Goal: Transaction & Acquisition: Obtain resource

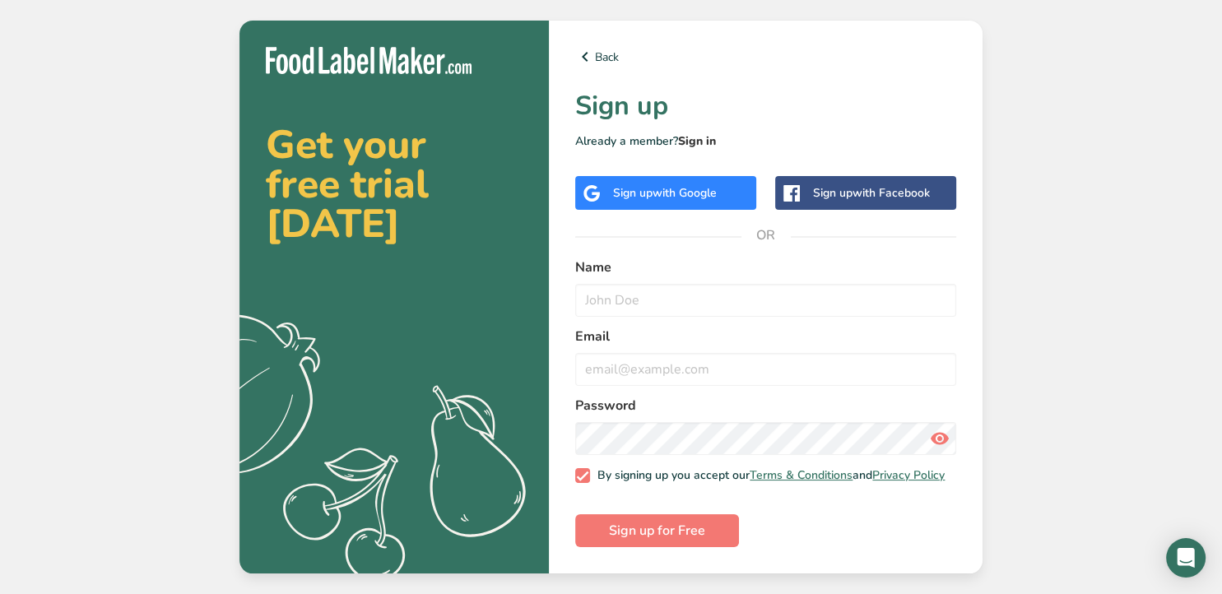
click at [703, 133] on link "Sign in" at bounding box center [697, 141] width 38 height 16
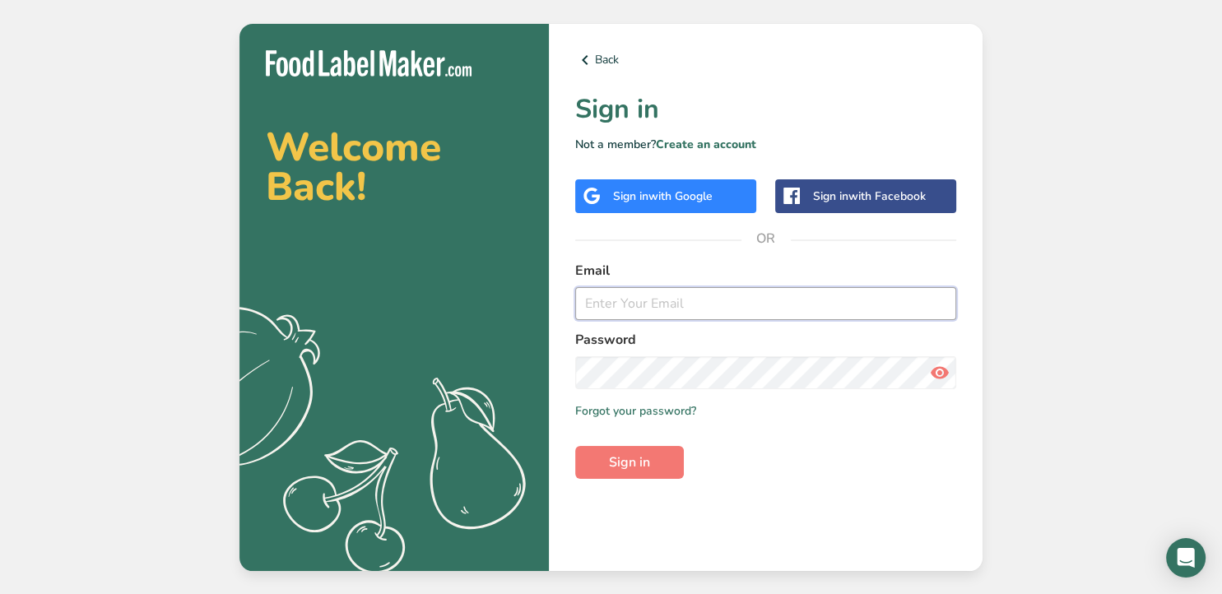
click at [621, 309] on input "email" at bounding box center [765, 303] width 381 height 33
click at [659, 304] on input "email" at bounding box center [765, 303] width 381 height 33
type input "[EMAIL_ADDRESS][DOMAIN_NAME]"
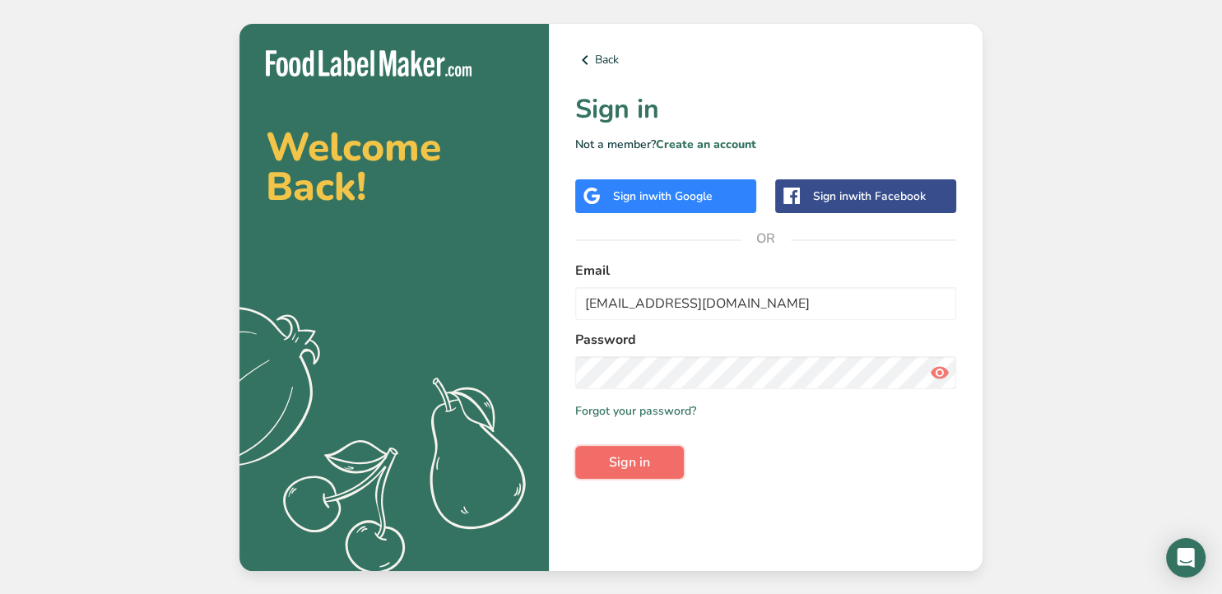
click at [623, 456] on span "Sign in" at bounding box center [629, 462] width 41 height 20
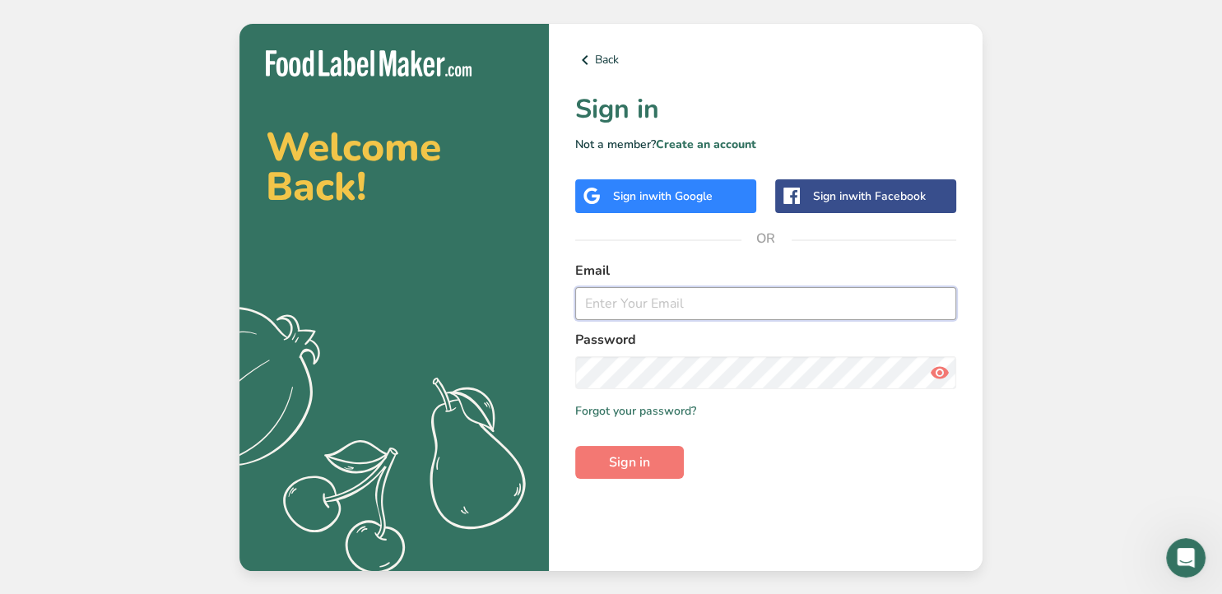
click at [696, 307] on input "email" at bounding box center [765, 303] width 381 height 33
click at [696, 305] on input "email" at bounding box center [765, 303] width 381 height 33
type input "[EMAIL_ADDRESS][DOMAIN_NAME]"
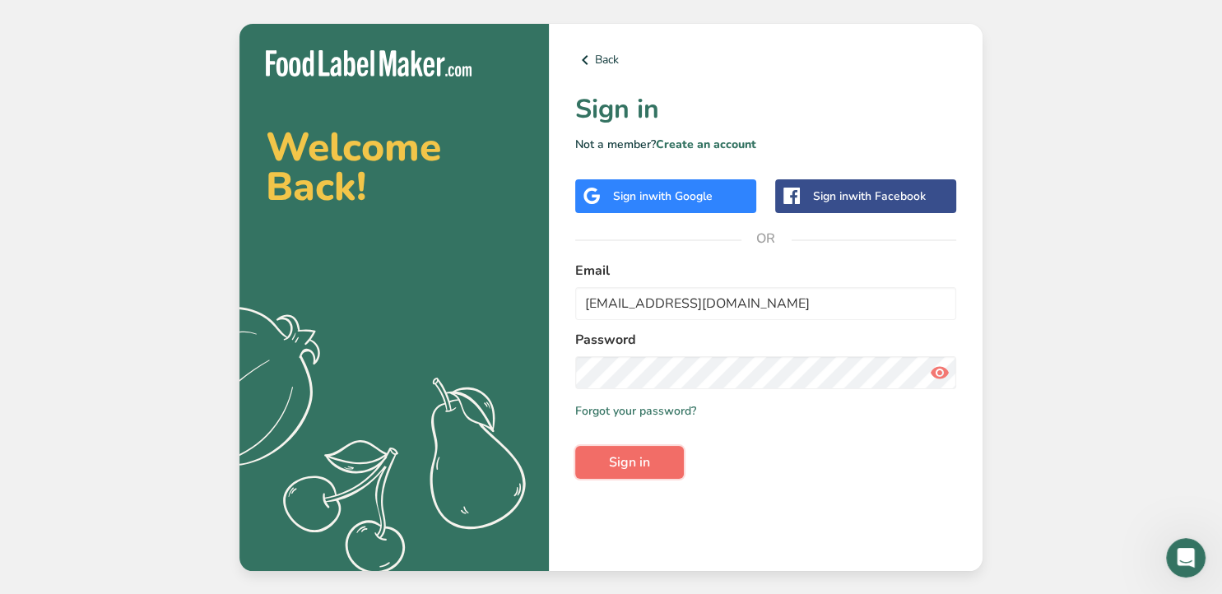
click at [635, 472] on button "Sign in" at bounding box center [629, 462] width 109 height 33
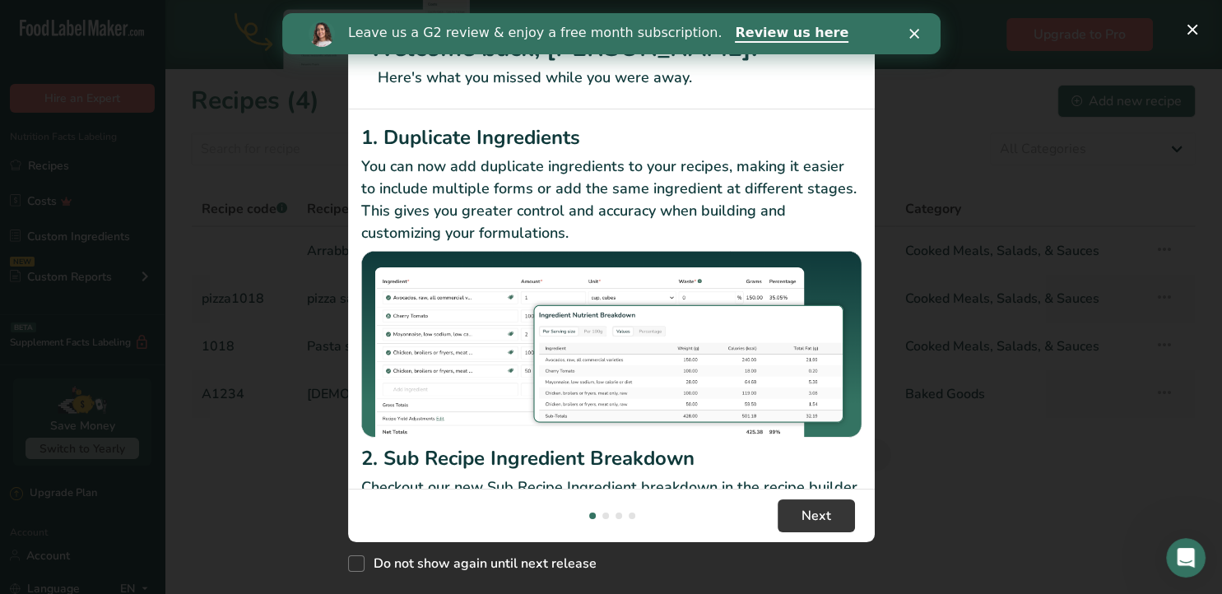
click at [915, 30] on icon "Close" at bounding box center [913, 34] width 10 height 10
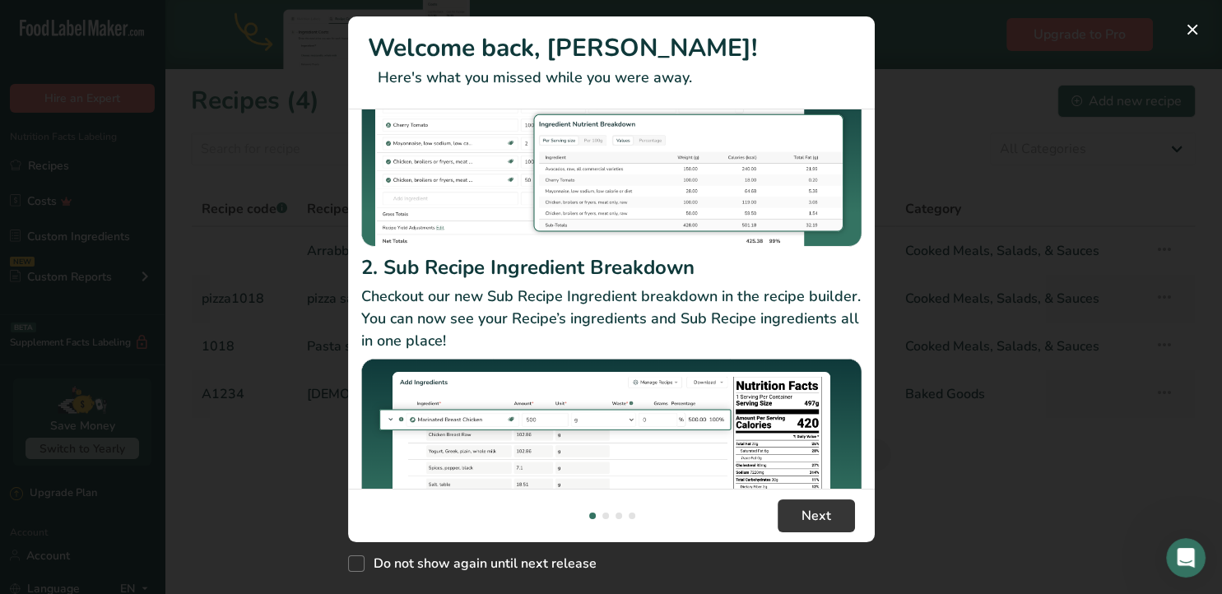
scroll to position [264, 0]
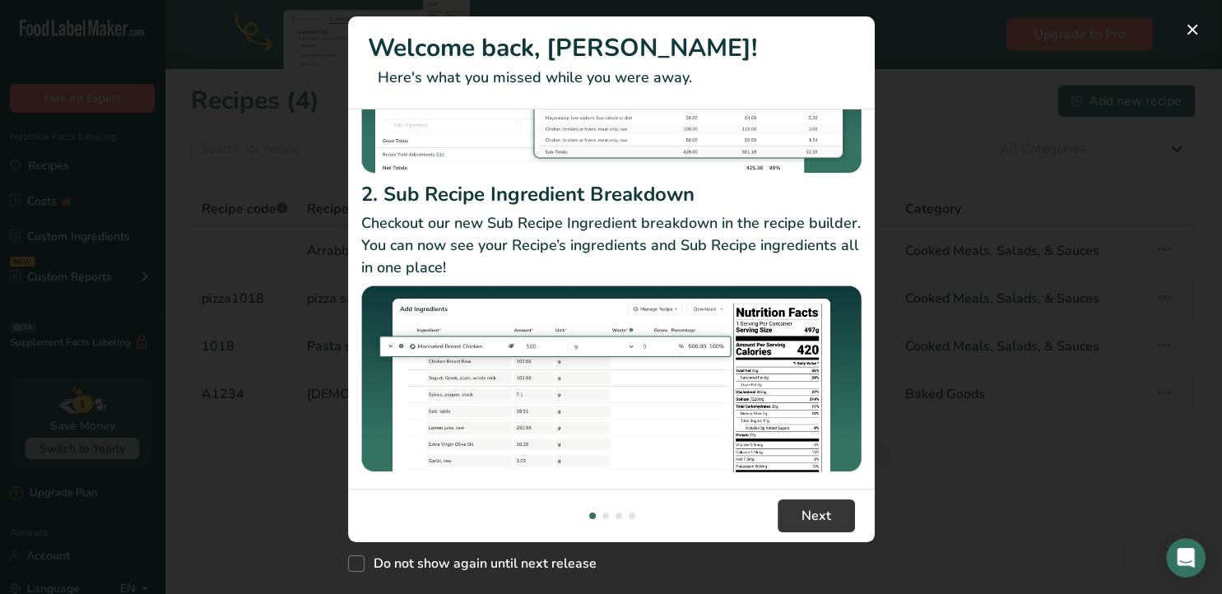
click at [946, 150] on div "New Features" at bounding box center [611, 297] width 1222 height 594
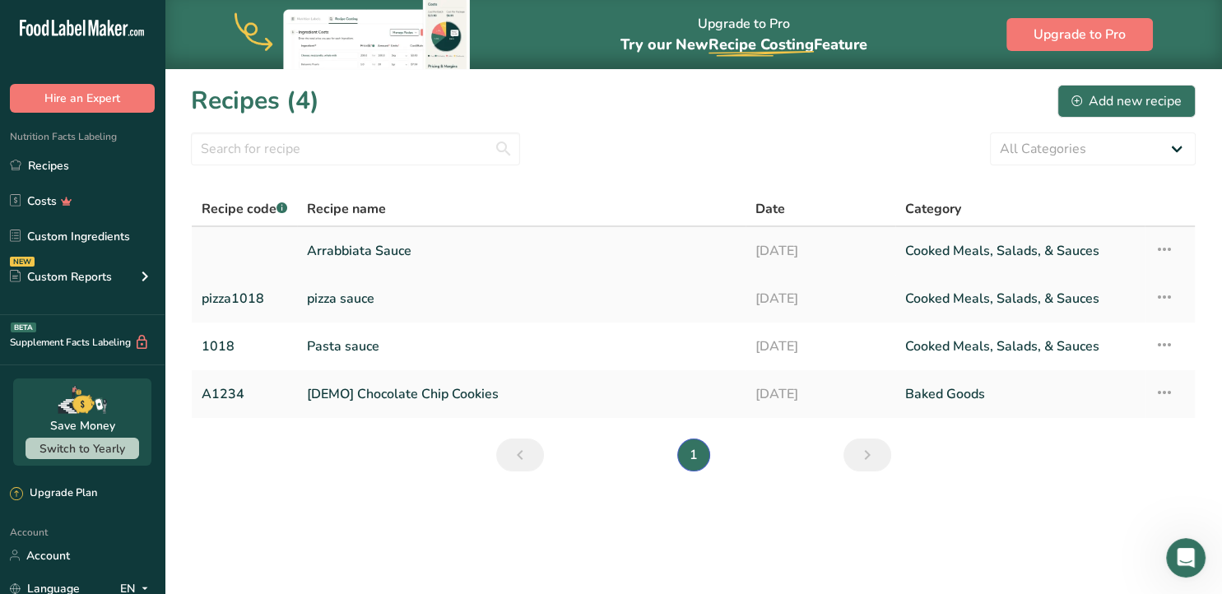
click at [341, 248] on link "Arrabbiata Sauce" at bounding box center [521, 251] width 429 height 35
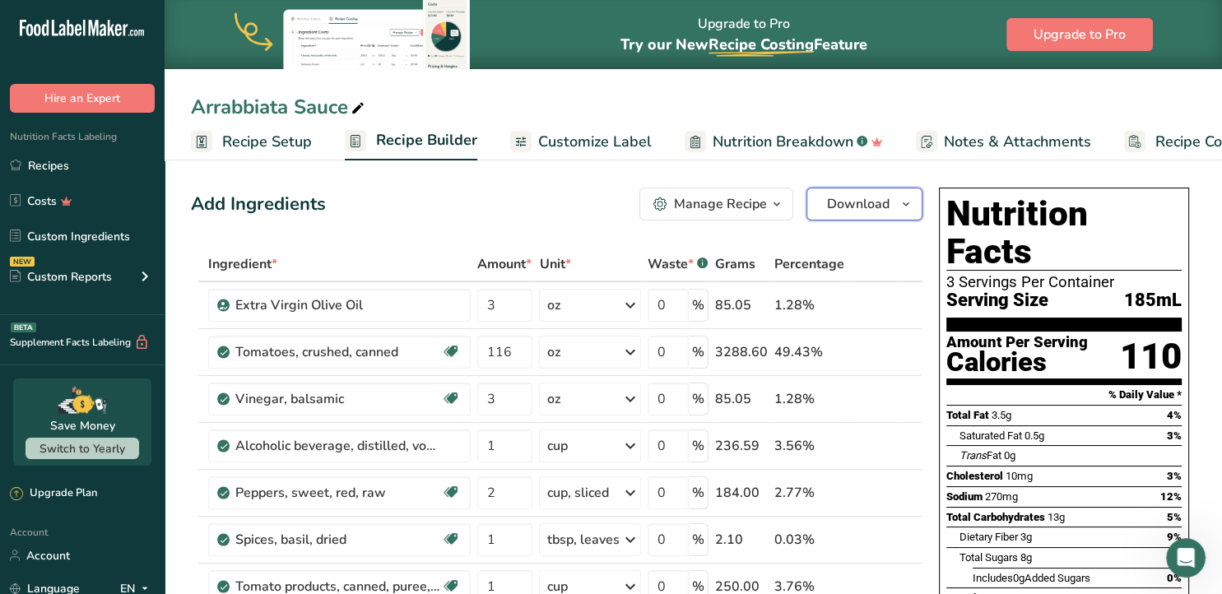
click at [888, 210] on span "Download" at bounding box center [858, 204] width 63 height 20
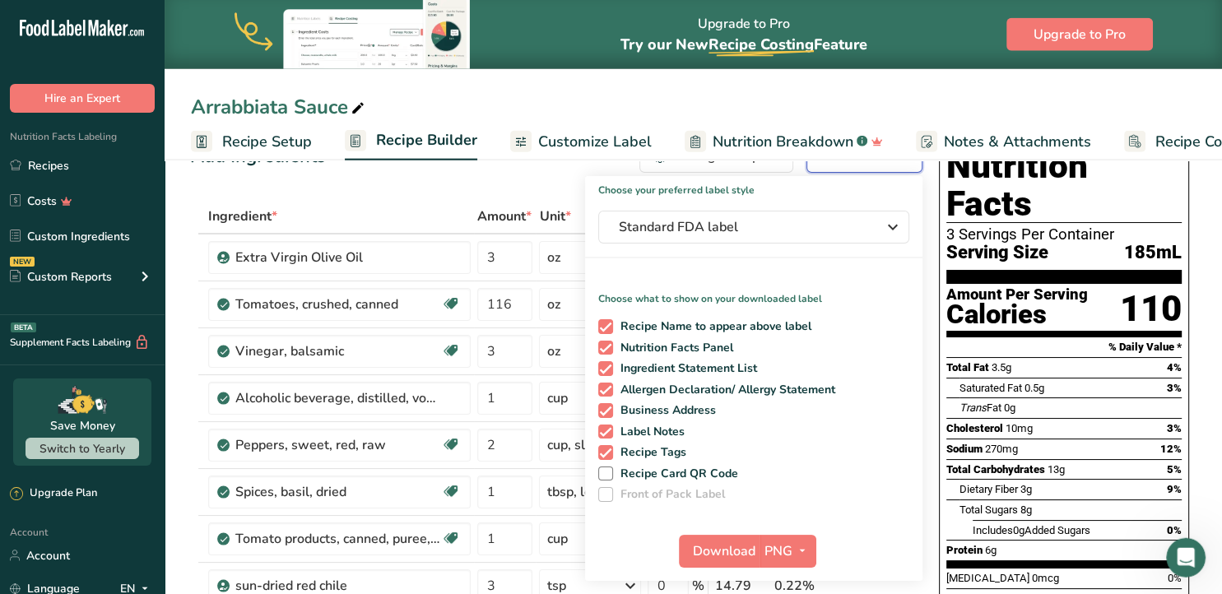
scroll to position [86, 0]
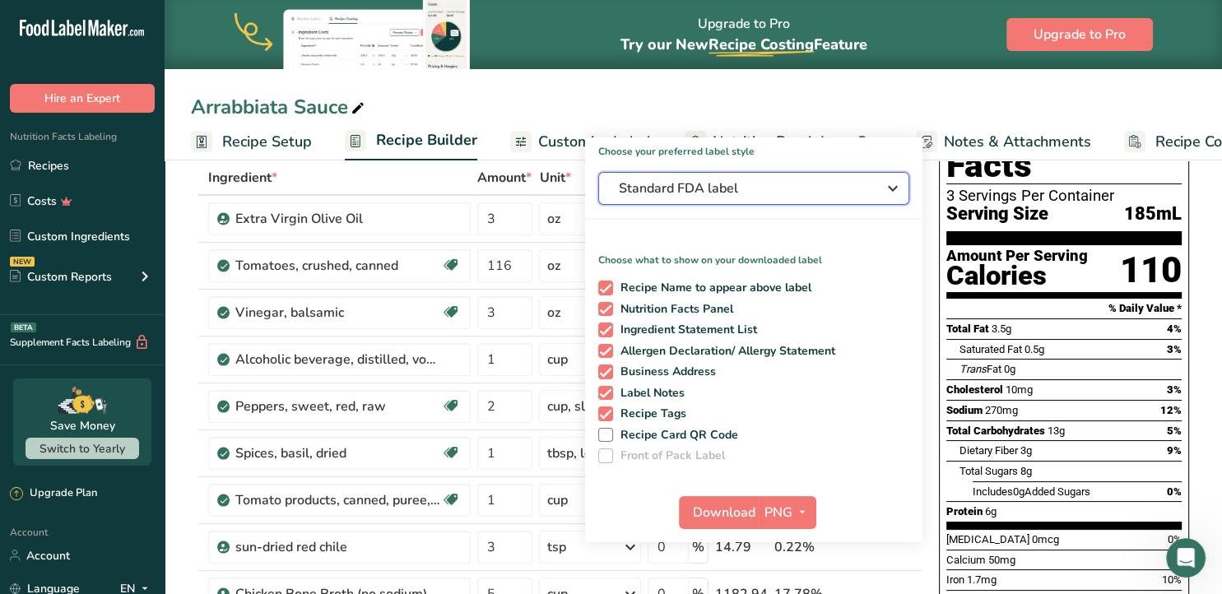
click at [893, 187] on icon "button" at bounding box center [893, 189] width 20 height 30
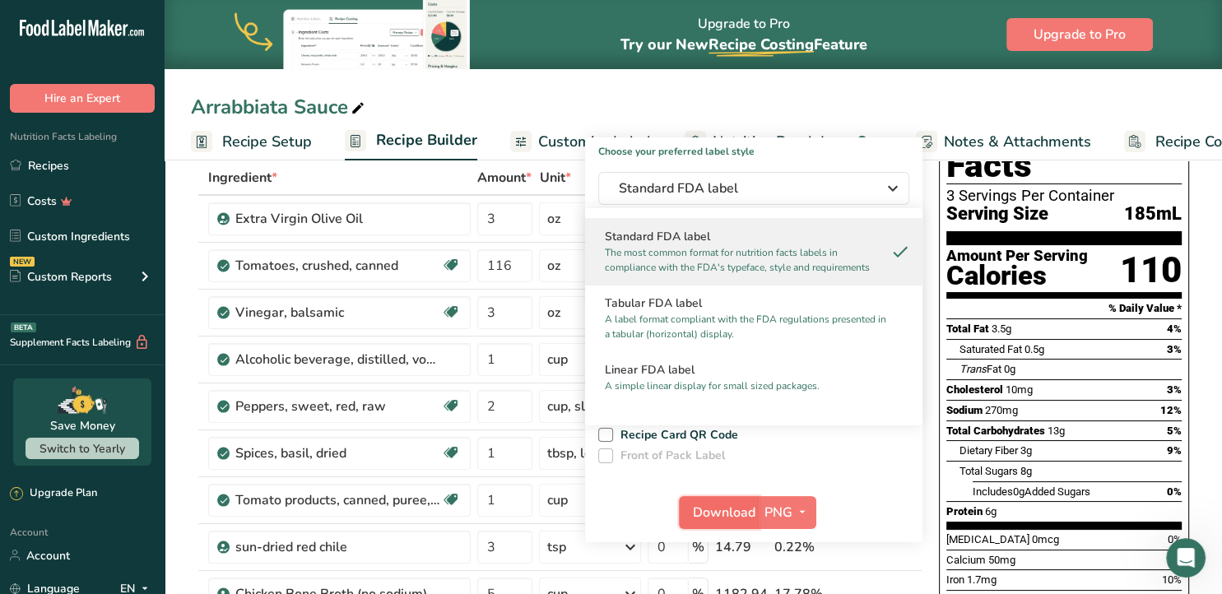
click at [703, 507] on span "Download" at bounding box center [724, 513] width 63 height 20
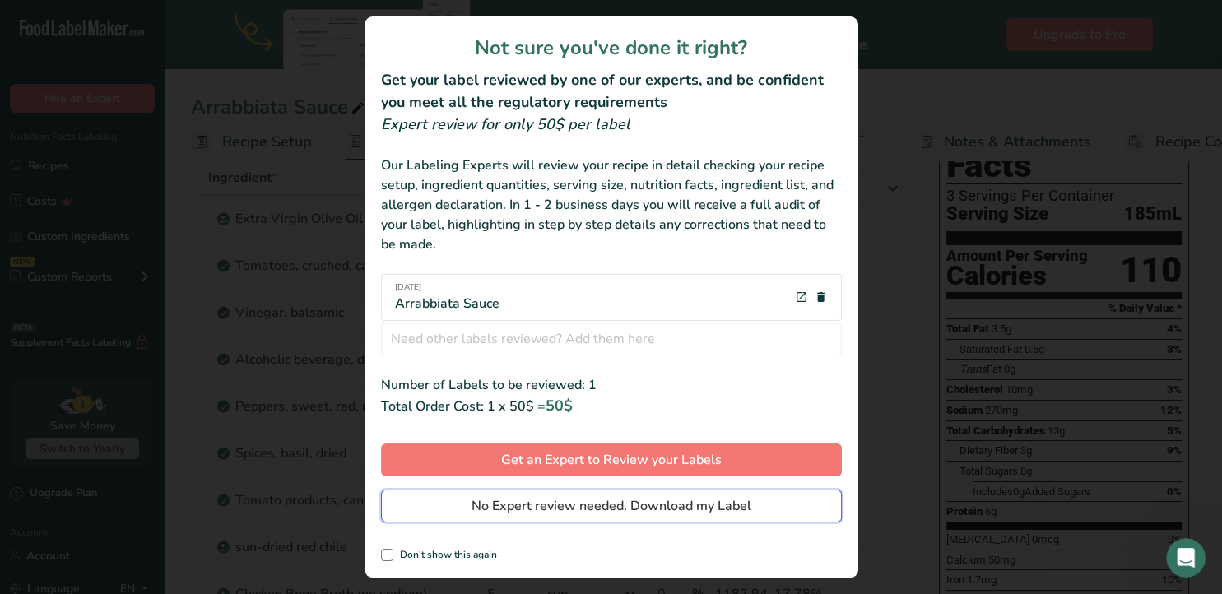
click at [703, 507] on span "No Expert review needed. Download my Label" at bounding box center [611, 506] width 280 height 20
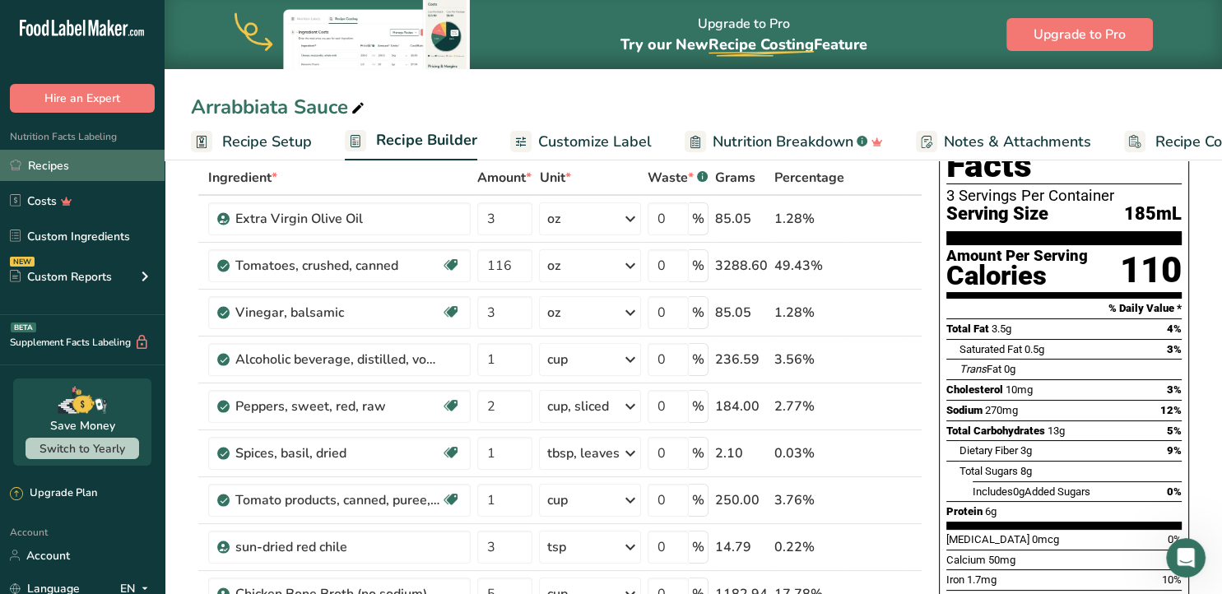
click at [45, 163] on link "Recipes" at bounding box center [82, 165] width 165 height 31
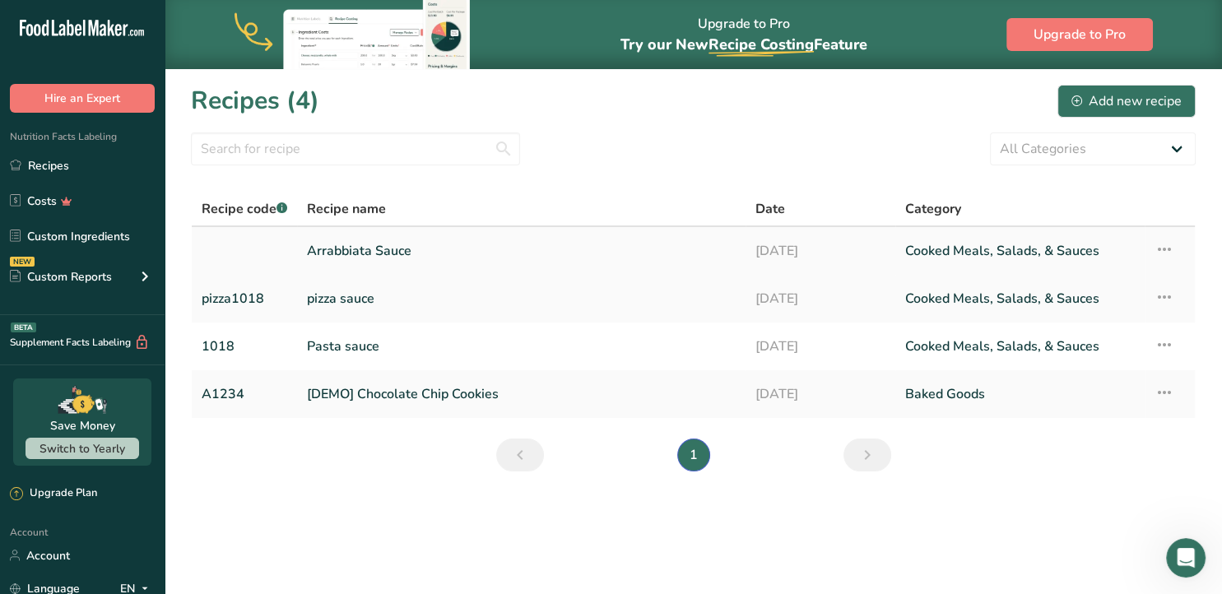
click at [1167, 247] on icon at bounding box center [1164, 249] width 20 height 30
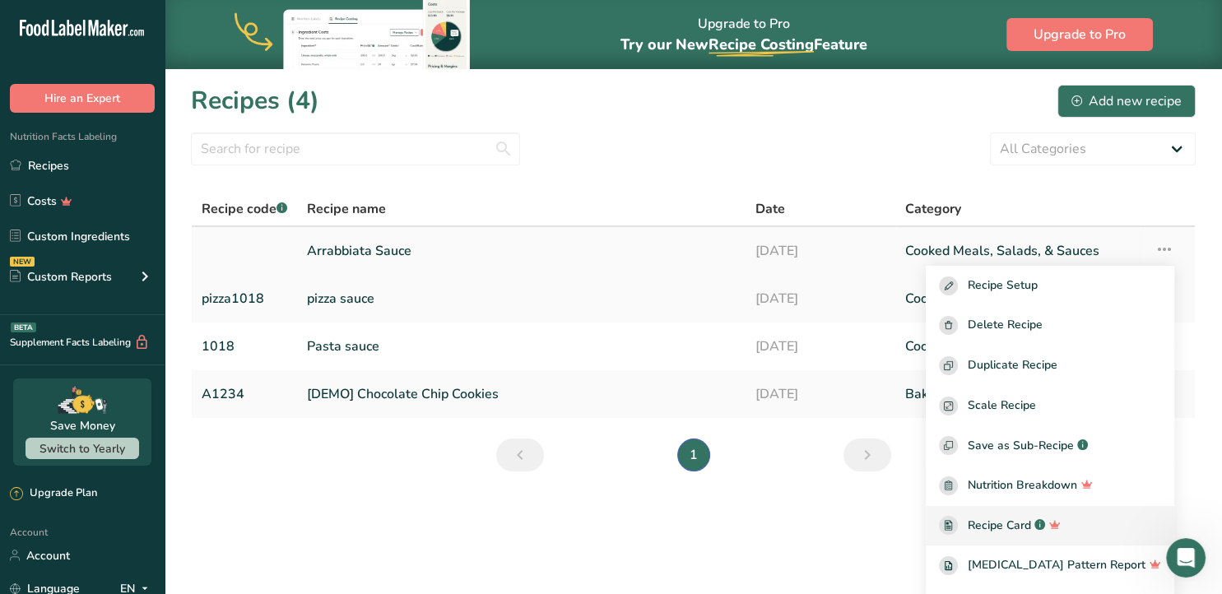
click at [1009, 523] on span "Recipe Card" at bounding box center [999, 525] width 63 height 17
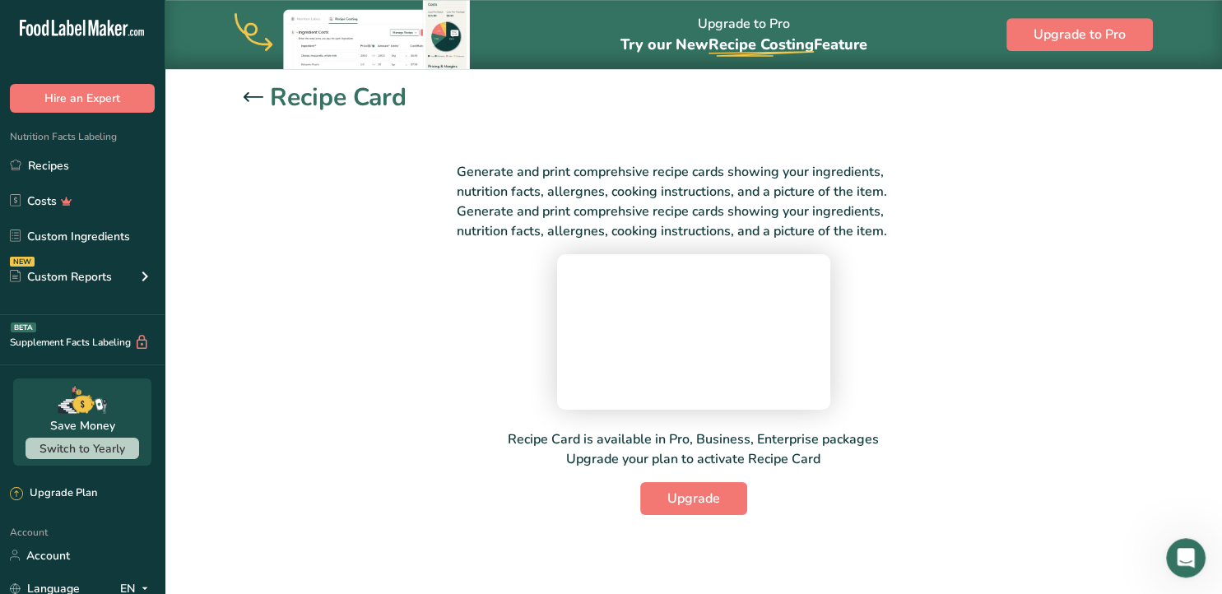
scroll to position [86, 0]
click at [41, 163] on link "Recipes" at bounding box center [82, 165] width 165 height 31
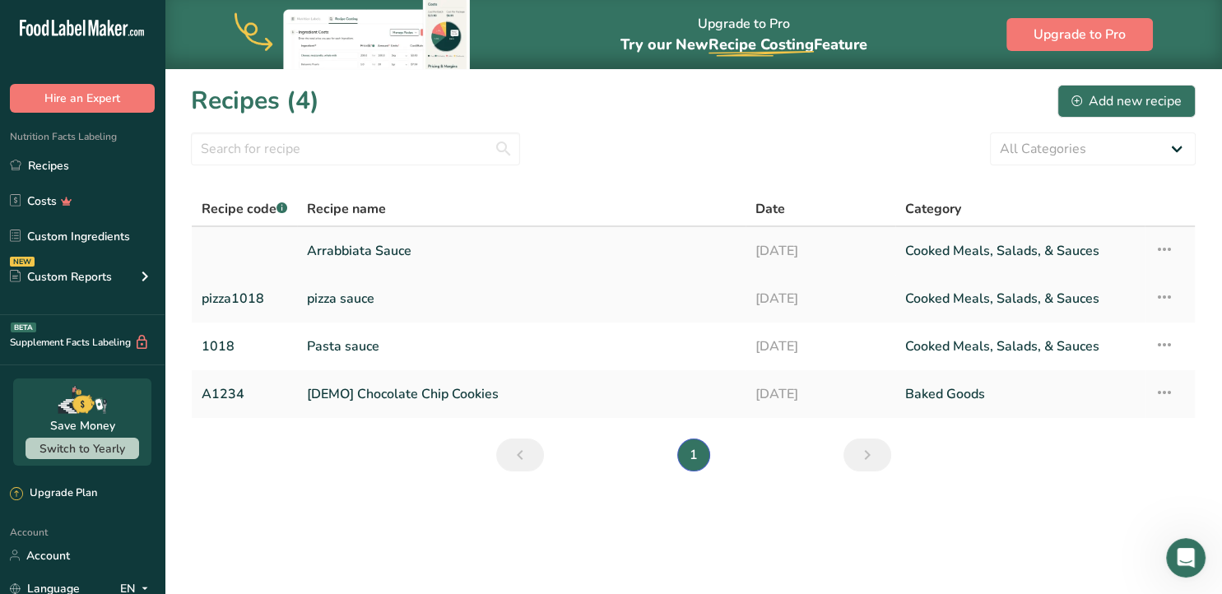
click at [360, 245] on link "Arrabbiata Sauce" at bounding box center [521, 251] width 429 height 35
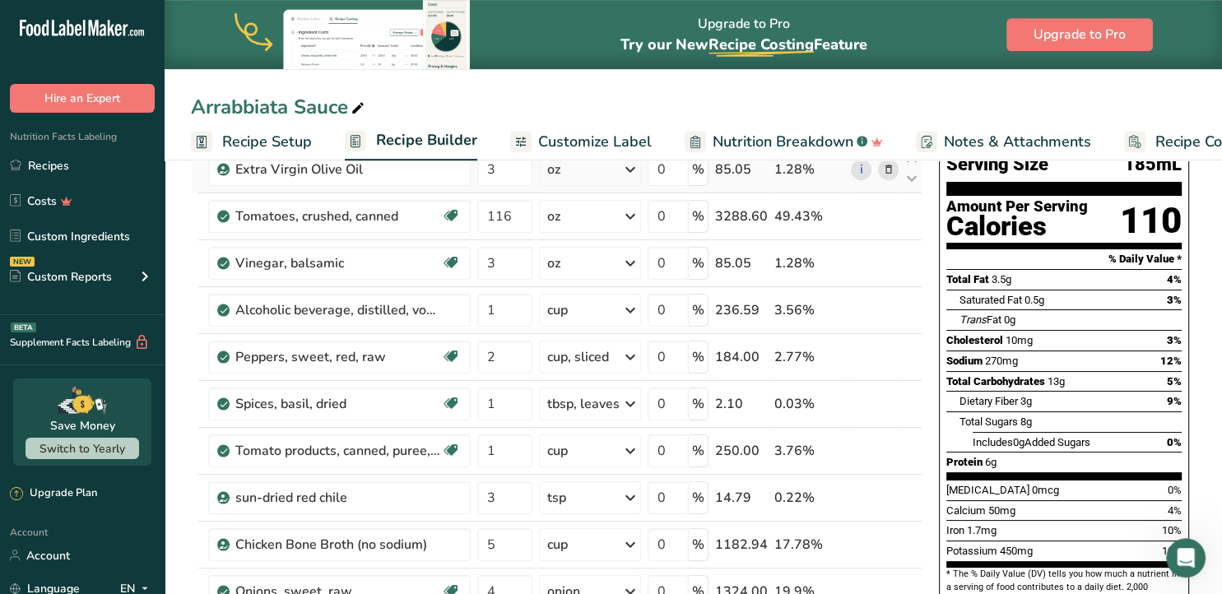
scroll to position [174, 0]
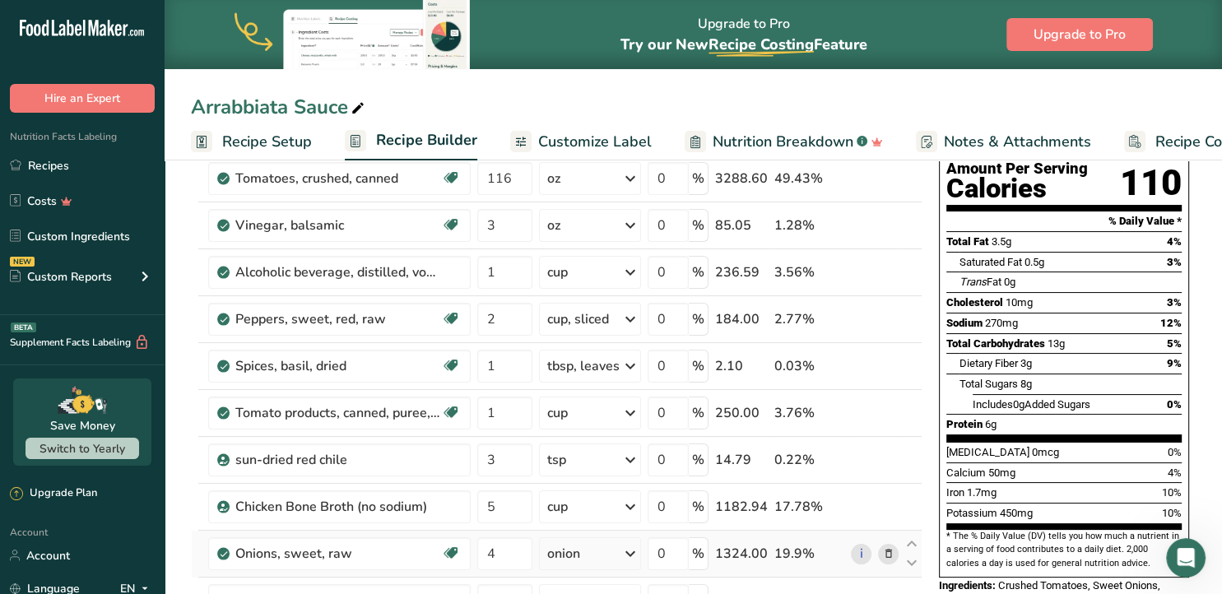
click at [889, 553] on icon at bounding box center [888, 553] width 12 height 17
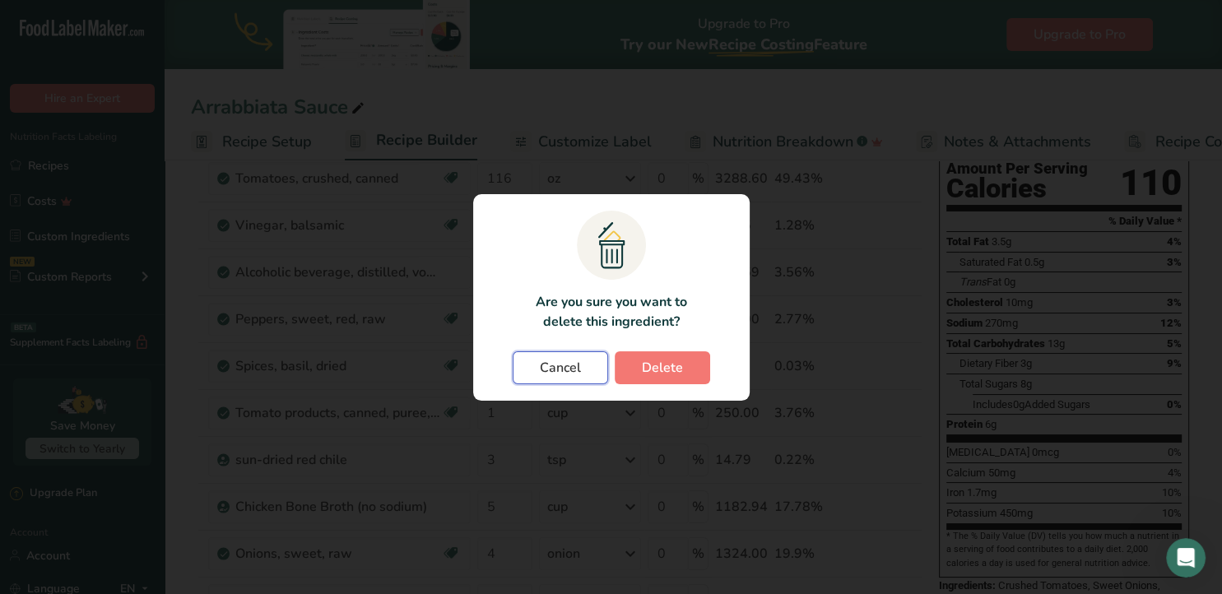
click at [572, 367] on span "Cancel" at bounding box center [560, 368] width 41 height 20
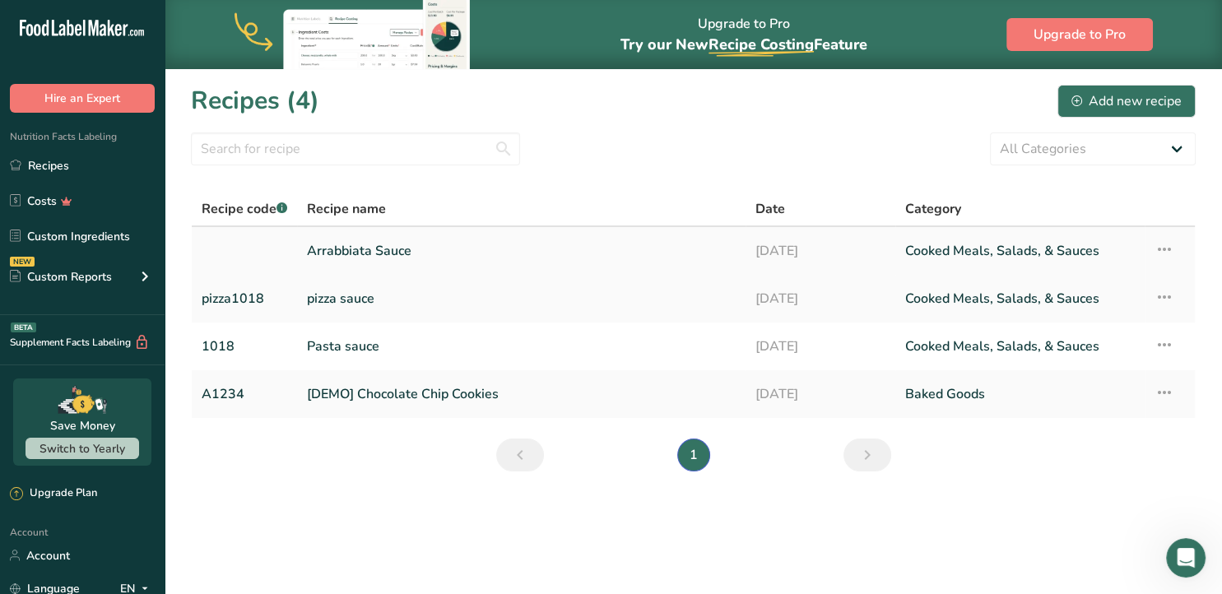
click at [357, 255] on link "Arrabbiata Sauce" at bounding box center [521, 251] width 429 height 35
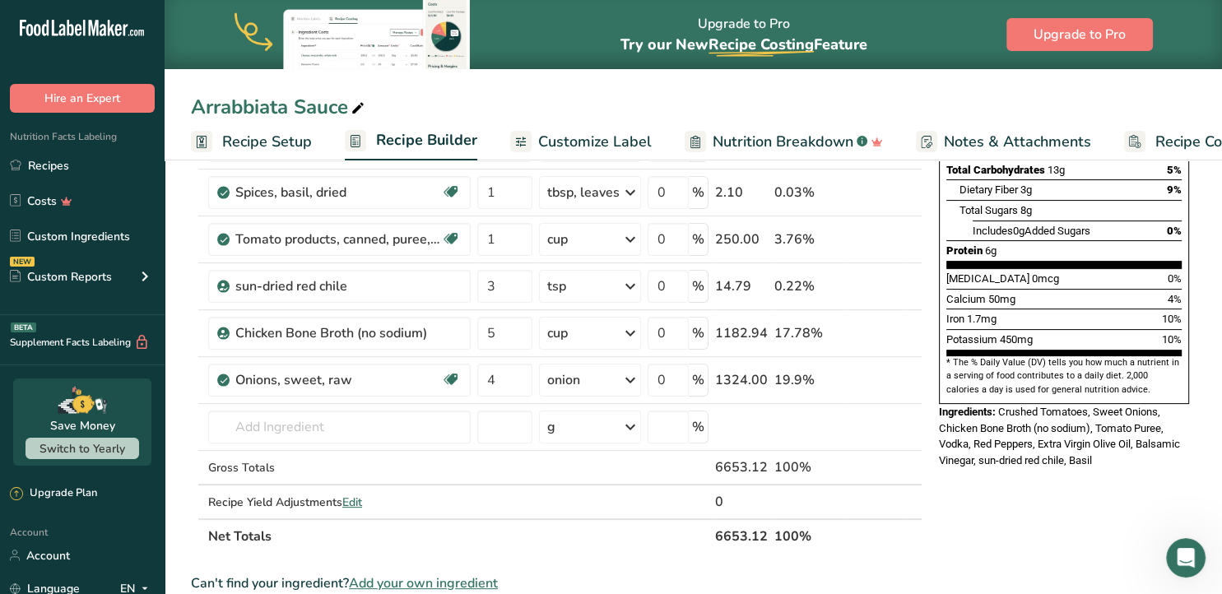
scroll to position [434, 0]
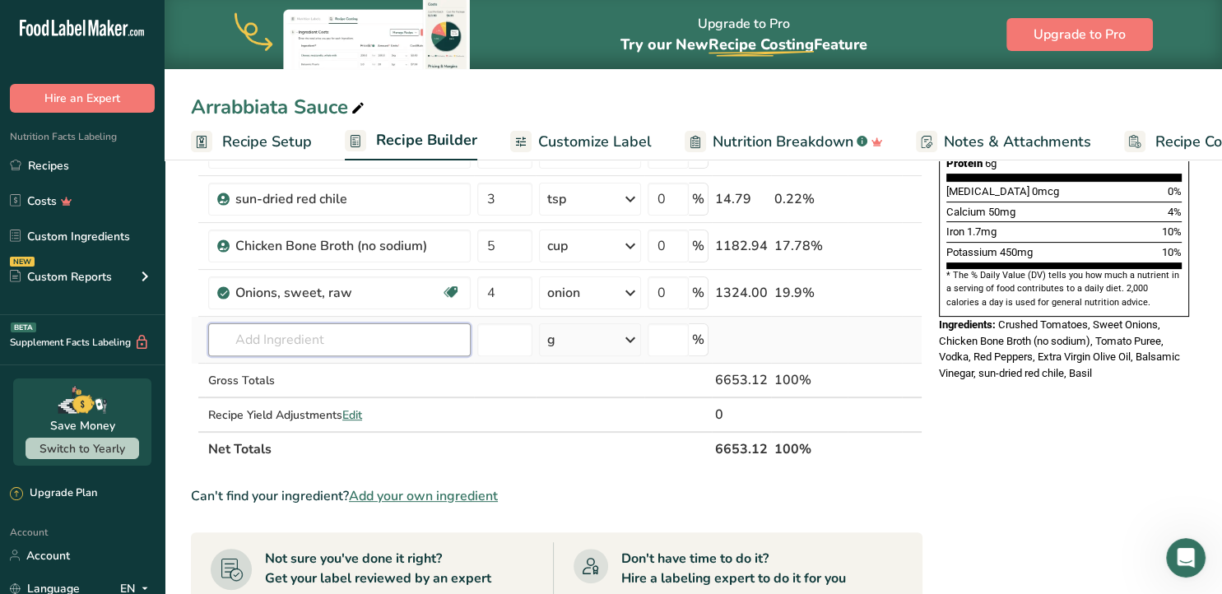
click at [337, 339] on input "text" at bounding box center [339, 339] width 262 height 33
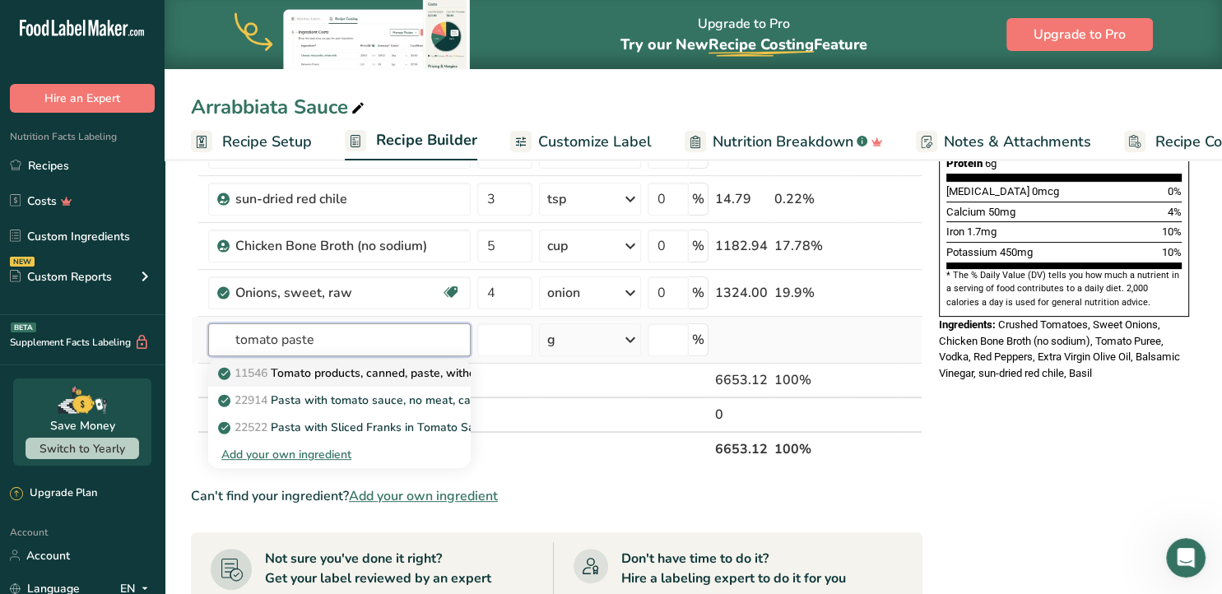
type input "tomato paste"
click at [353, 370] on p "11546 Tomato products, canned, paste, without salt added (Includes foods for US…" at bounding box center [530, 372] width 618 height 17
type input "Tomato products, canned, paste, without salt added (Includes foods for USDA's F…"
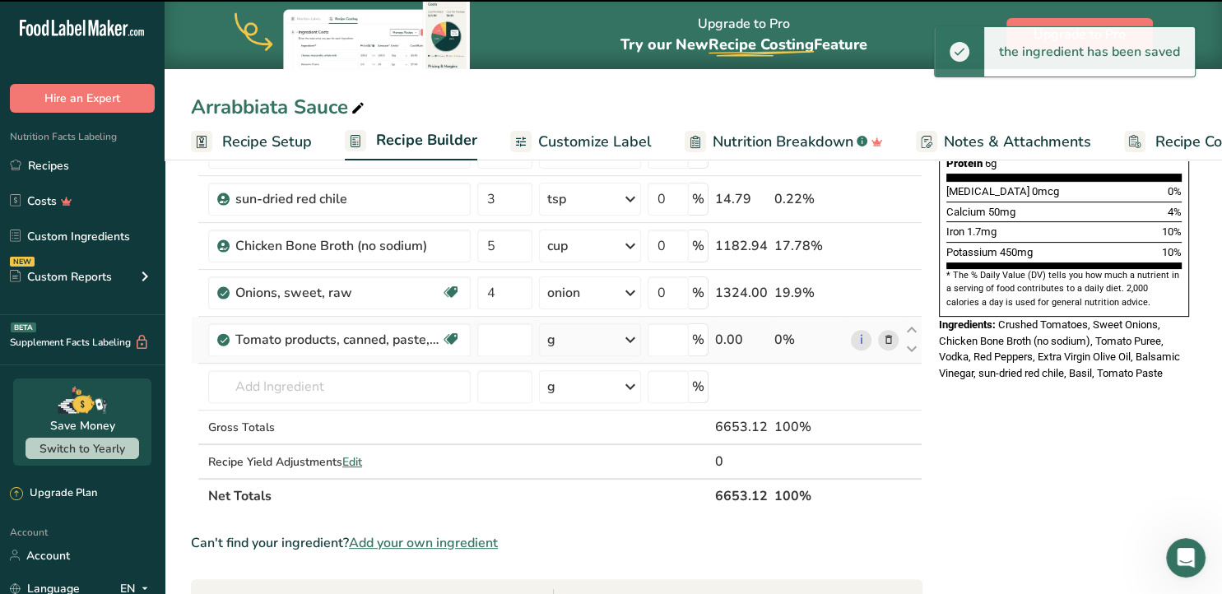
type input "0"
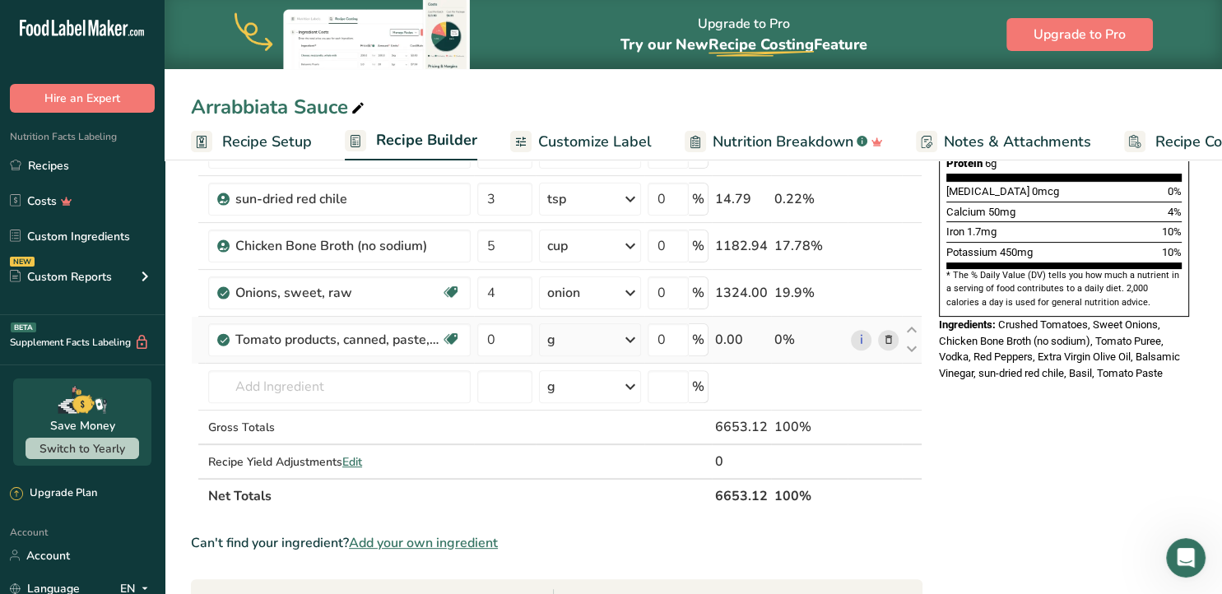
click at [630, 337] on icon at bounding box center [630, 340] width 20 height 30
click at [580, 388] on div "0.25 cup" at bounding box center [618, 395] width 138 height 24
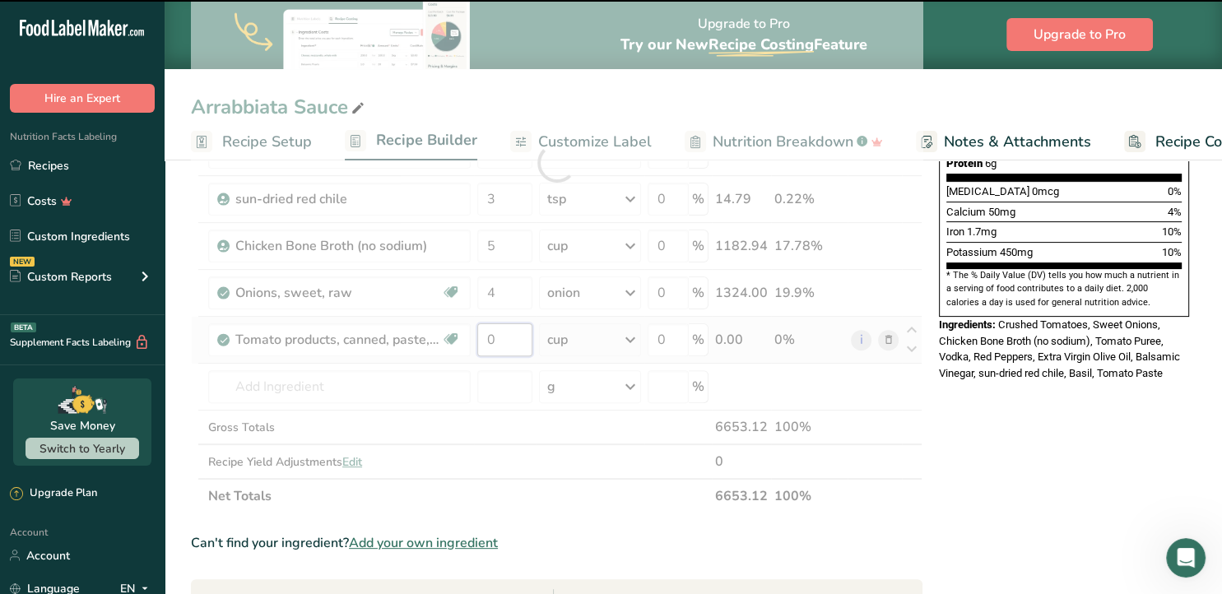
click at [494, 341] on input "0" at bounding box center [504, 339] width 55 height 33
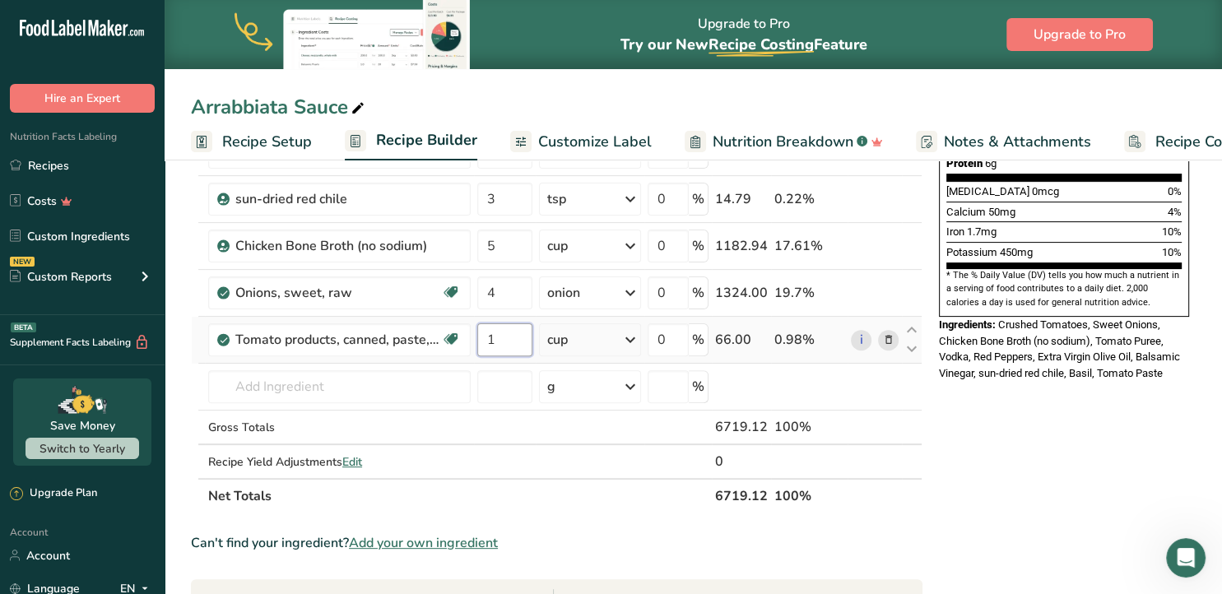
type input "1"
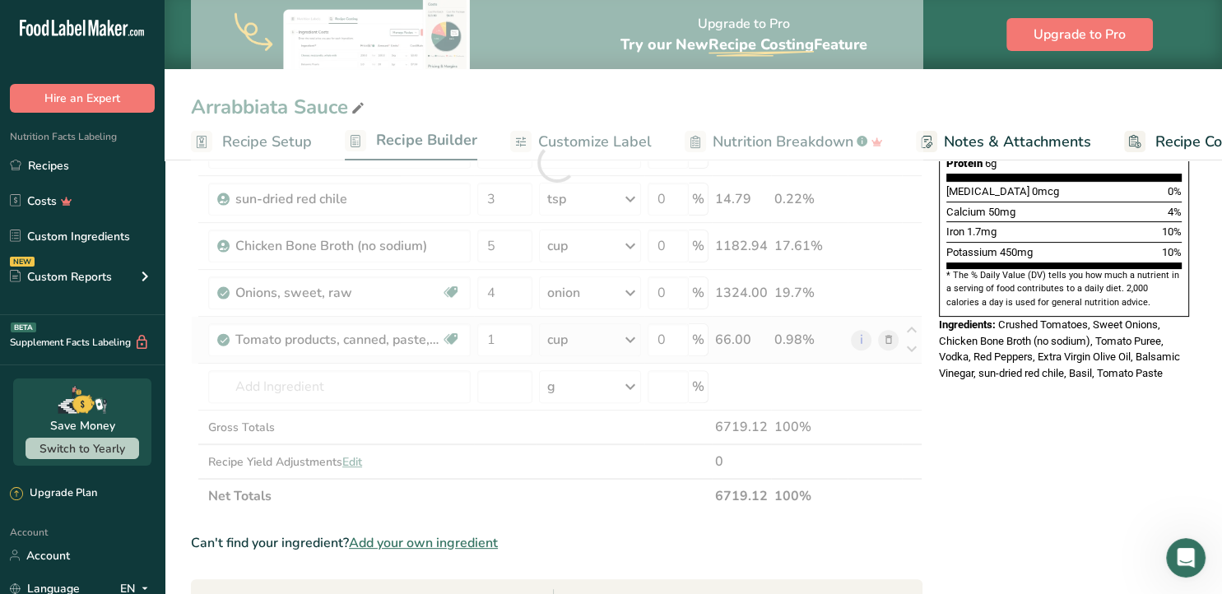
click at [628, 339] on div "Ingredient * Amount * Unit * Waste * .a-a{fill:#347362;}.b-a{fill:#fff;} Grams …" at bounding box center [556, 162] width 731 height 701
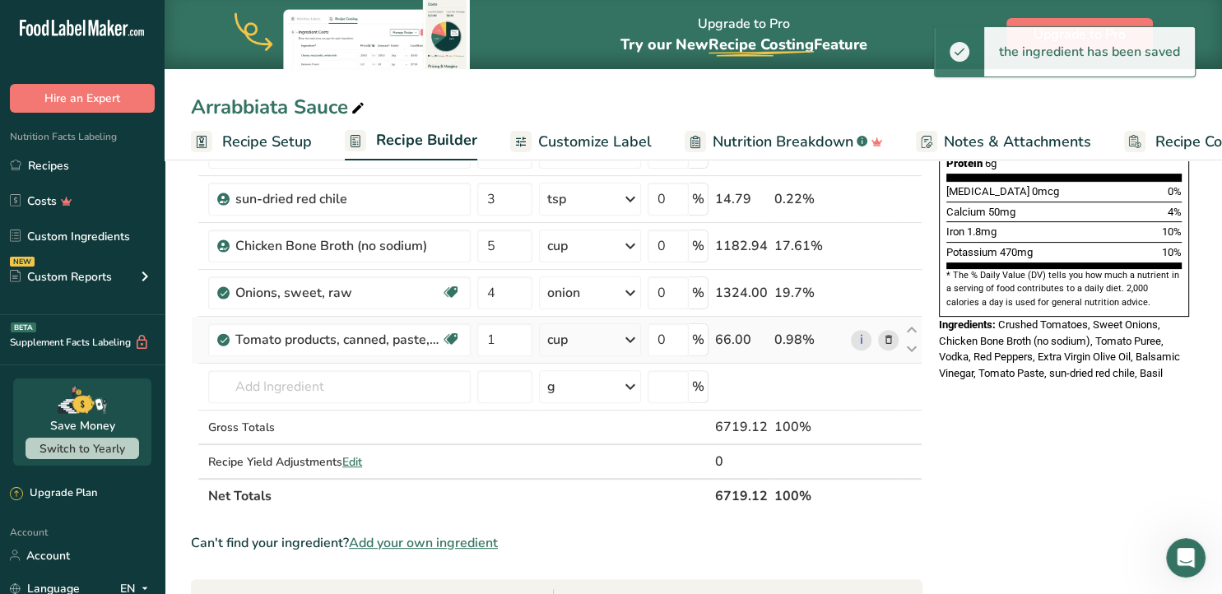
click at [629, 336] on icon at bounding box center [630, 340] width 20 height 30
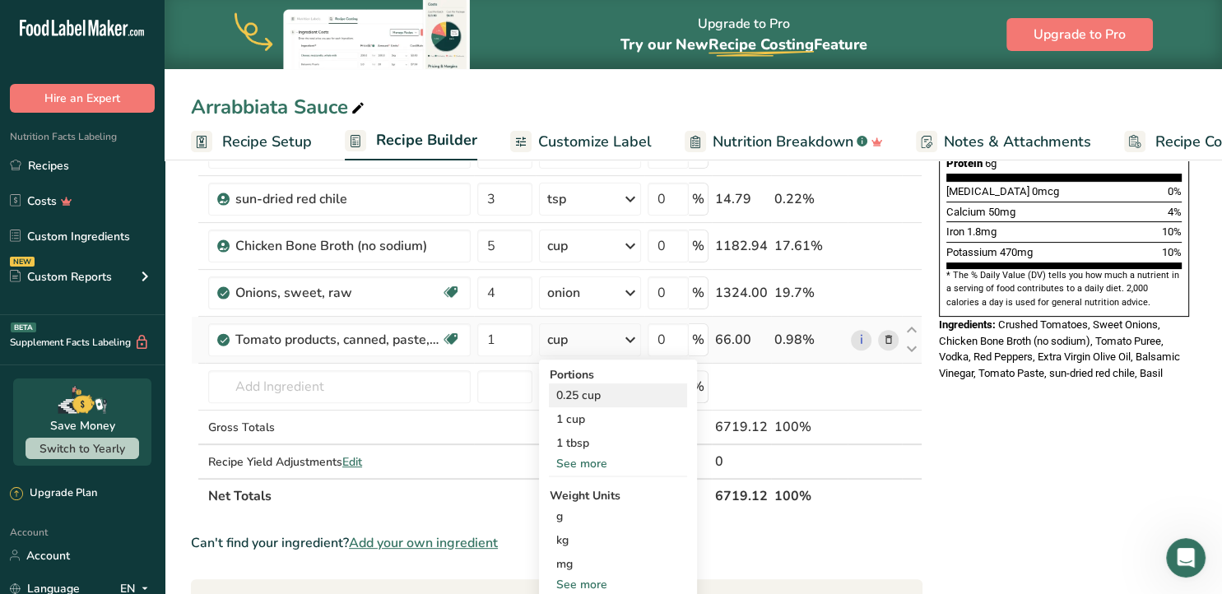
click at [580, 396] on div "0.25 cup" at bounding box center [618, 395] width 138 height 24
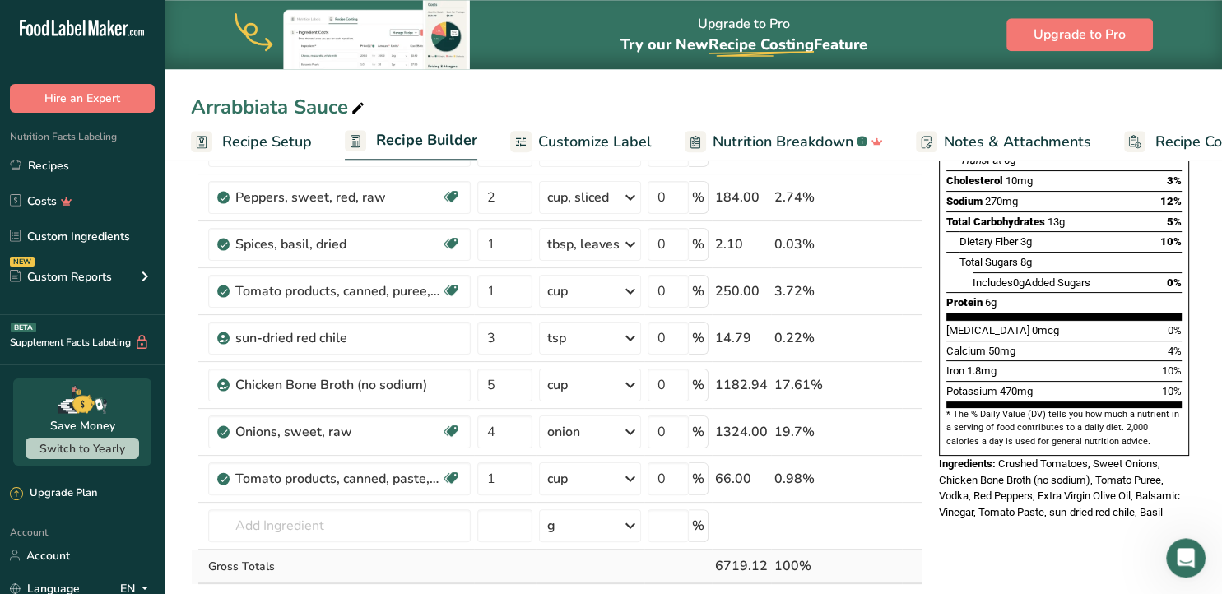
scroll to position [260, 0]
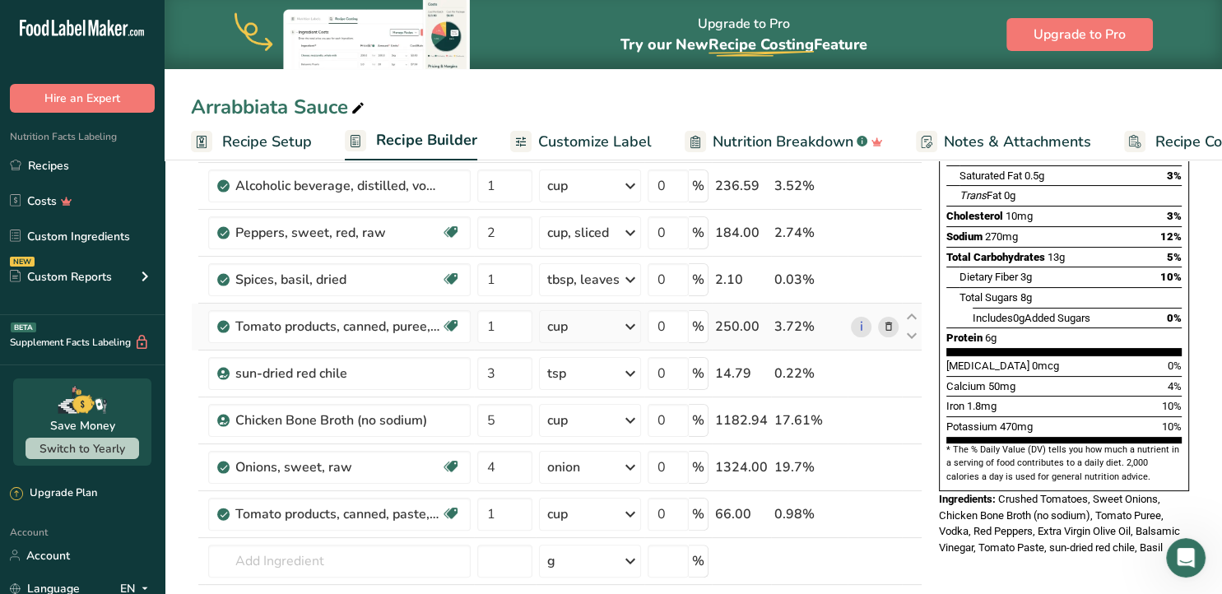
click at [886, 327] on icon at bounding box center [888, 326] width 12 height 17
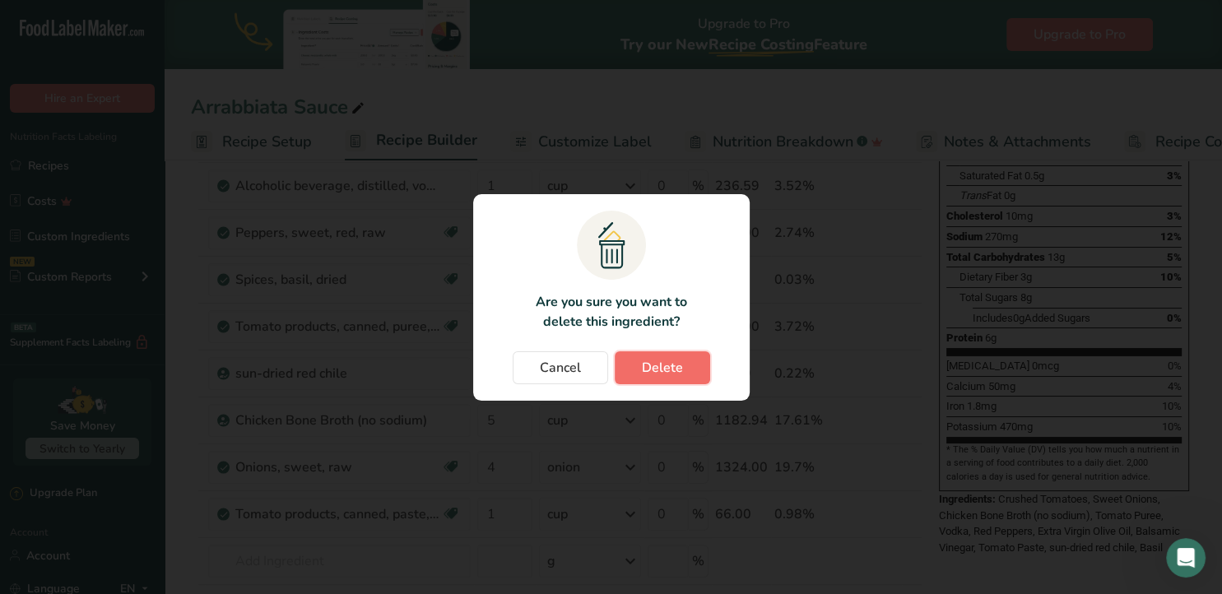
click at [663, 360] on span "Delete" at bounding box center [662, 368] width 41 height 20
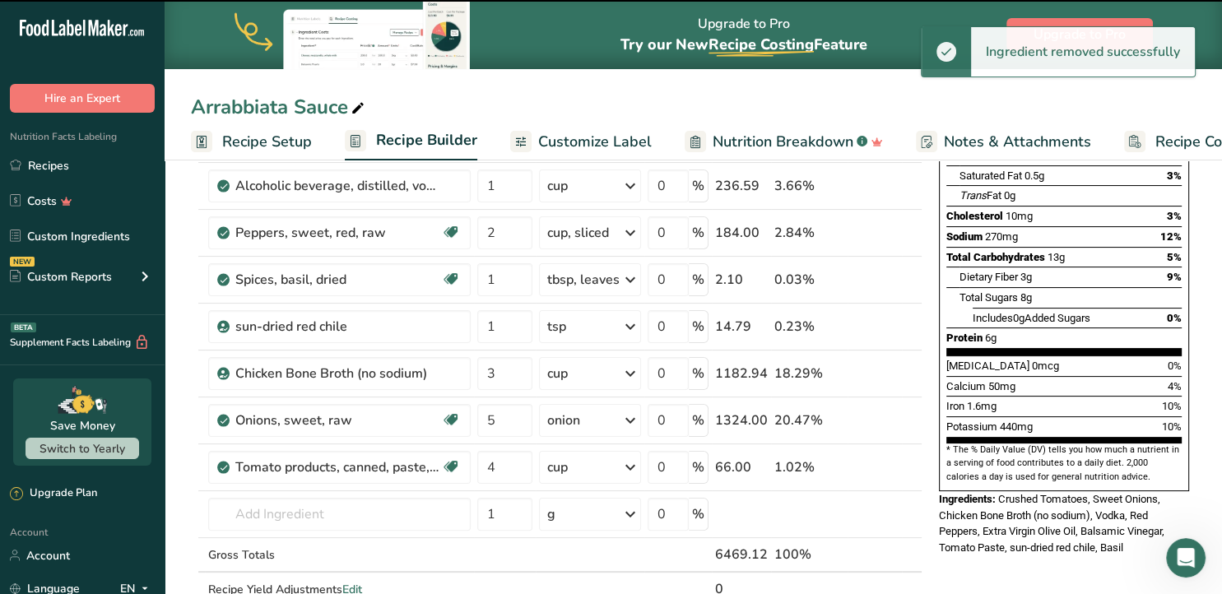
type input "3"
type input "5"
type input "4"
type input "1"
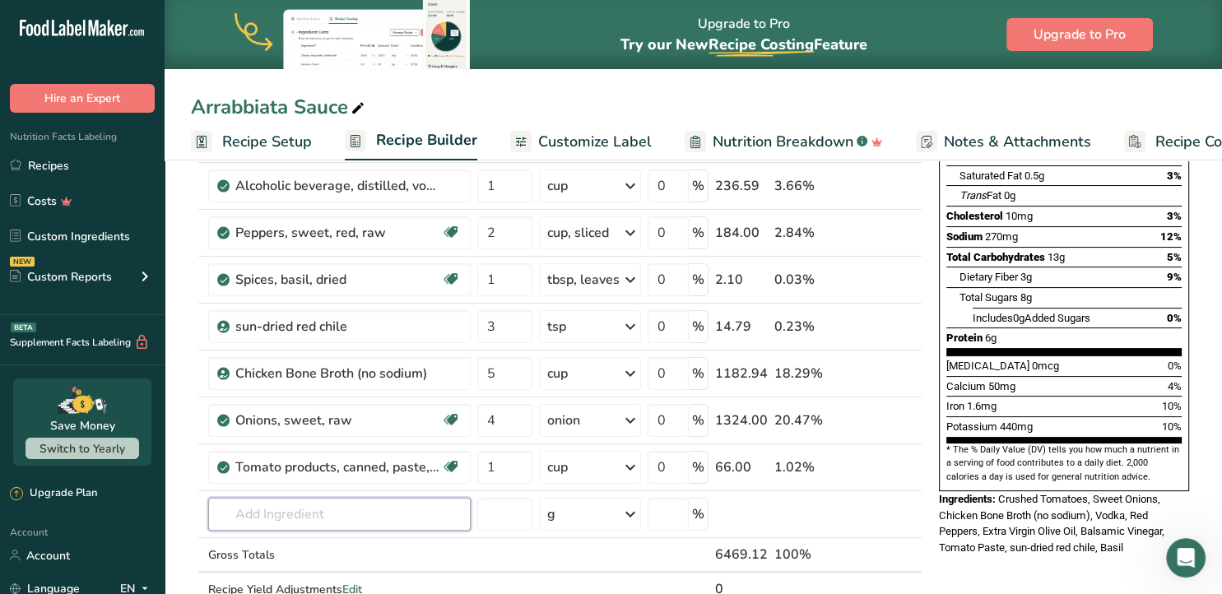
click at [380, 517] on input "text" at bounding box center [339, 514] width 262 height 33
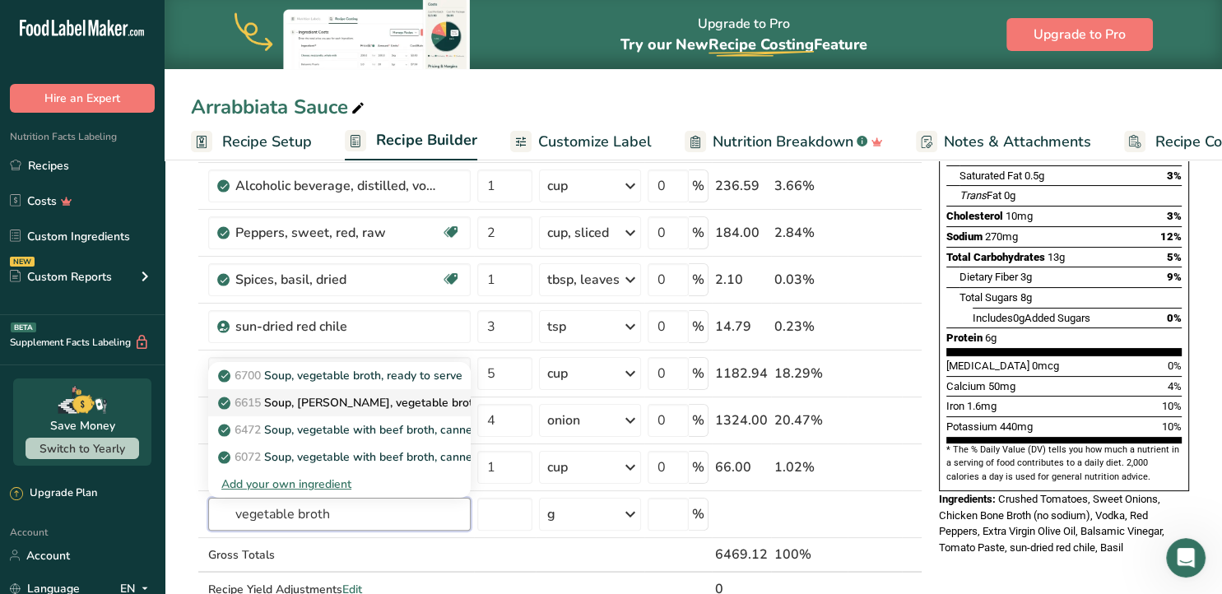
type input "vegetable broth"
click at [386, 399] on p "6615 Soup, [PERSON_NAME], vegetable broth" at bounding box center [350, 402] width 258 height 17
type input "Soup, [PERSON_NAME], vegetable broth"
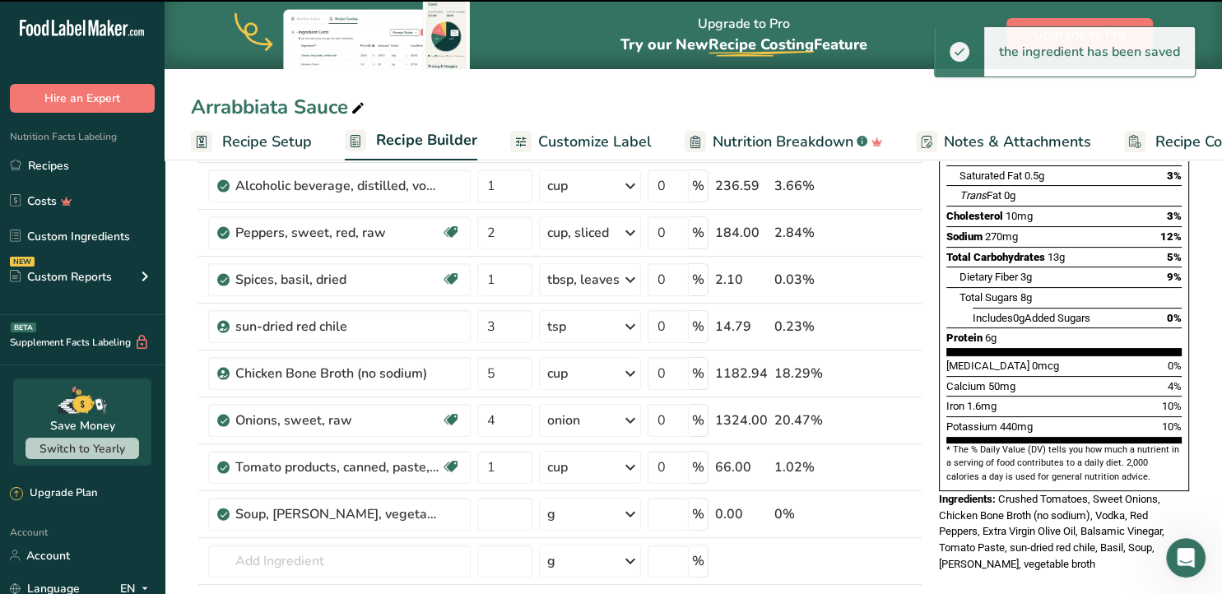
type input "0"
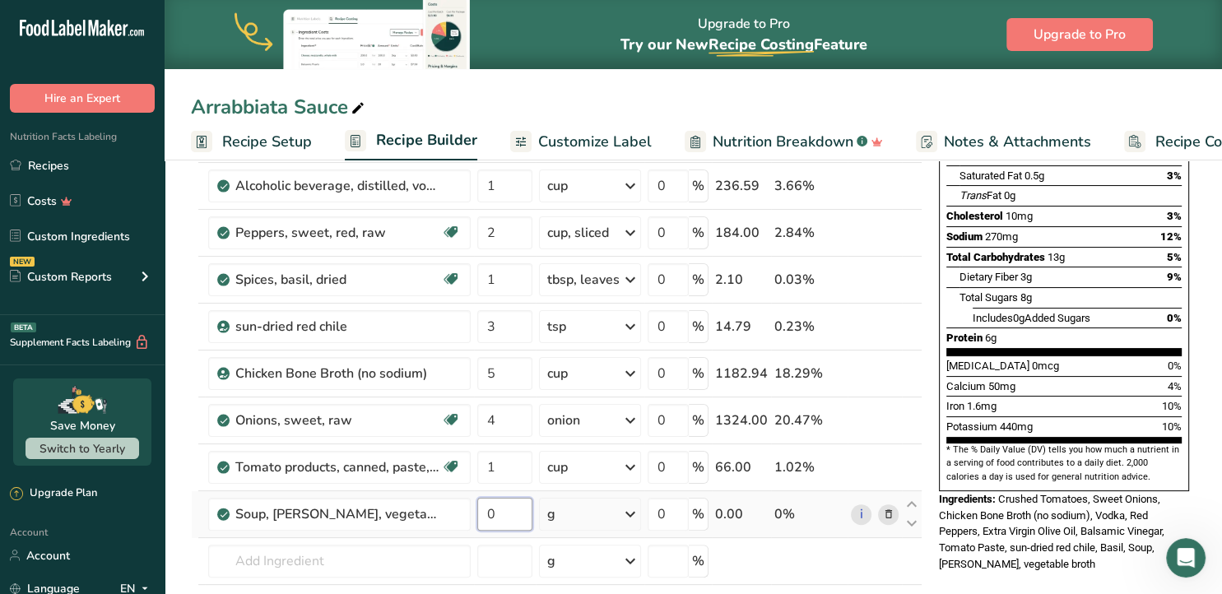
click at [495, 511] on input "0" at bounding box center [504, 514] width 55 height 33
drag, startPoint x: 496, startPoint y: 511, endPoint x: 481, endPoint y: 508, distance: 15.0
click at [481, 508] on input "0" at bounding box center [504, 514] width 55 height 33
type input "5"
click at [628, 513] on div "Ingredient * Amount * Unit * Waste * .a-a{fill:#347362;}.b-a{fill:#fff;} Grams …" at bounding box center [556, 337] width 731 height 701
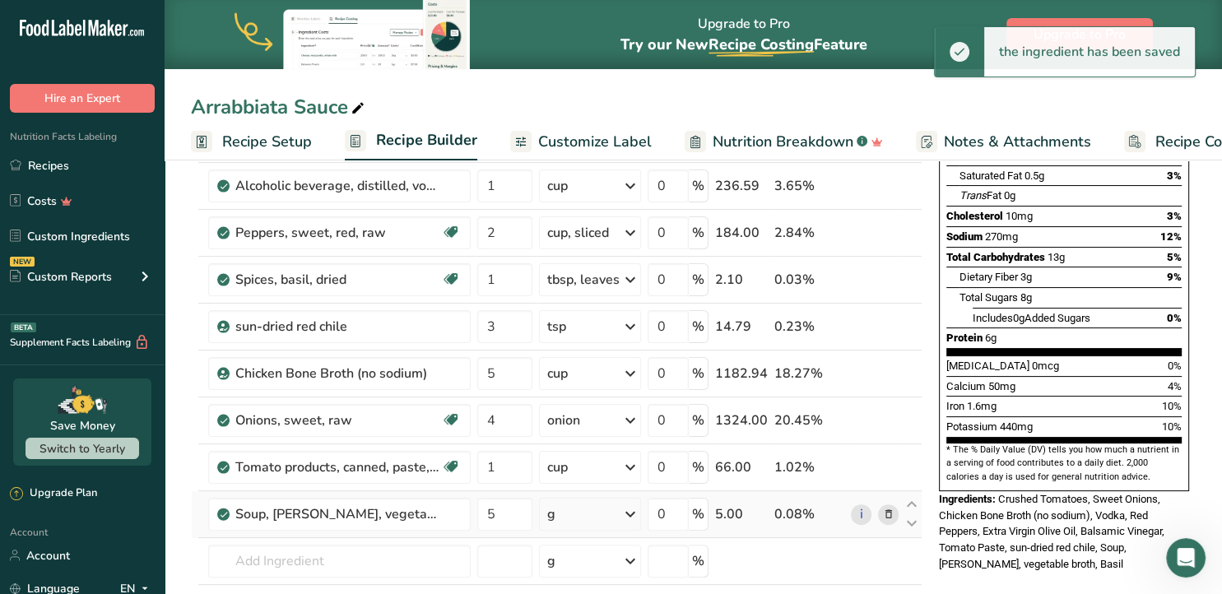
click at [635, 508] on icon at bounding box center [630, 514] width 20 height 30
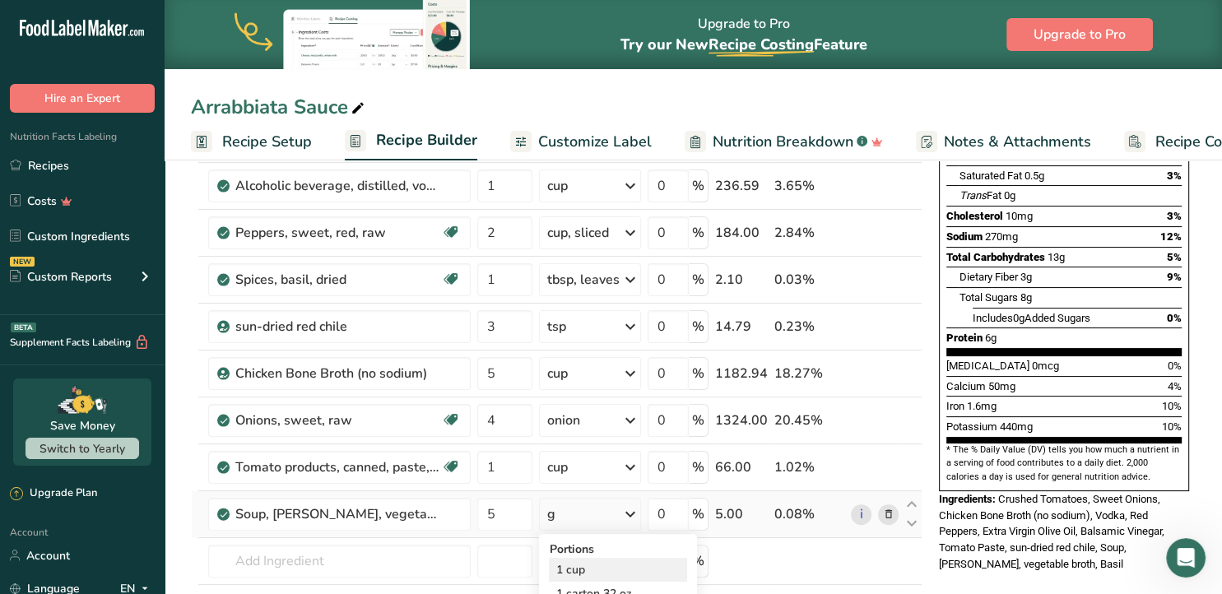
click at [578, 564] on div "1 cup" at bounding box center [618, 570] width 138 height 24
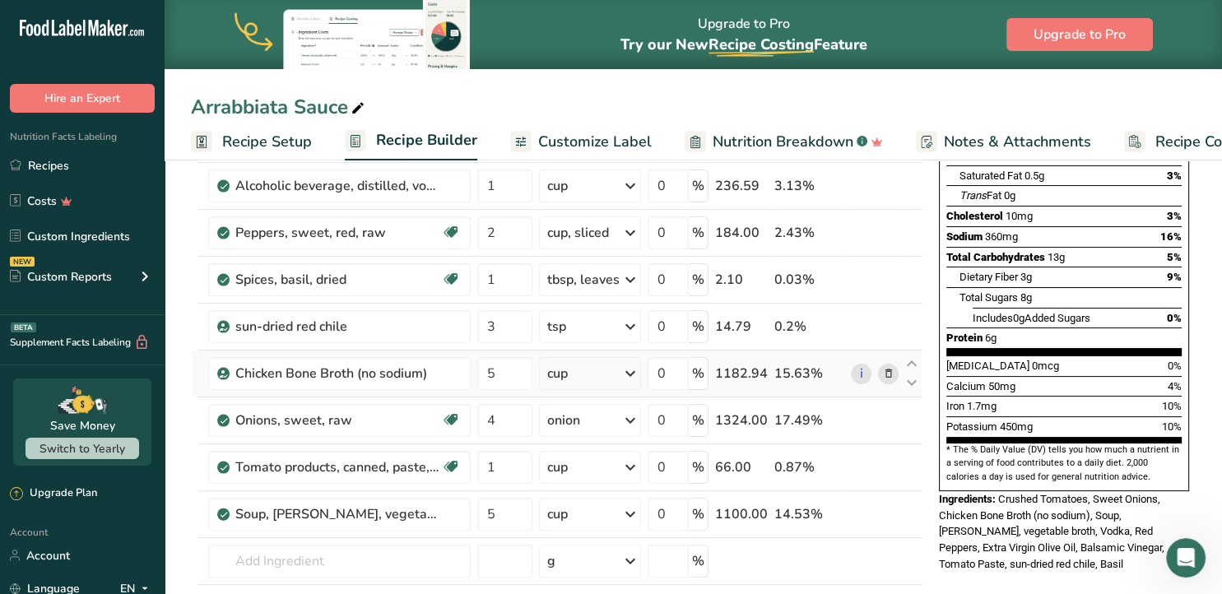
click at [887, 370] on icon at bounding box center [888, 373] width 12 height 17
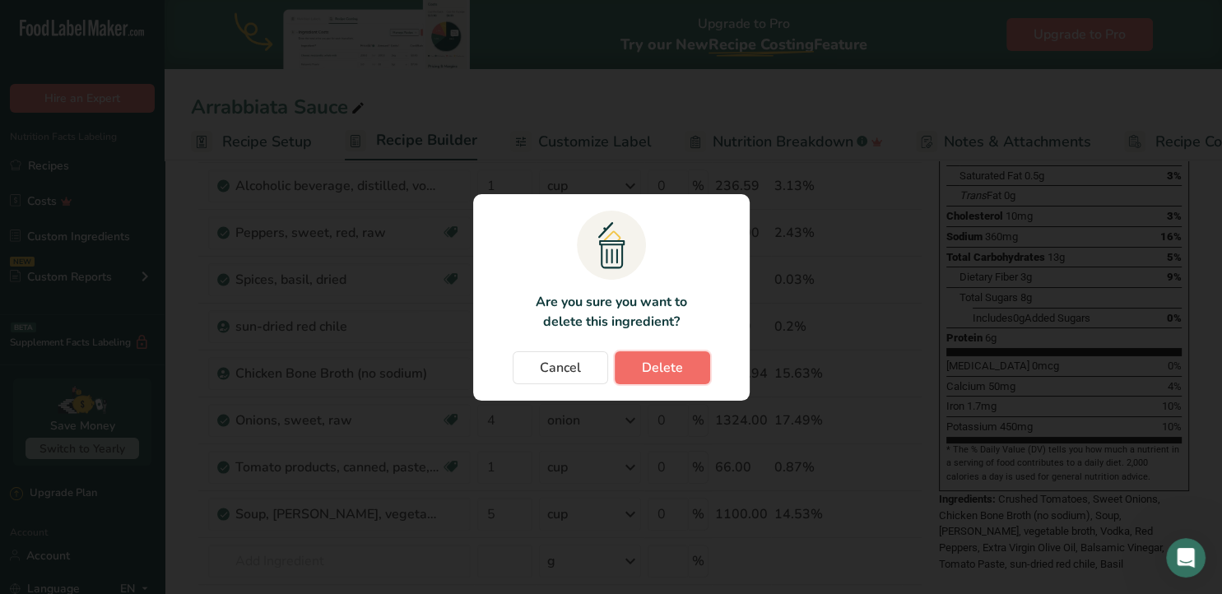
click at [660, 370] on span "Delete" at bounding box center [662, 368] width 41 height 20
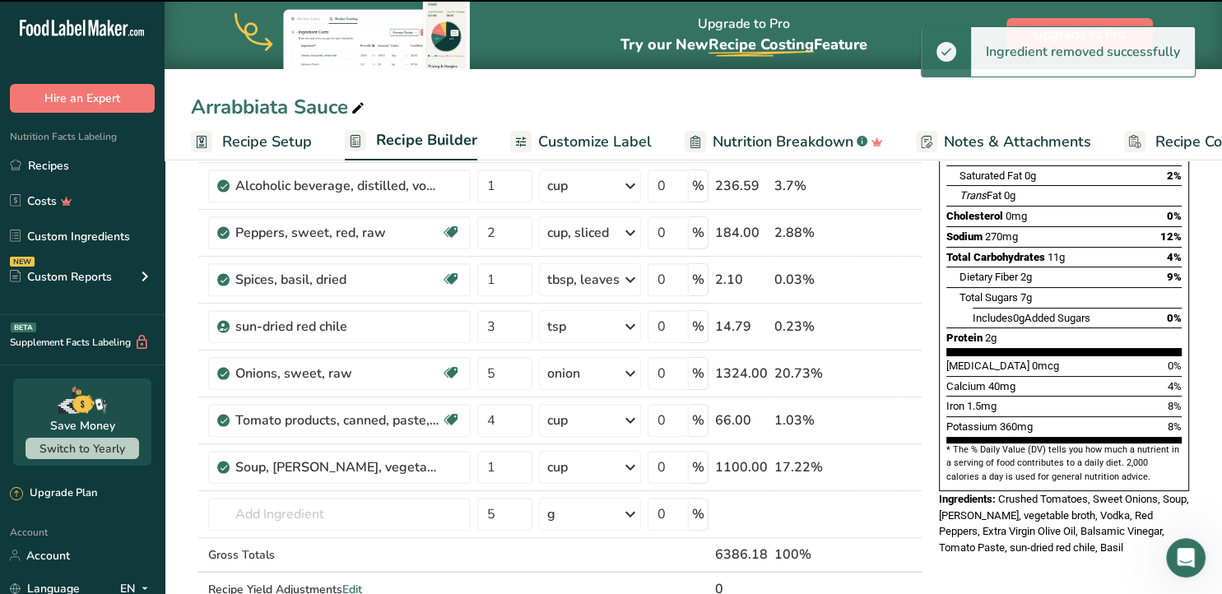
type input "4"
type input "1"
type input "5"
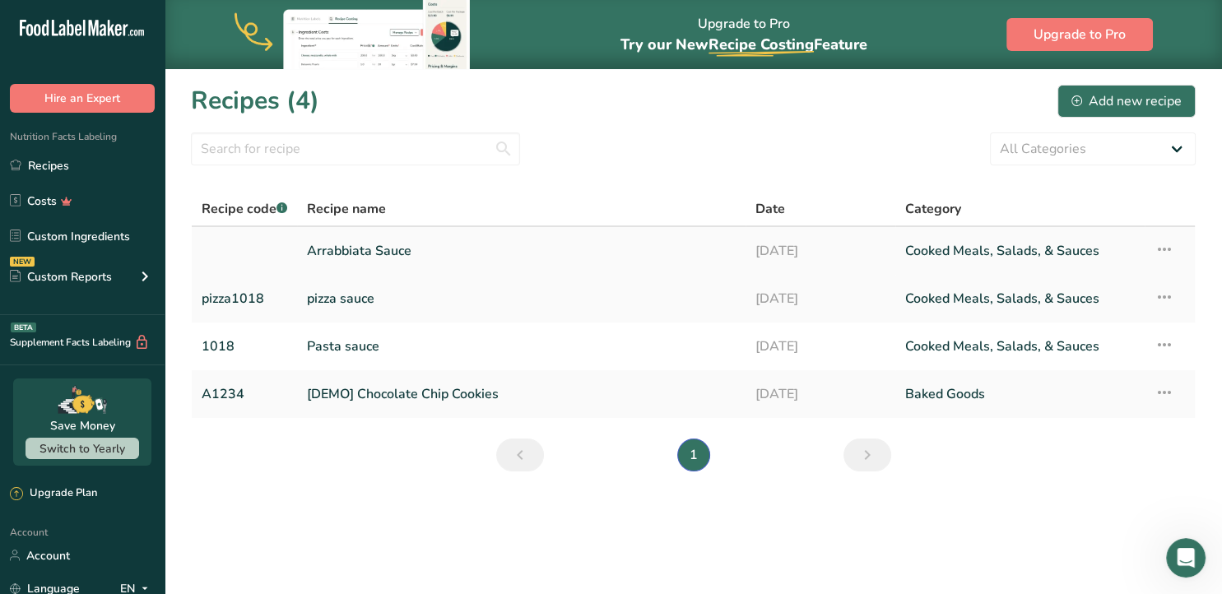
click at [398, 244] on link "Arrabbiata Sauce" at bounding box center [521, 251] width 429 height 35
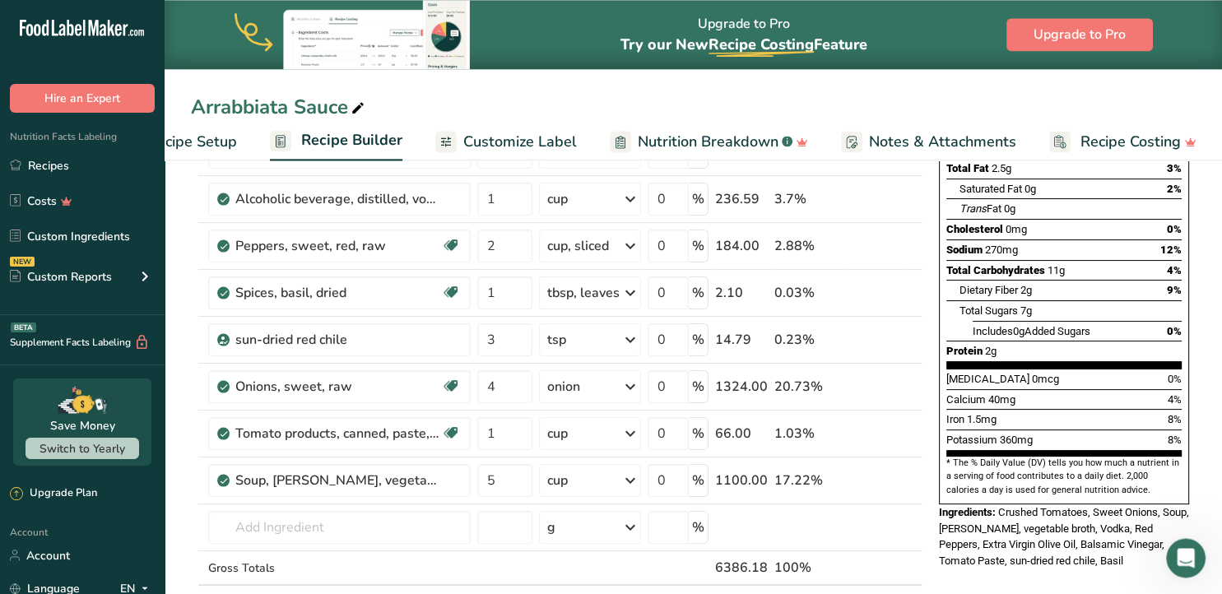
scroll to position [260, 0]
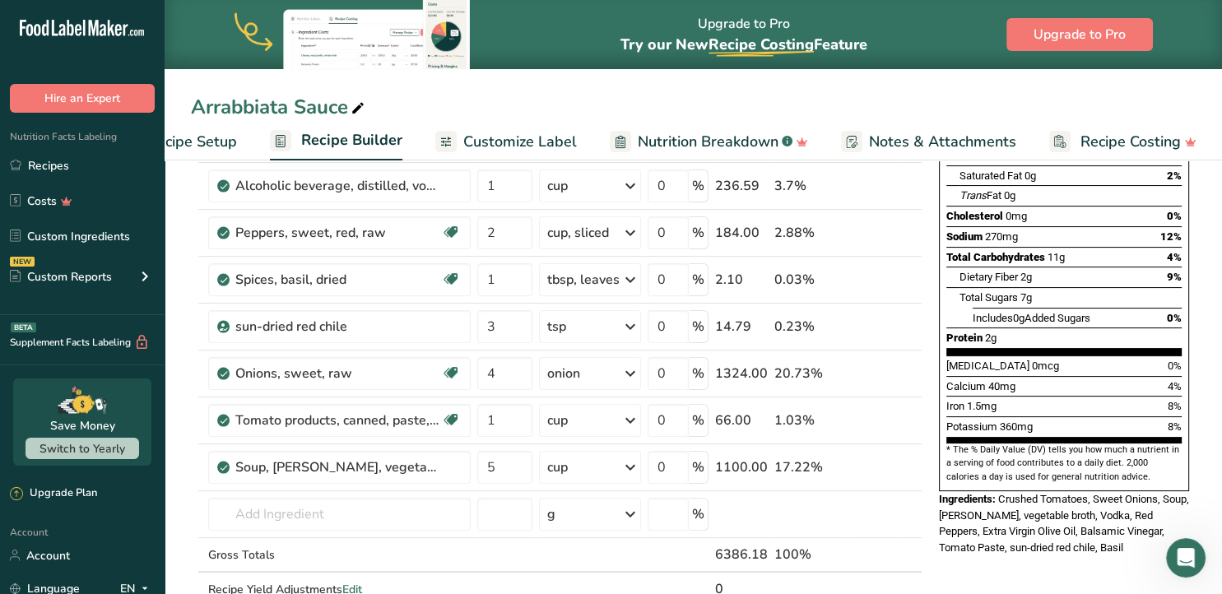
drag, startPoint x: 632, startPoint y: 86, endPoint x: 647, endPoint y: 80, distance: 16.2
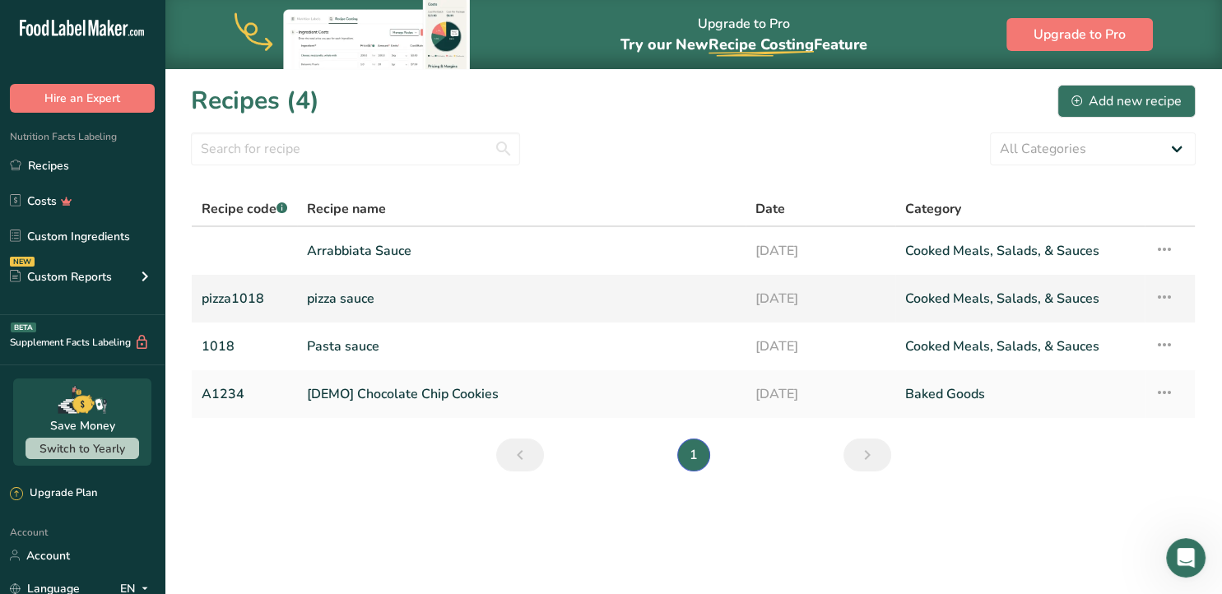
click at [318, 297] on link "pizza sauce" at bounding box center [521, 298] width 429 height 35
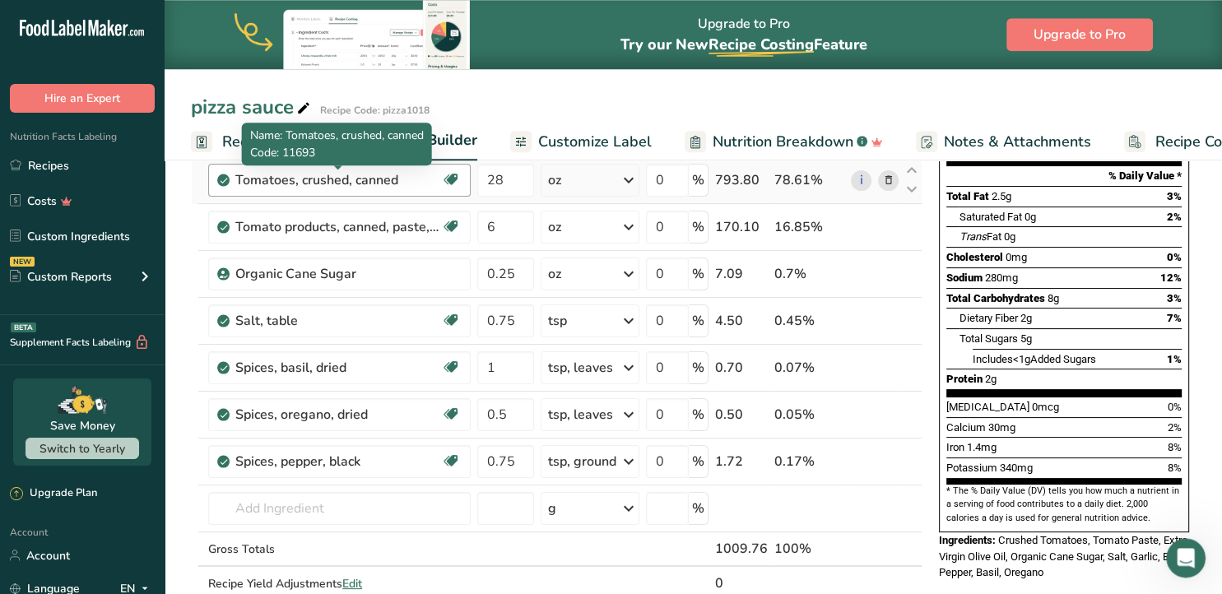
scroll to position [260, 0]
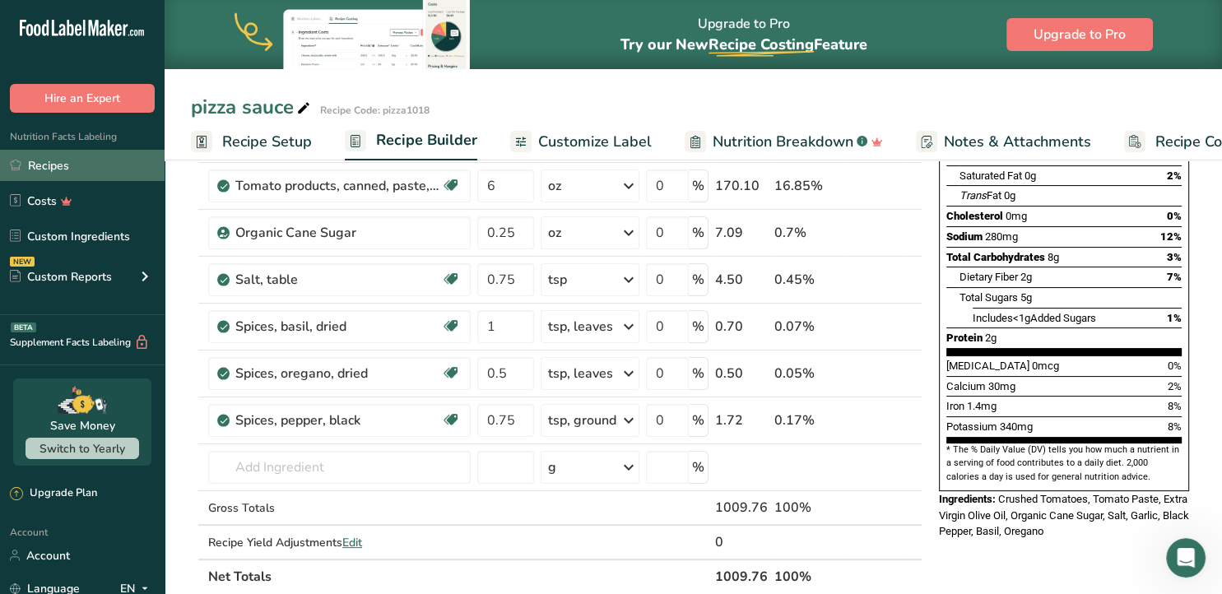
click at [49, 165] on link "Recipes" at bounding box center [82, 165] width 165 height 31
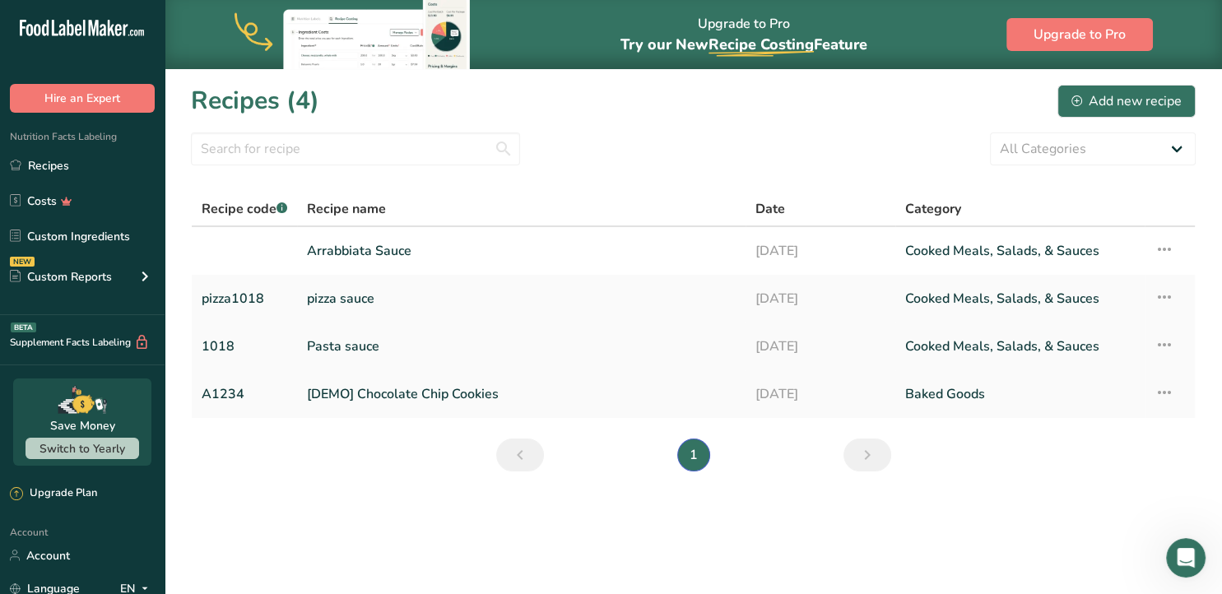
click at [220, 346] on link "1018" at bounding box center [245, 346] width 86 height 35
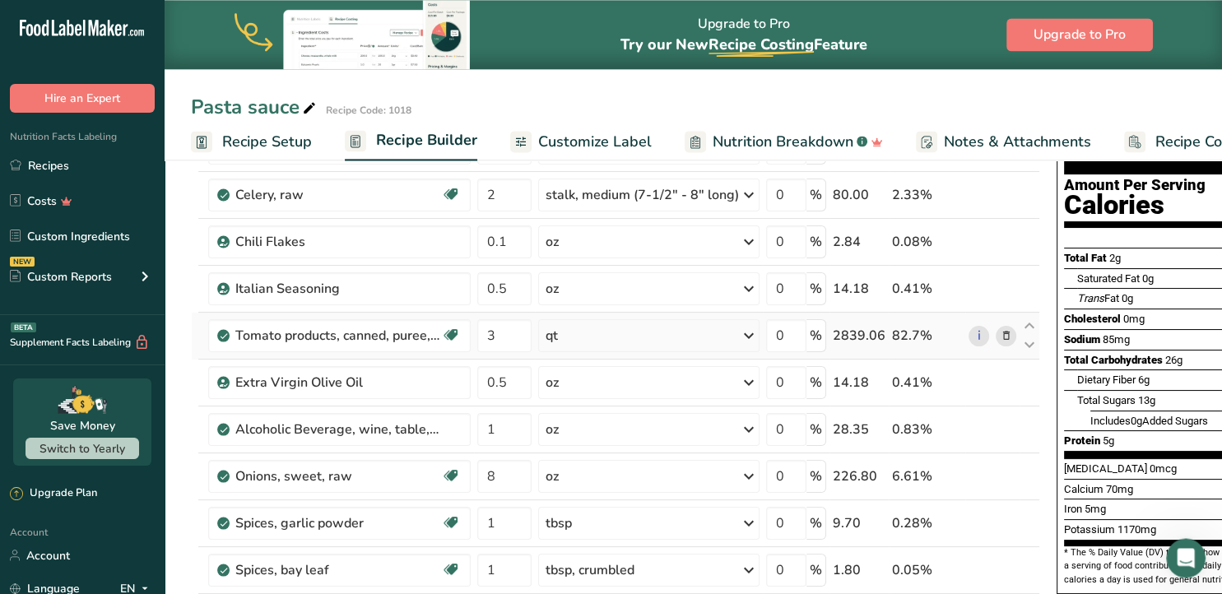
scroll to position [174, 0]
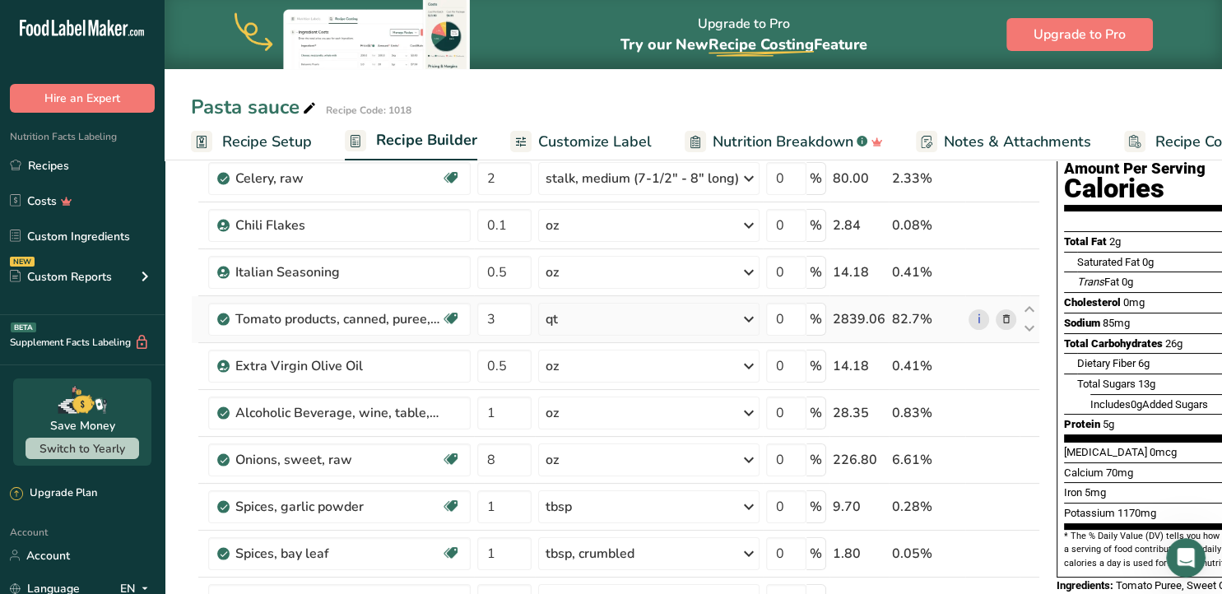
click at [550, 318] on div "qt" at bounding box center [551, 319] width 12 height 20
click at [569, 395] on div "1 can (29 oz) (401 x 411)" at bounding box center [621, 399] width 146 height 24
click at [490, 315] on input "3" at bounding box center [504, 319] width 54 height 33
type input "9"
click at [552, 410] on div "Ingredient * Amount * Unit * Waste * .a-a{fill:#347362;}.b-a{fill:#fff;} Grams …" at bounding box center [615, 400] width 849 height 654
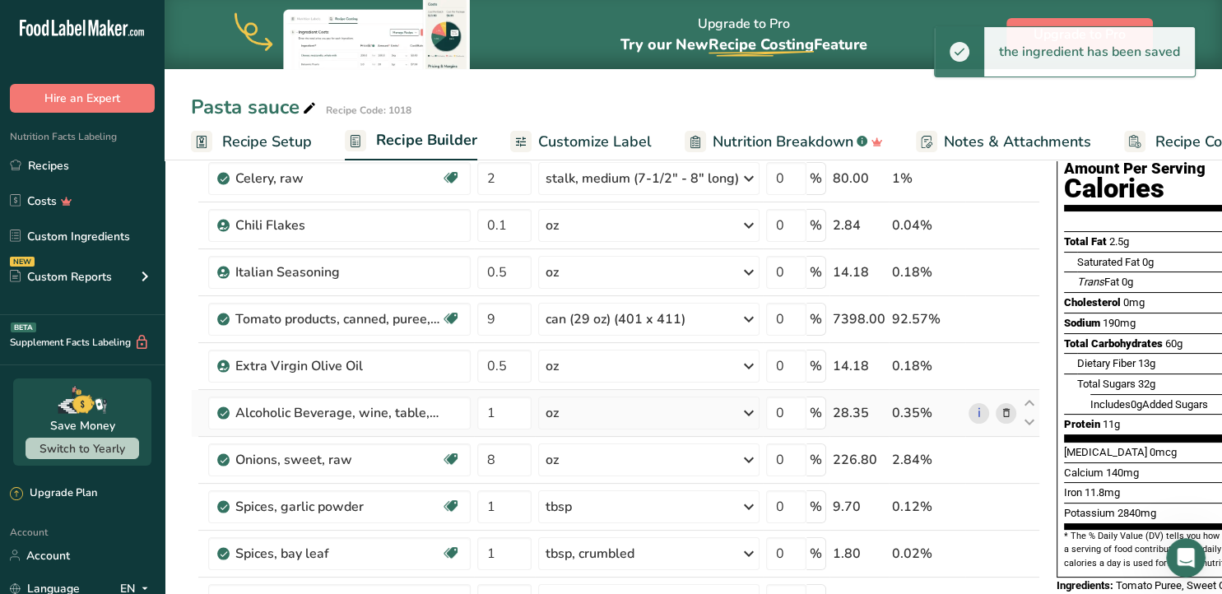
click at [558, 411] on div "oz" at bounding box center [551, 413] width 13 height 20
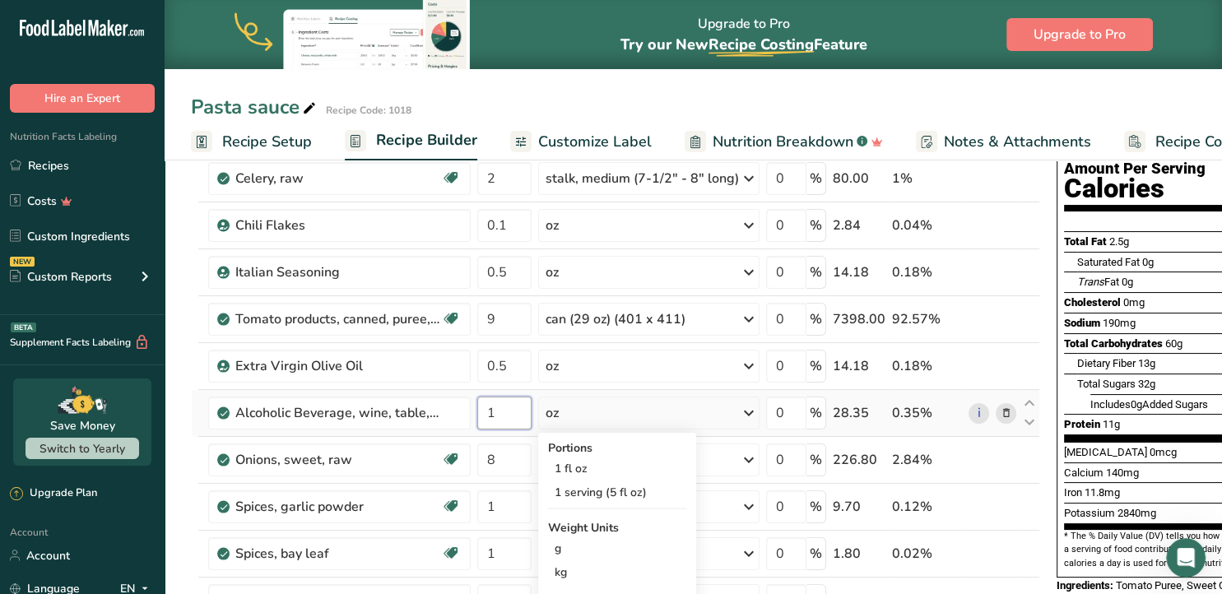
click at [493, 412] on input "1" at bounding box center [504, 413] width 54 height 33
click at [485, 411] on input "1" at bounding box center [504, 413] width 54 height 33
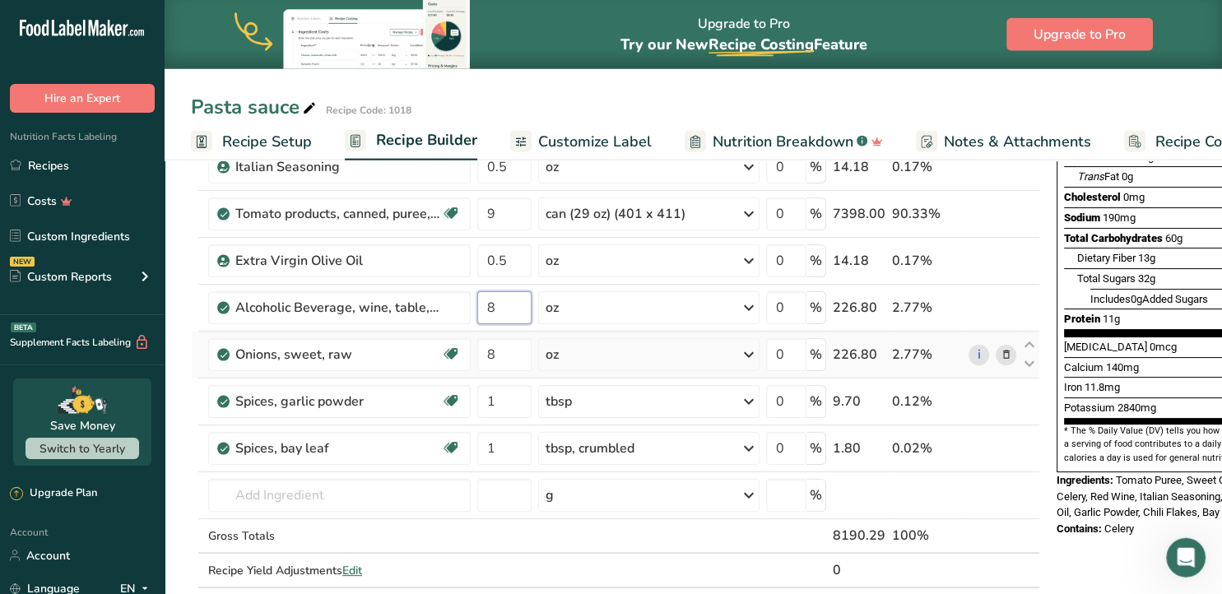
scroll to position [0, 0]
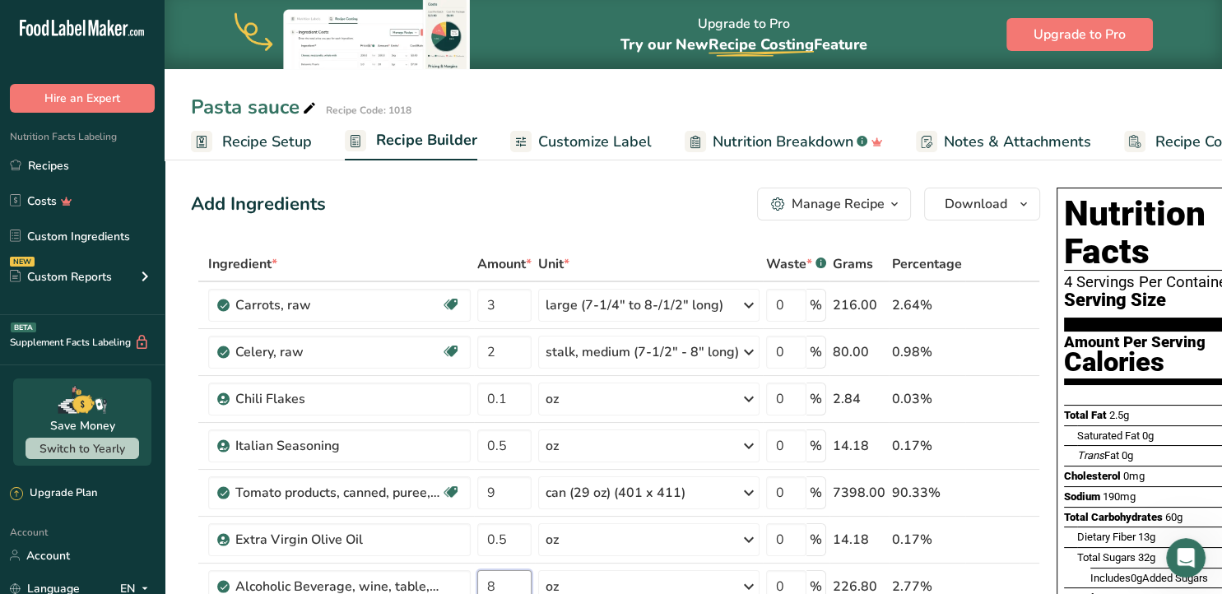
type input "8"
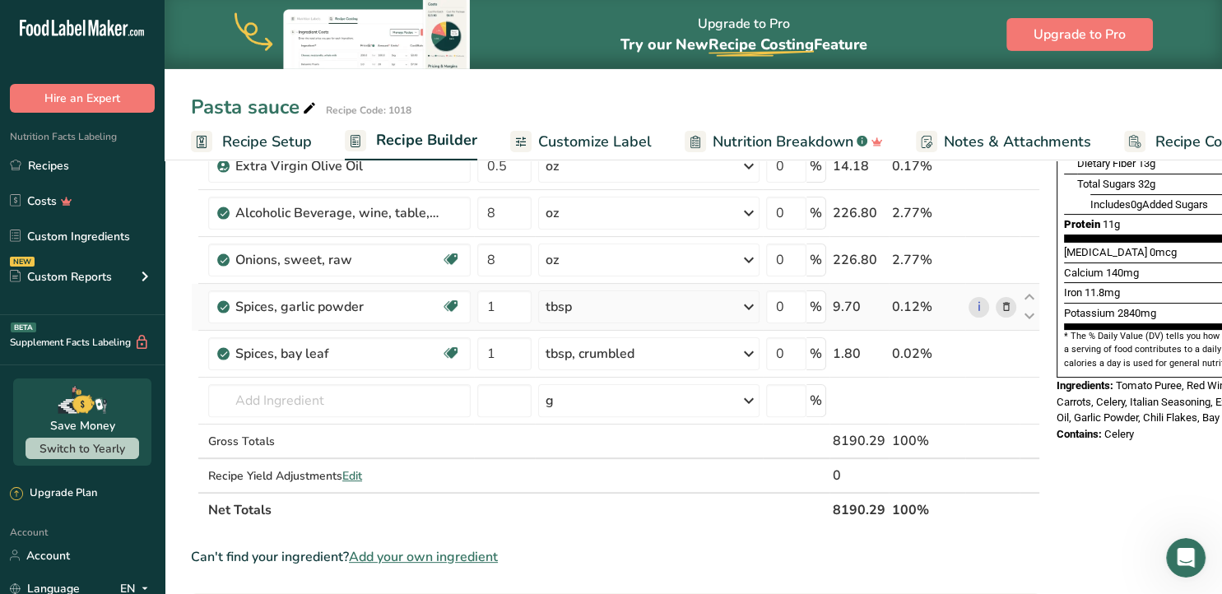
scroll to position [434, 0]
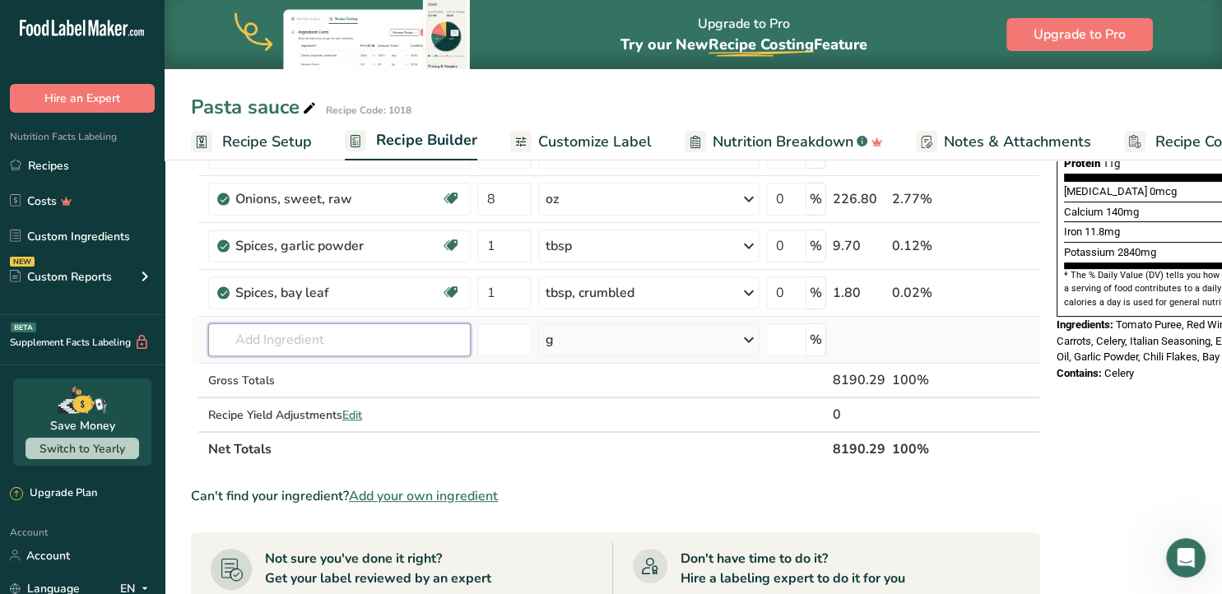
click at [364, 333] on input "text" at bounding box center [339, 339] width 262 height 33
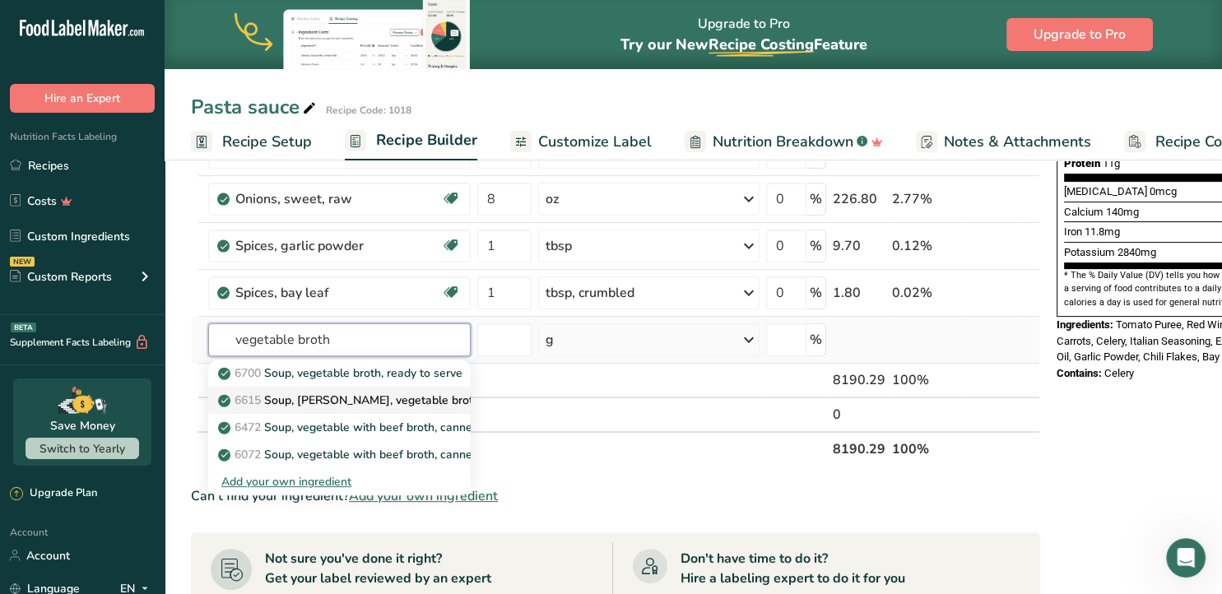
type input "vegetable broth"
click at [389, 396] on p "6615 Soup, [PERSON_NAME], vegetable broth" at bounding box center [350, 400] width 258 height 17
type input "Soup, [PERSON_NAME], vegetable broth"
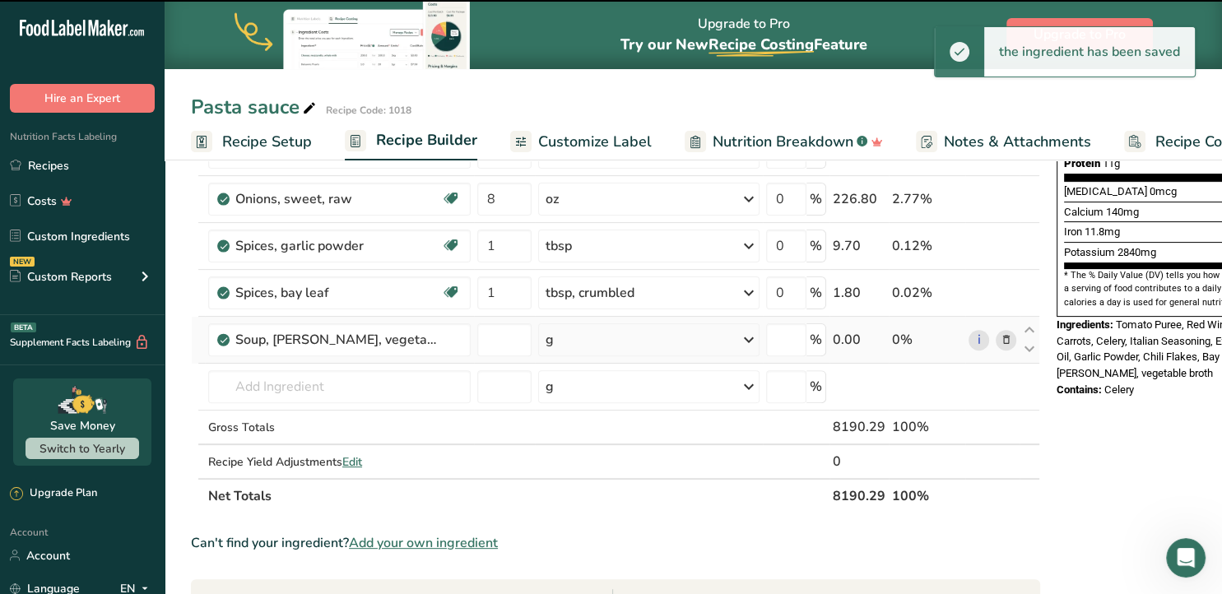
type input "0"
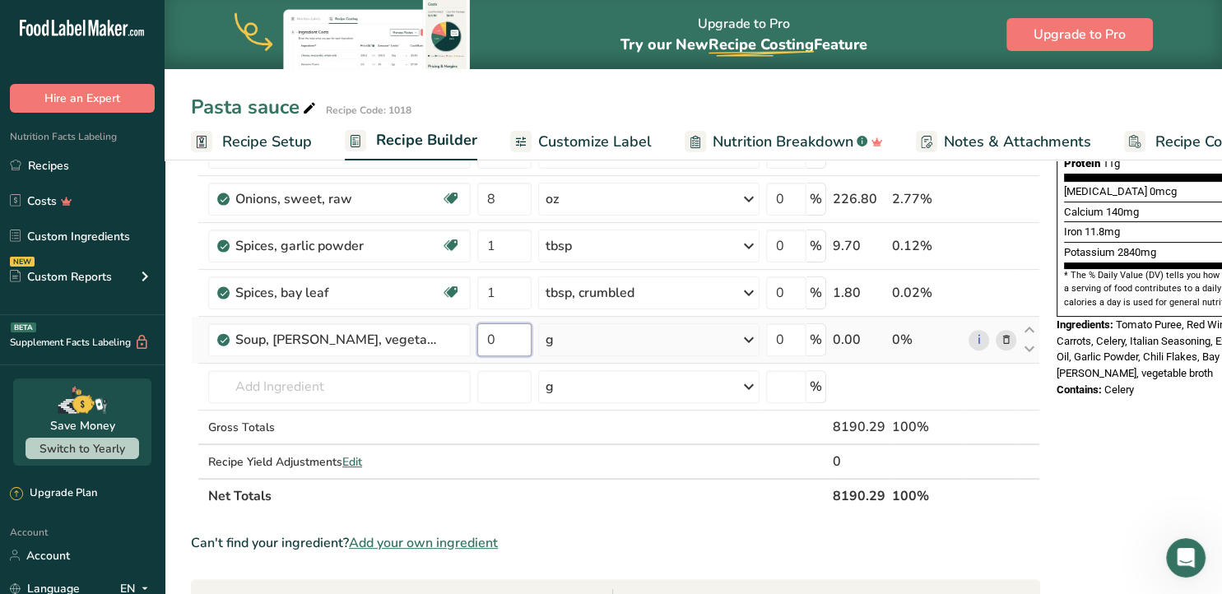
click at [495, 336] on input "0" at bounding box center [504, 339] width 54 height 33
click at [488, 339] on input "0" at bounding box center [504, 339] width 54 height 33
type input "1"
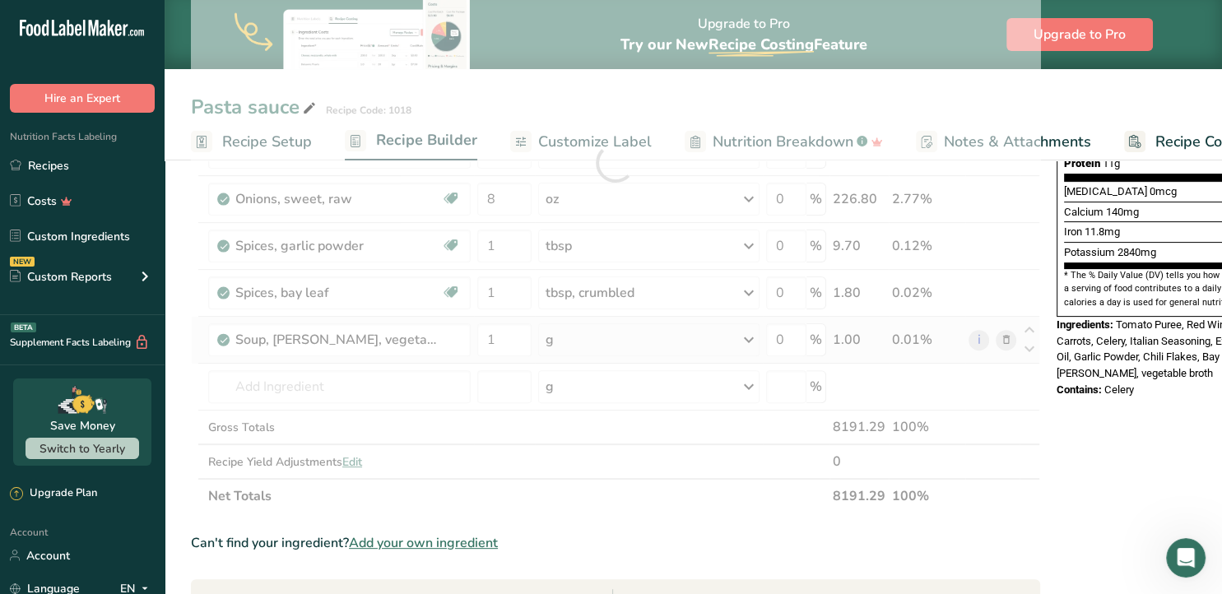
click at [547, 340] on div "Ingredient * Amount * Unit * Waste * .a-a{fill:#347362;}.b-a{fill:#fff;} Grams …" at bounding box center [615, 162] width 849 height 701
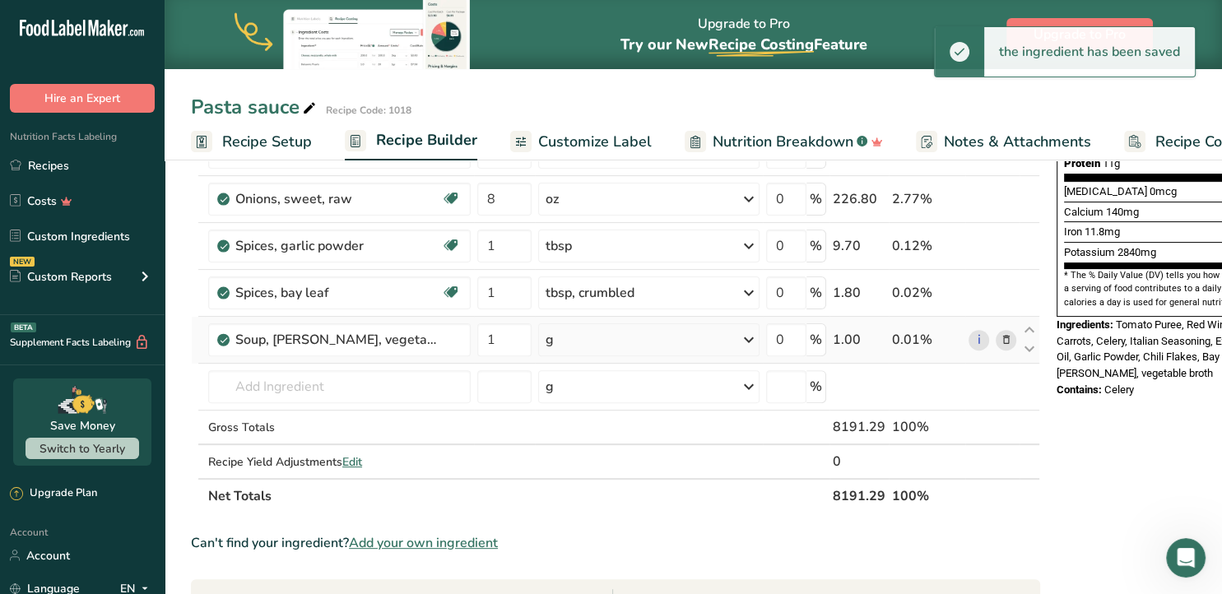
click at [552, 338] on div "g" at bounding box center [549, 340] width 8 height 20
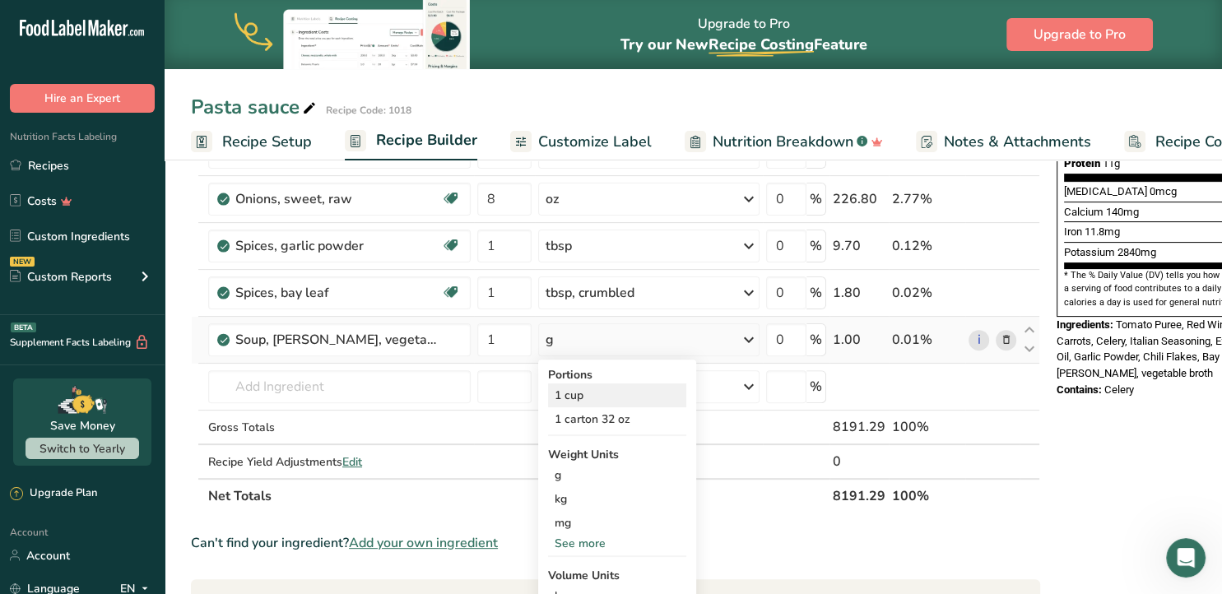
click at [575, 397] on div "1 cup" at bounding box center [617, 395] width 138 height 24
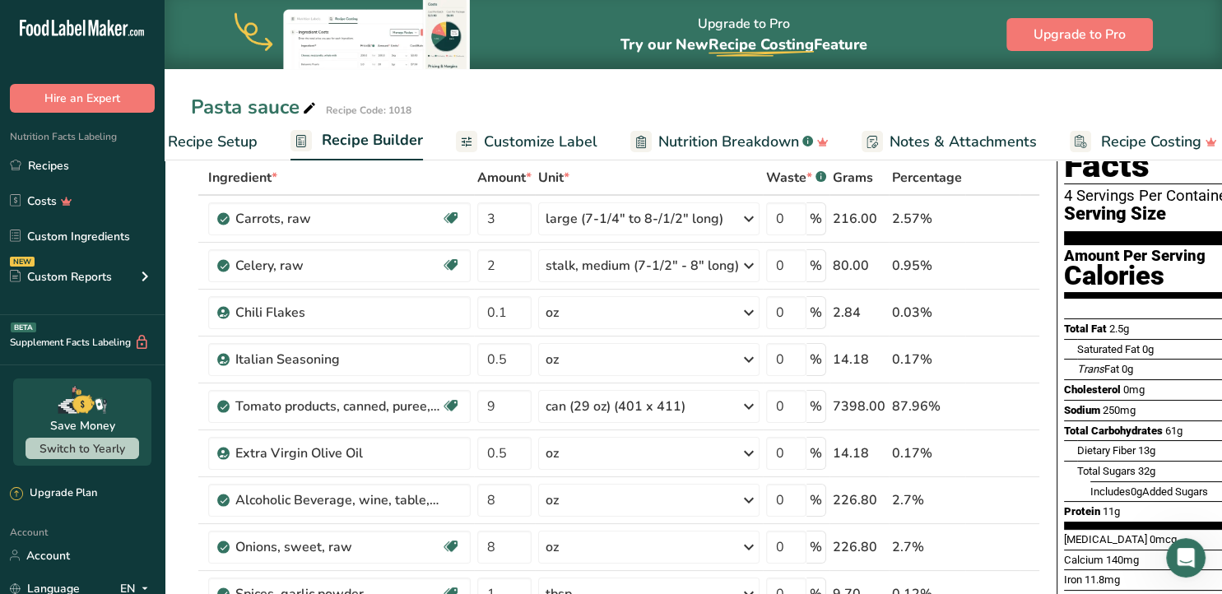
scroll to position [0, 75]
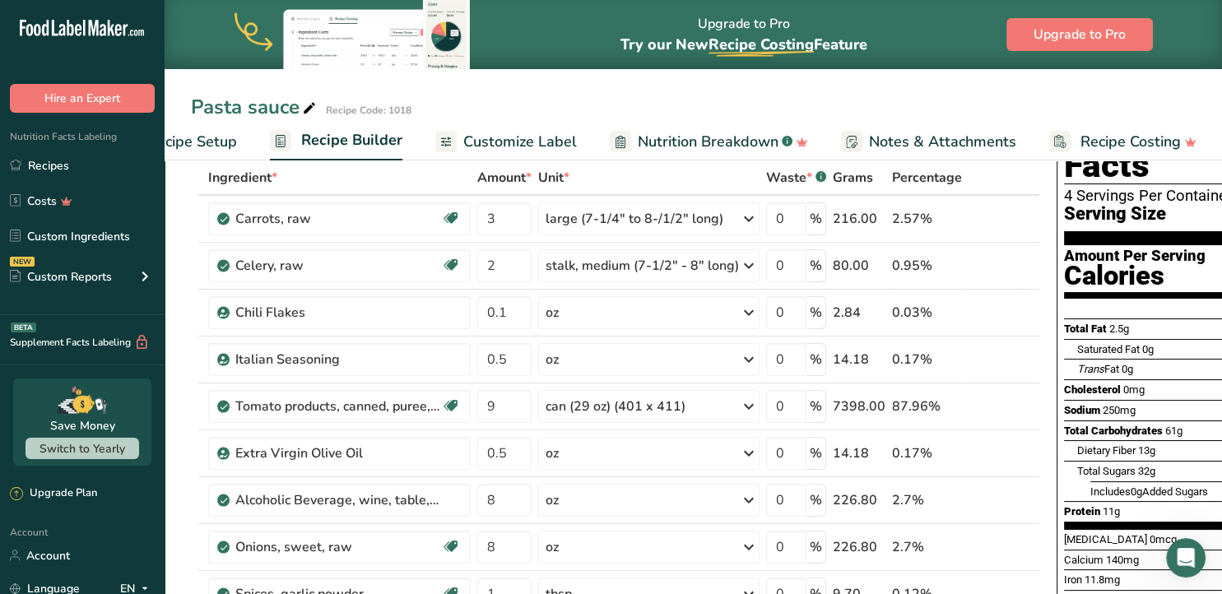
click at [675, 137] on span "Nutrition Breakdown" at bounding box center [708, 142] width 141 height 22
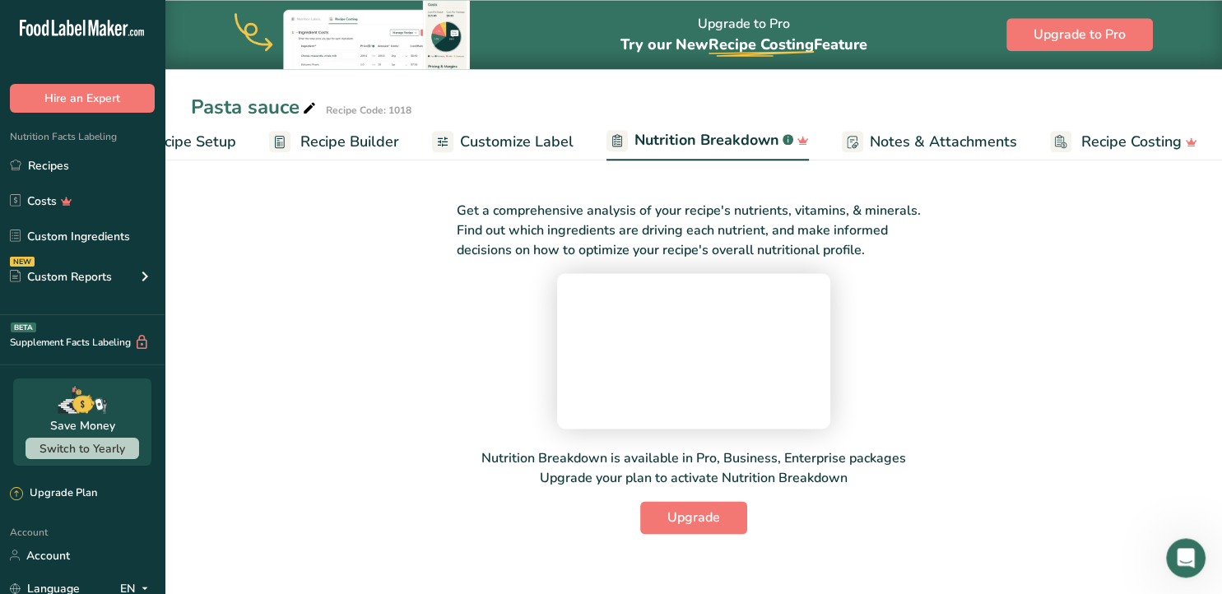
scroll to position [64, 0]
click at [504, 139] on span "Customize Label" at bounding box center [517, 142] width 114 height 22
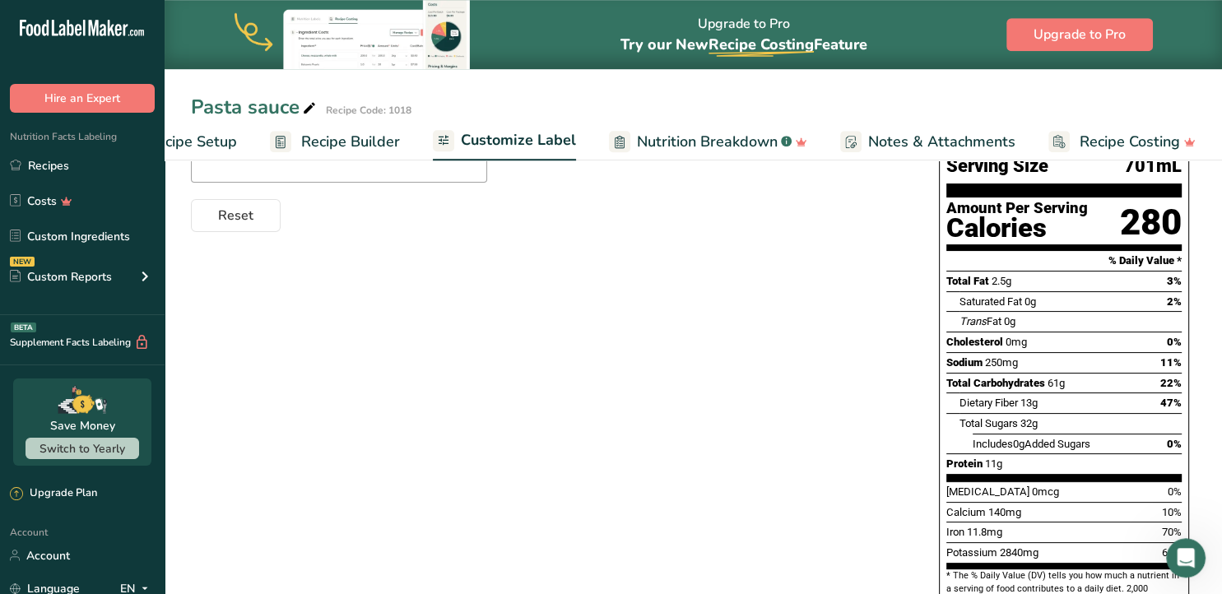
scroll to position [231, 0]
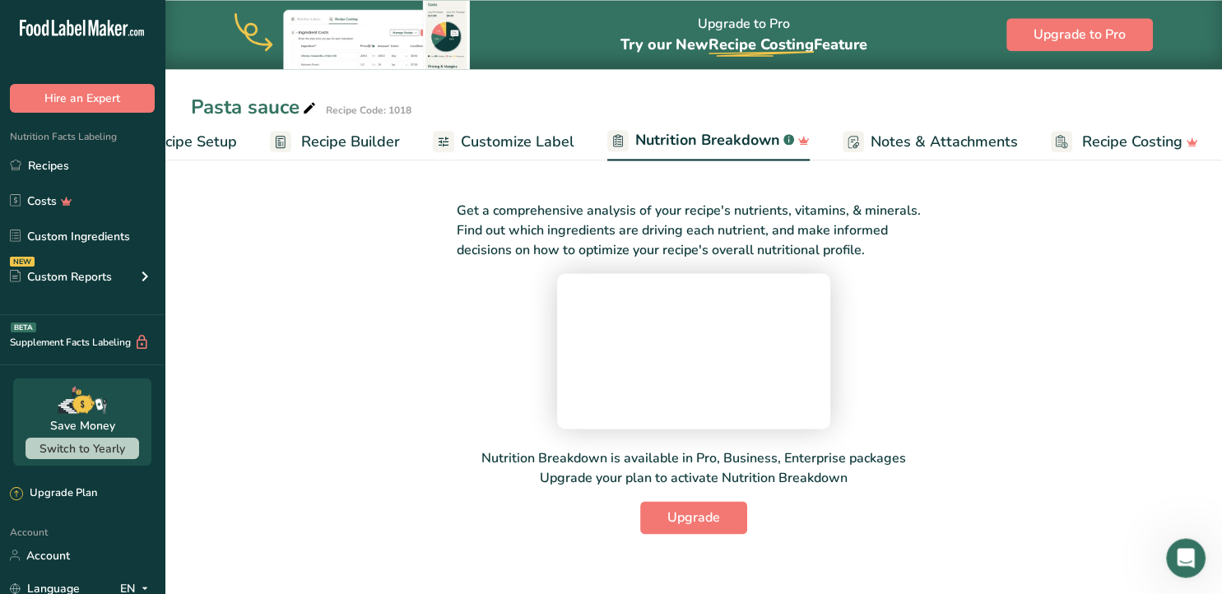
scroll to position [64, 0]
click at [506, 139] on span "Customize Label" at bounding box center [518, 142] width 114 height 22
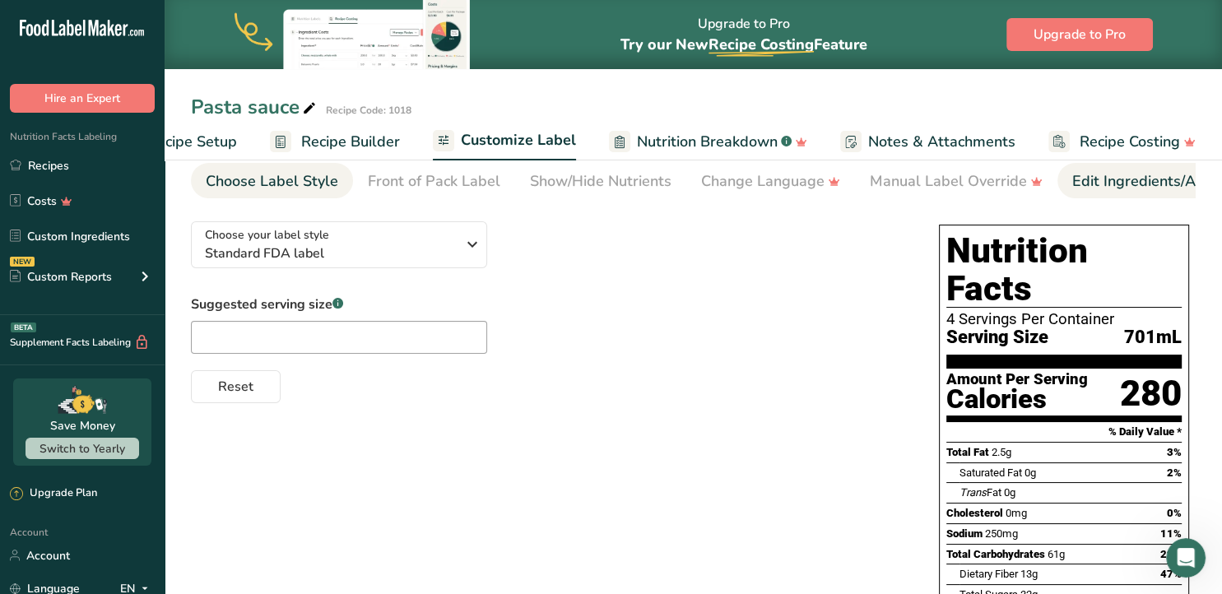
click at [1117, 183] on div "Edit Ingredients/Allergens List" at bounding box center [1176, 181] width 209 height 22
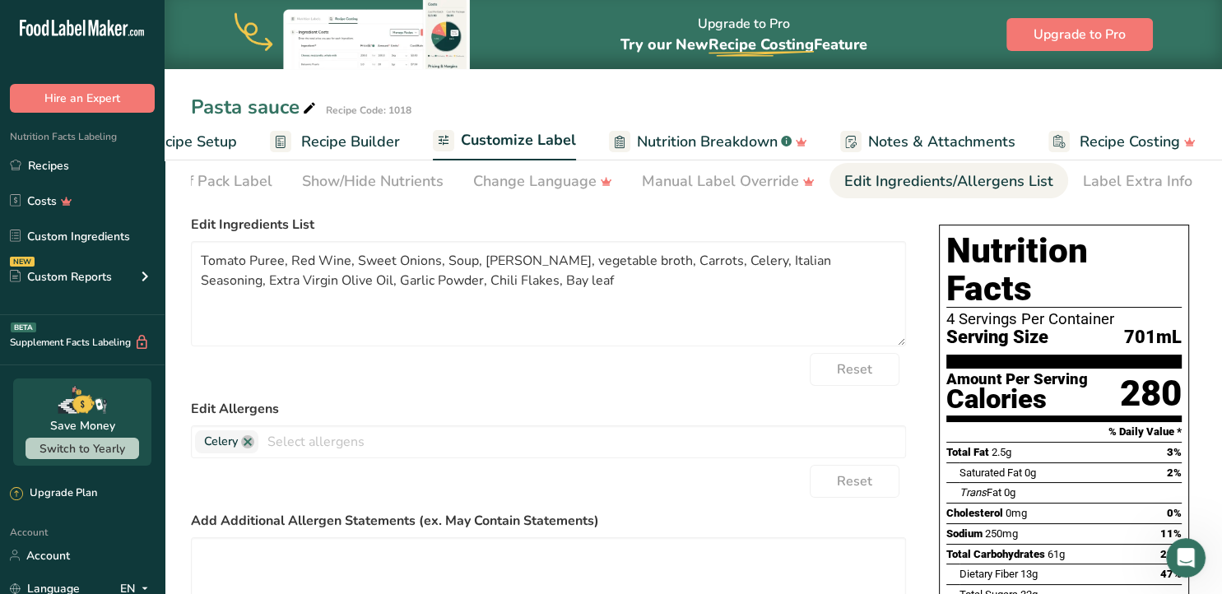
scroll to position [0, 230]
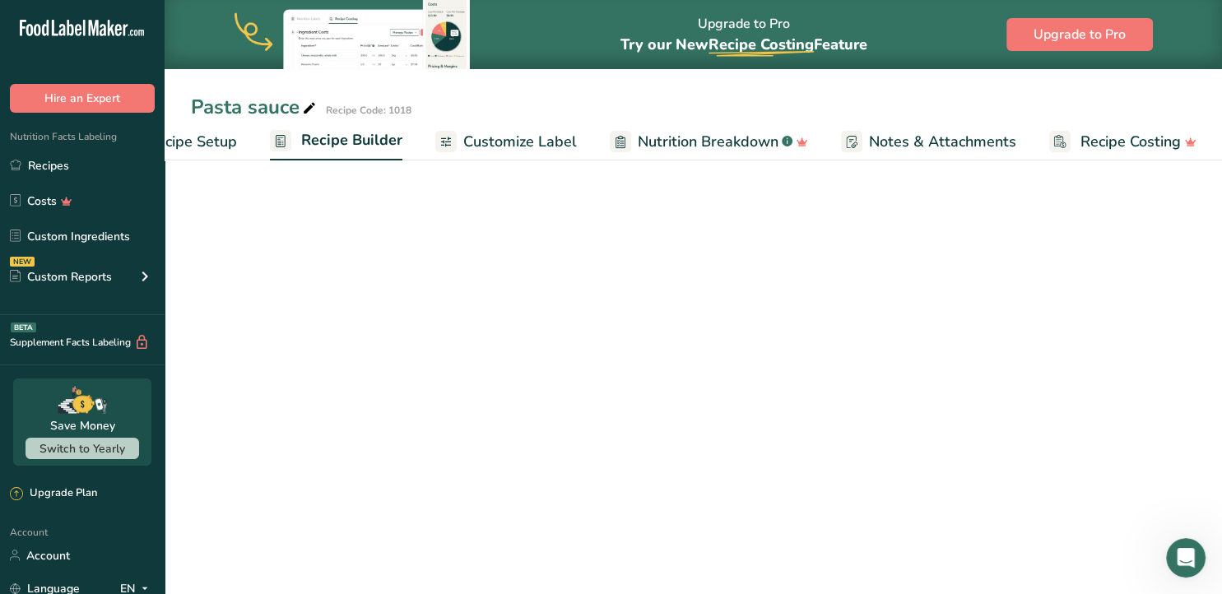
scroll to position [86, 0]
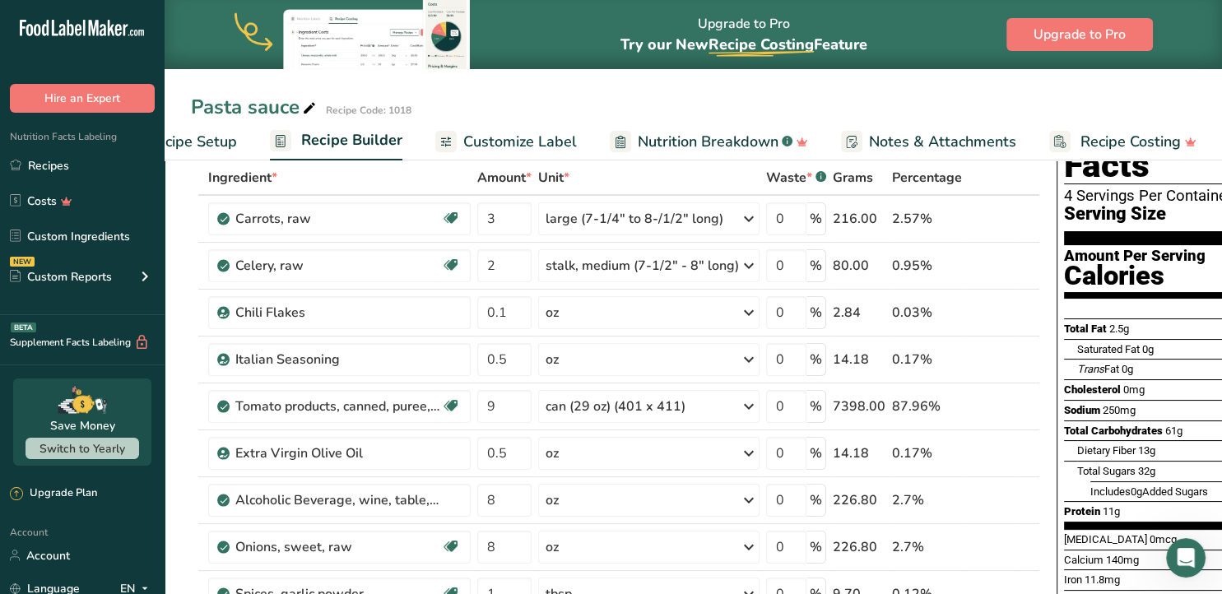
click at [520, 146] on span "Customize Label" at bounding box center [520, 142] width 114 height 22
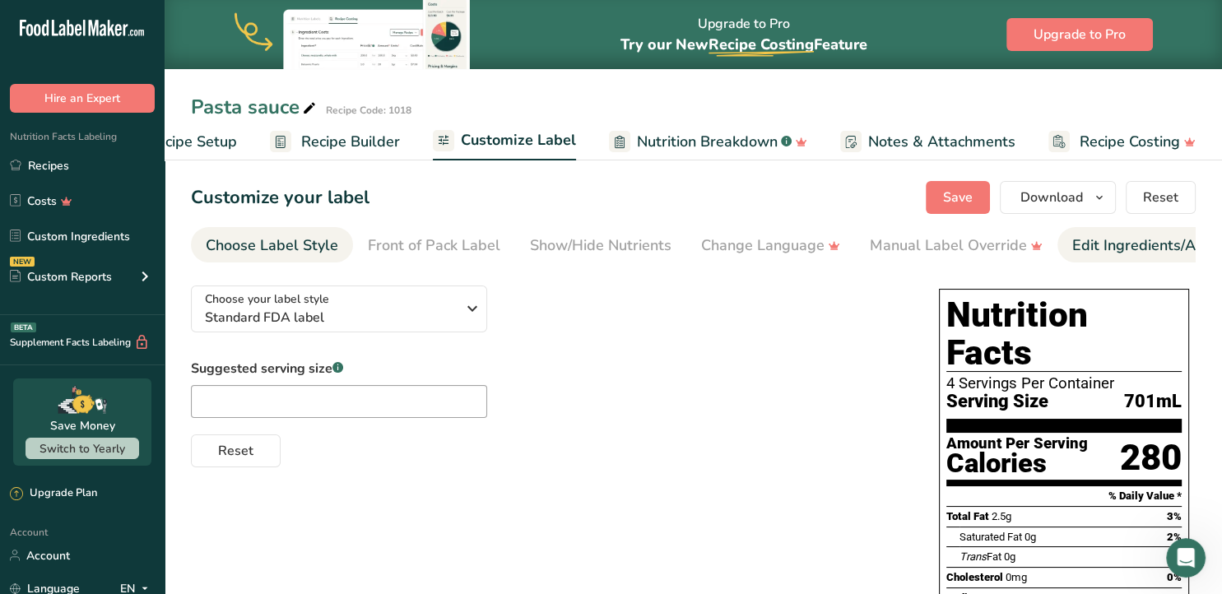
click at [1134, 248] on div "Edit Ingredients/Allergens List" at bounding box center [1176, 245] width 209 height 22
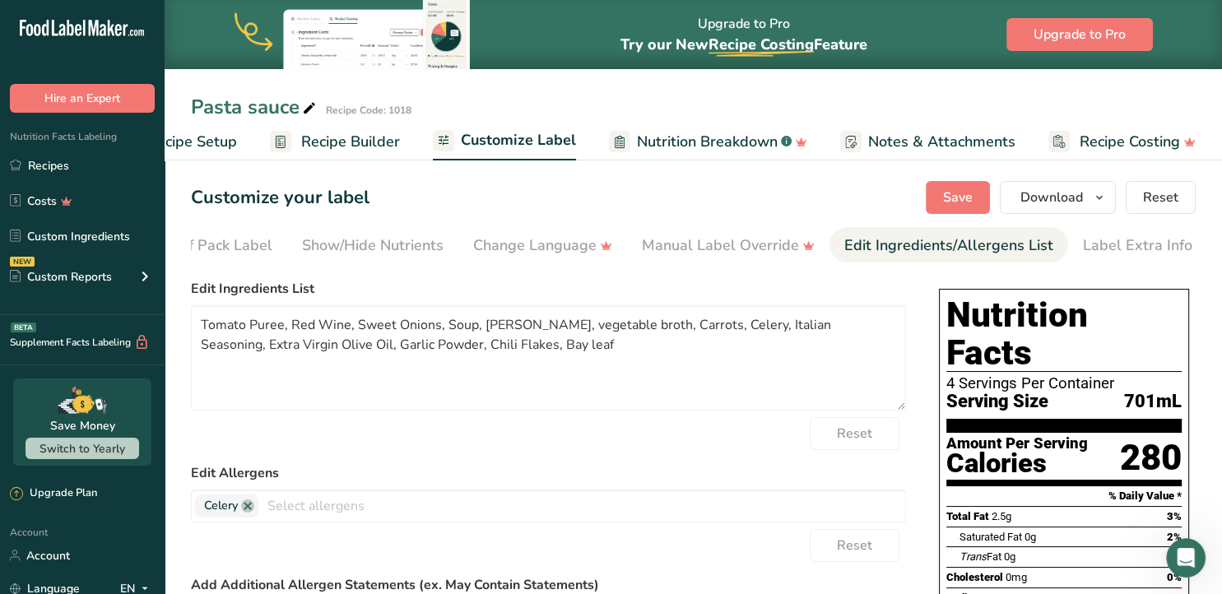
scroll to position [0, 230]
click at [548, 324] on textarea "Tomato Puree, Red Wine, Sweet Onions, Soup, [PERSON_NAME], vegetable broth, Car…" at bounding box center [548, 357] width 715 height 105
drag, startPoint x: 555, startPoint y: 324, endPoint x: 444, endPoint y: 330, distance: 110.4
click at [444, 330] on textarea "Tomato Puree, Red Wine, Sweet Onions, Soup, [PERSON_NAME], vegetable broth, Car…" at bounding box center [548, 357] width 715 height 105
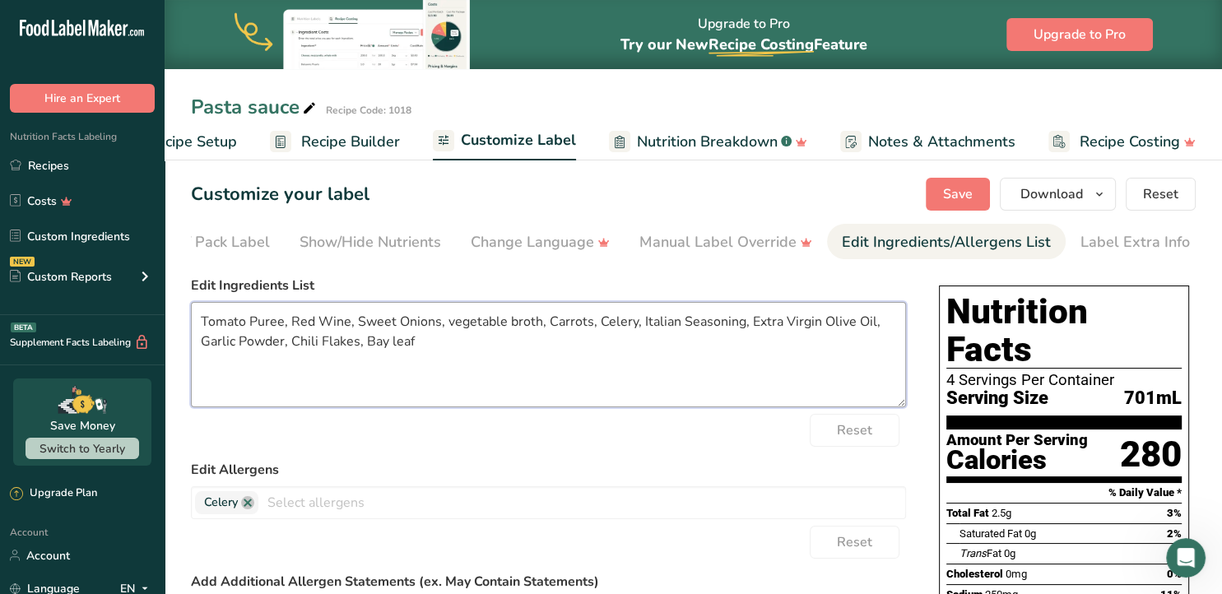
scroll to position [0, 0]
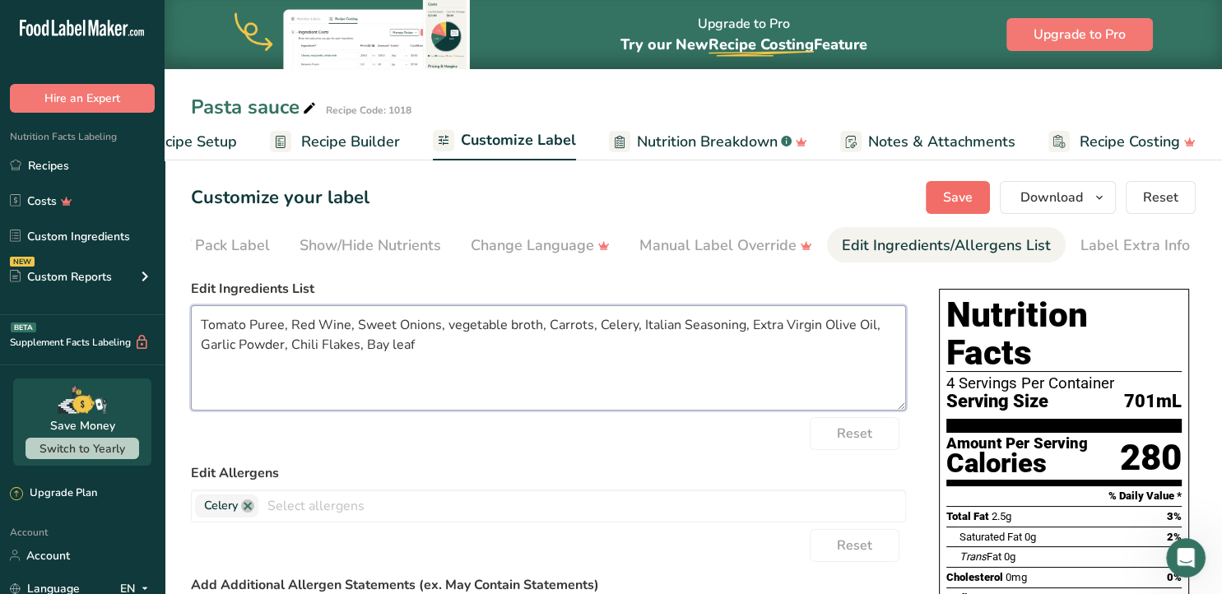
type textarea "Tomato Puree, Red Wine, Sweet Onions, vegetable broth, Carrots, Celery, Italian…"
click at [951, 197] on span "Save" at bounding box center [958, 198] width 30 height 20
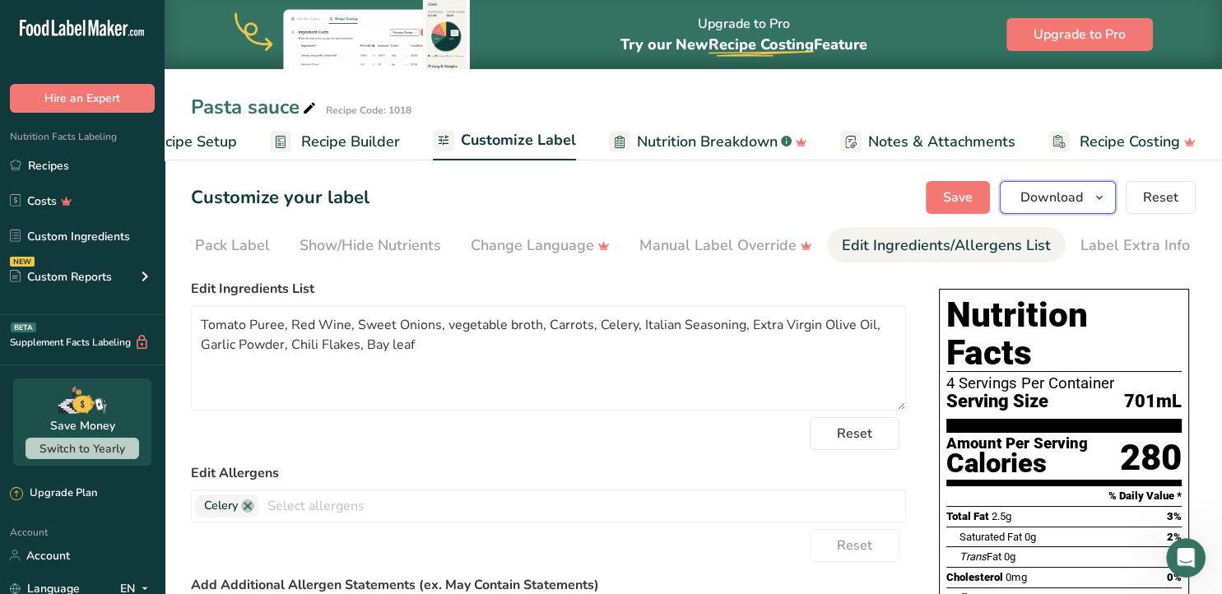
click at [1038, 201] on span "Download" at bounding box center [1051, 198] width 63 height 20
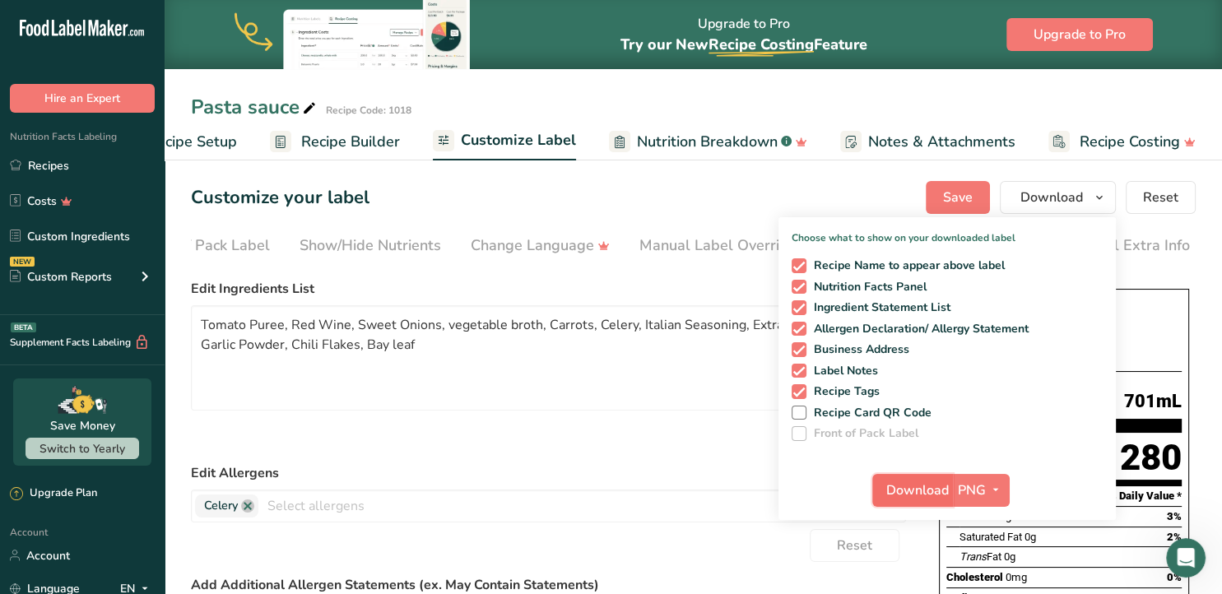
click at [921, 492] on span "Download" at bounding box center [917, 490] width 63 height 20
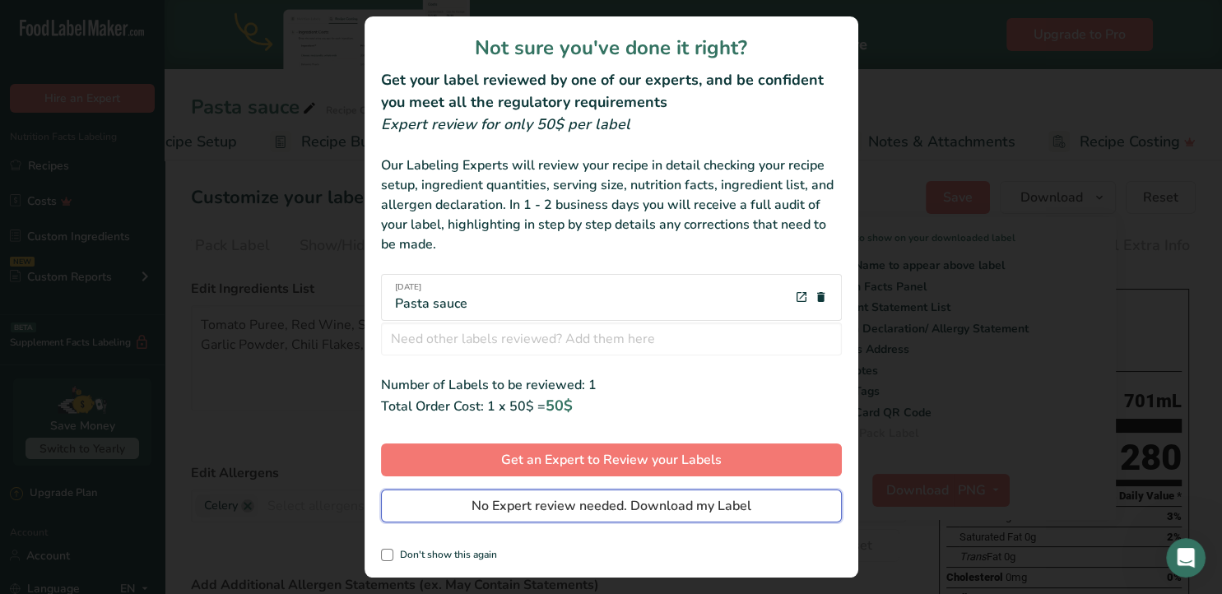
click at [604, 504] on span "No Expert review needed. Download my Label" at bounding box center [611, 506] width 280 height 20
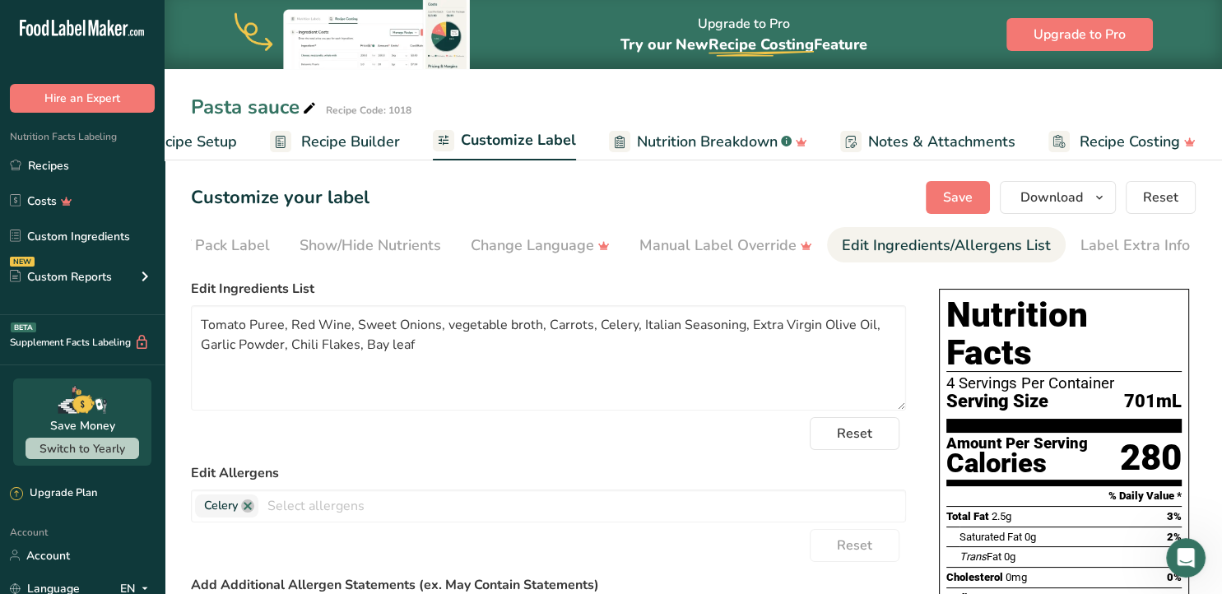
click at [841, 15] on div "Upgrade to Pro Try our New Recipe Costing .a-29{fill:none;stroke-linecap:round;…" at bounding box center [743, 35] width 247 height 68
click at [51, 165] on link "Recipes" at bounding box center [82, 165] width 165 height 31
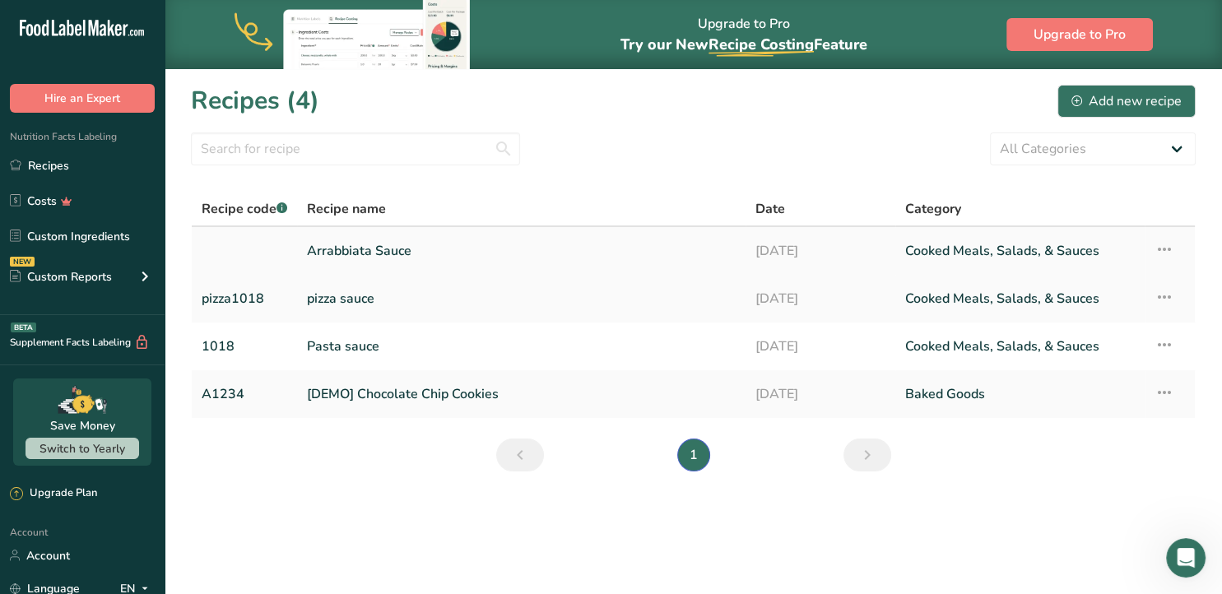
click at [365, 250] on link "Arrabbiata Sauce" at bounding box center [521, 251] width 429 height 35
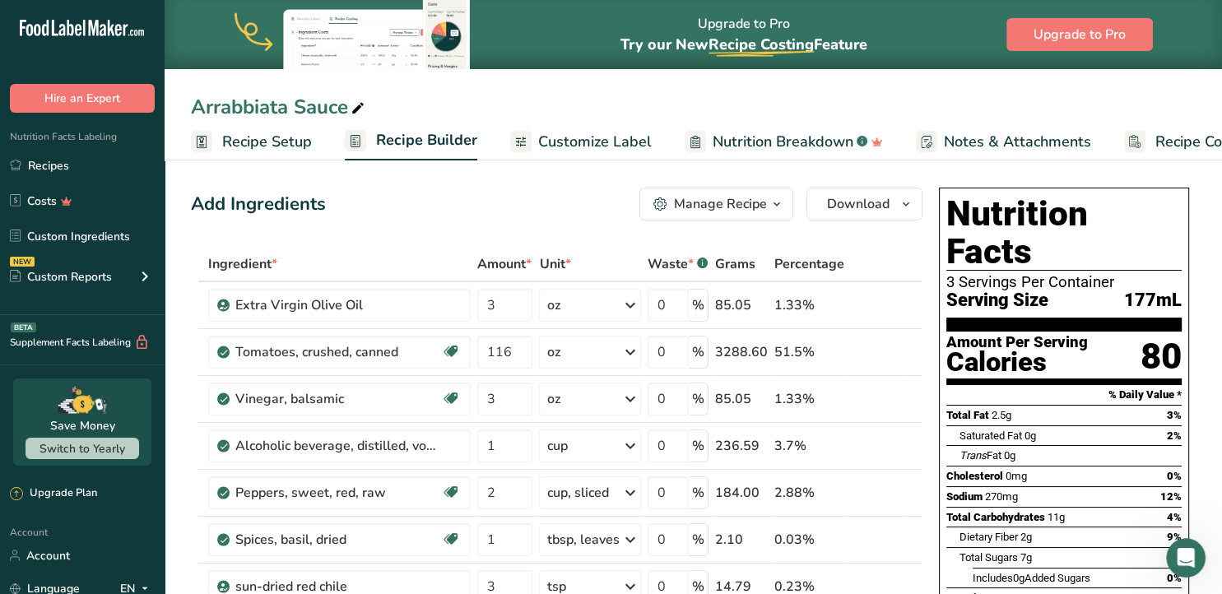
click at [587, 137] on span "Customize Label" at bounding box center [595, 142] width 114 height 22
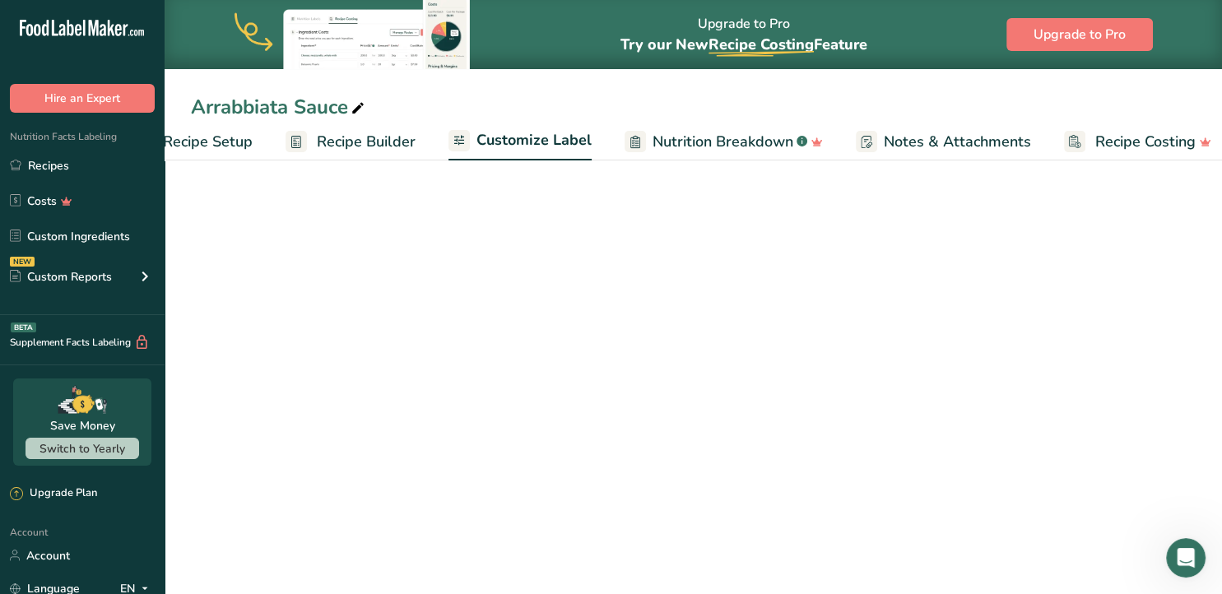
scroll to position [0, 75]
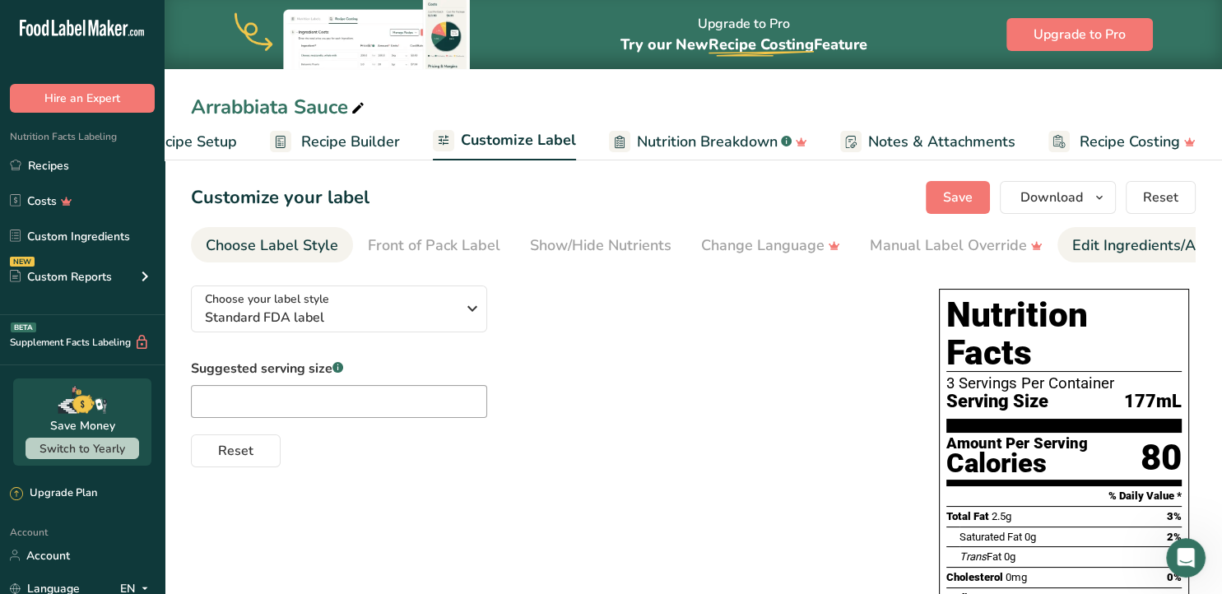
click at [1131, 250] on div "Edit Ingredients/Allergens List" at bounding box center [1176, 245] width 209 height 22
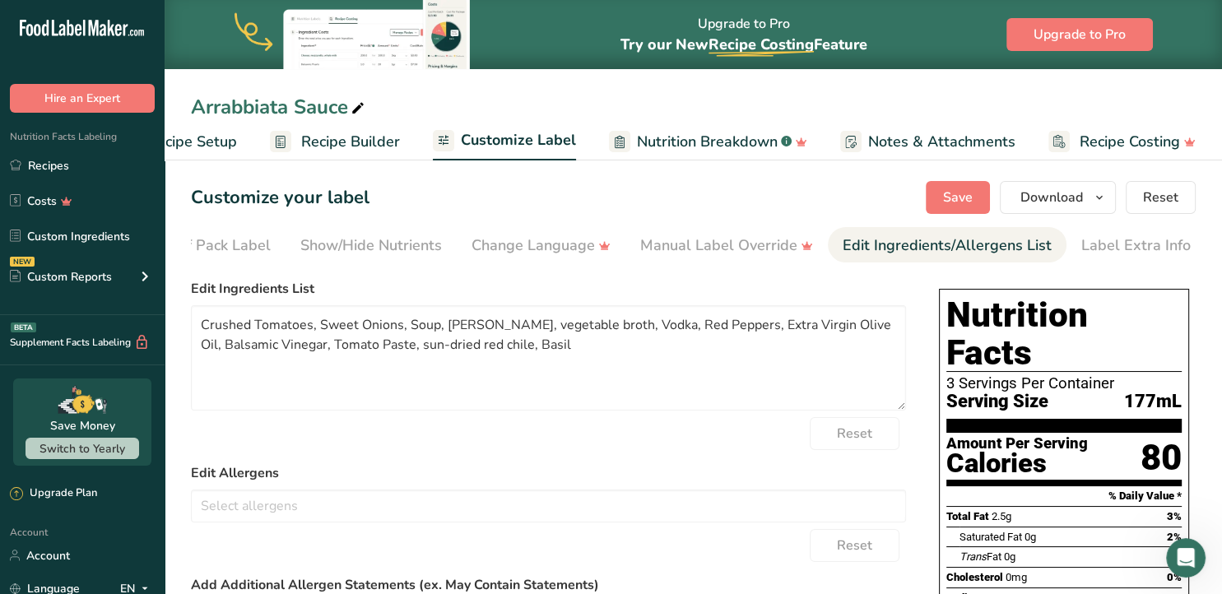
scroll to position [0, 230]
drag, startPoint x: 518, startPoint y: 324, endPoint x: 410, endPoint y: 323, distance: 108.6
click at [410, 323] on textarea "Crushed Tomatoes, Sweet Onions, Soup, [PERSON_NAME], vegetable broth, Vodka, Re…" at bounding box center [548, 357] width 715 height 105
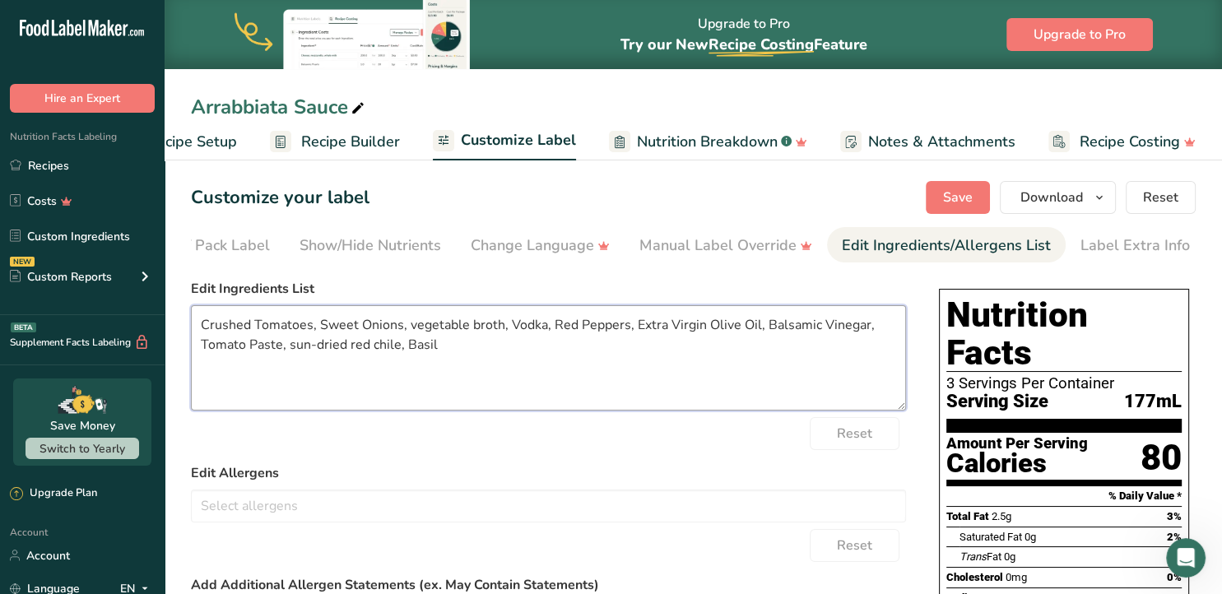
click at [397, 344] on textarea "Crushed Tomatoes, Sweet Onions, vegetable broth, Vodka, Red Peppers, Extra Virg…" at bounding box center [548, 357] width 715 height 105
type textarea "Crushed Tomatoes, Sweet Onions, vegetable broth, Vodka, Red Peppers, Extra Virg…"
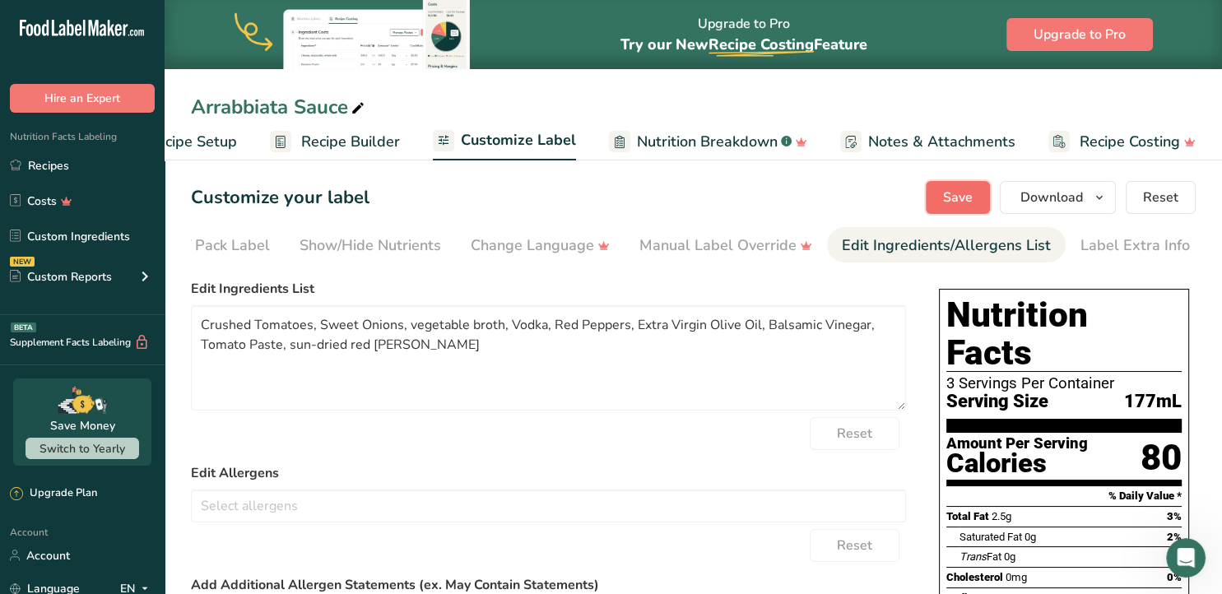
click at [963, 199] on span "Save" at bounding box center [958, 198] width 30 height 20
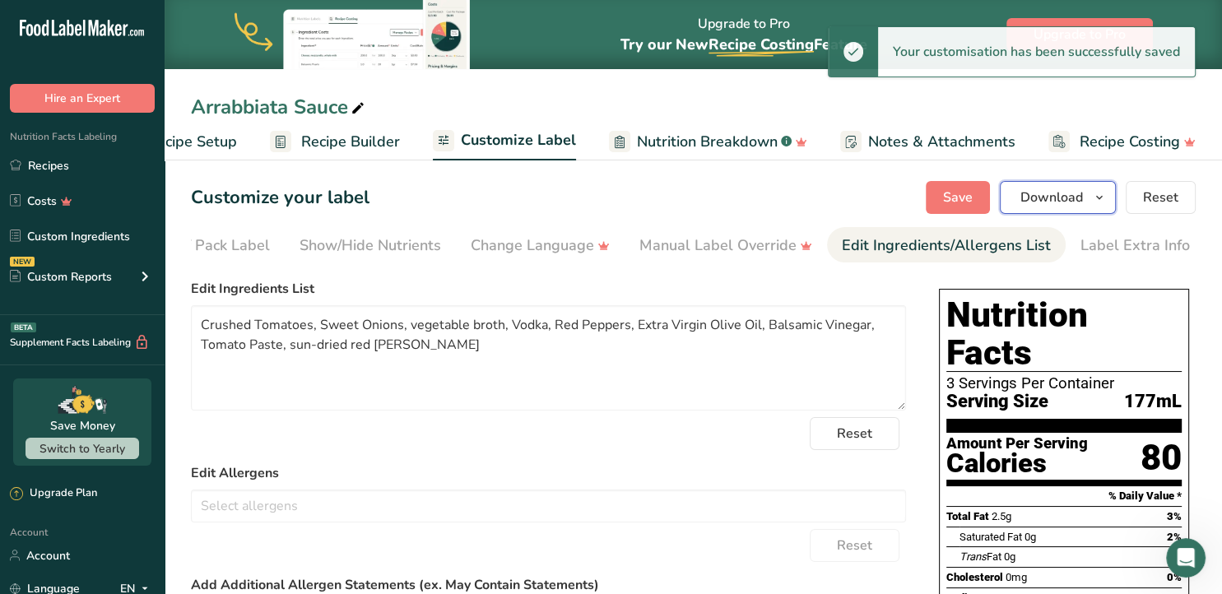
click at [1042, 196] on span "Download" at bounding box center [1051, 198] width 63 height 20
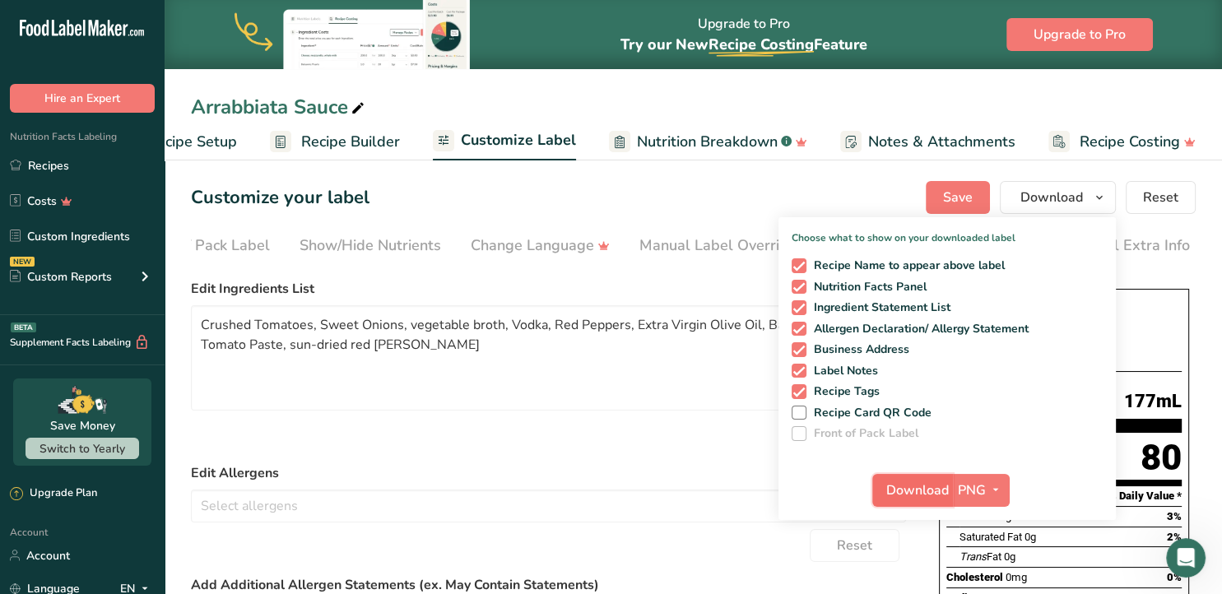
click at [921, 484] on span "Download" at bounding box center [917, 490] width 63 height 20
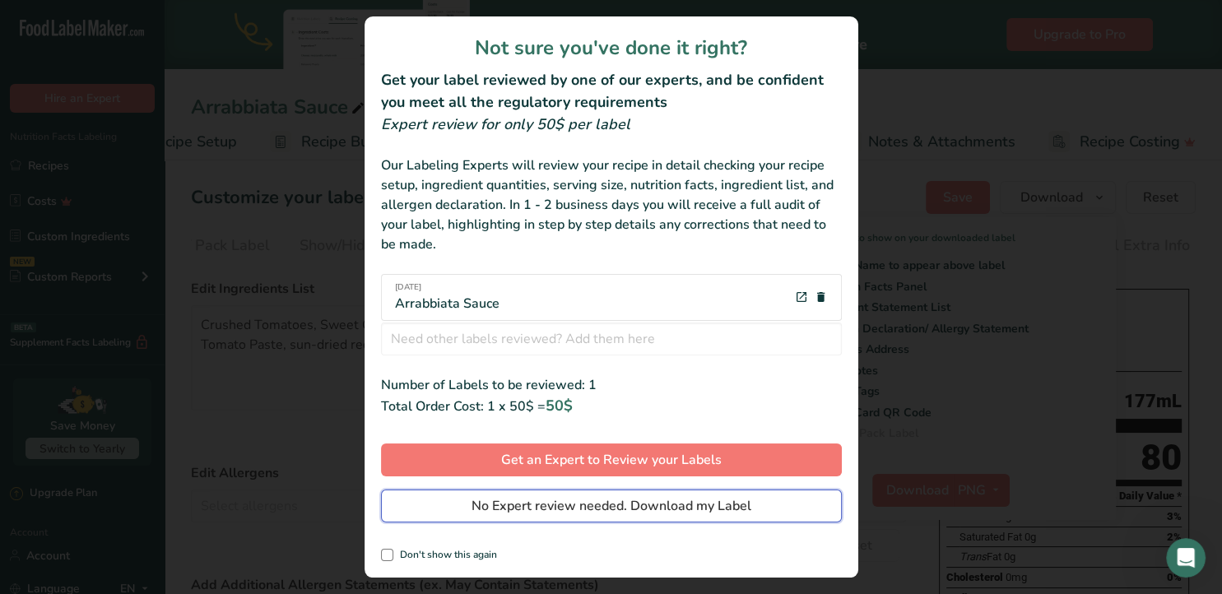
click at [624, 512] on span "No Expert review needed. Download my Label" at bounding box center [611, 506] width 280 height 20
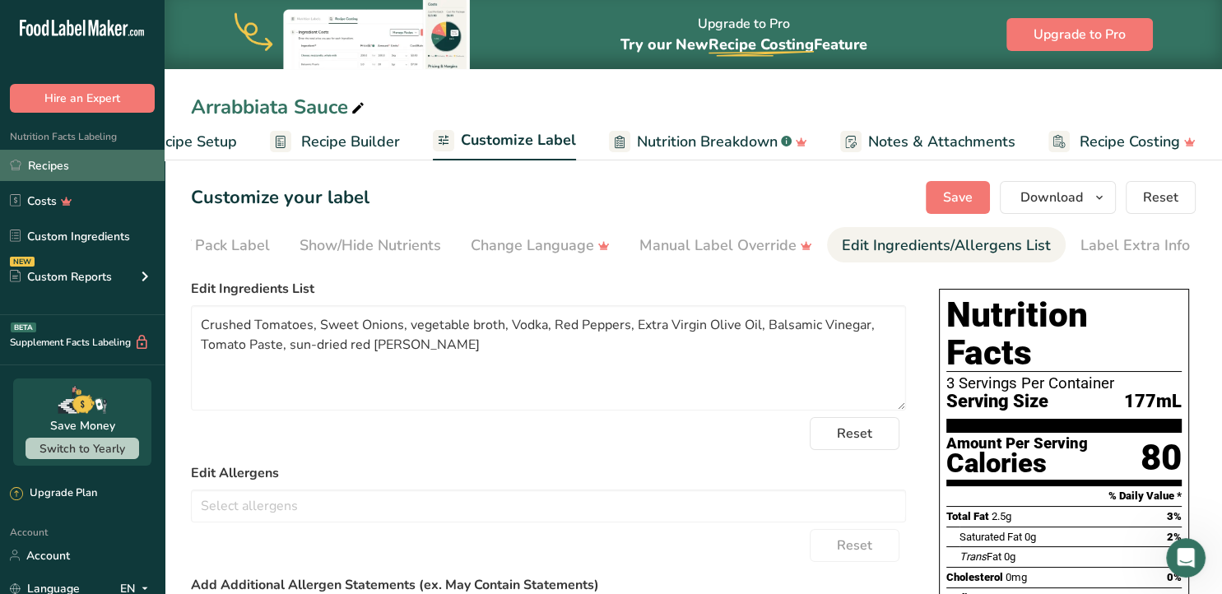
click at [53, 159] on link "Recipes" at bounding box center [82, 165] width 165 height 31
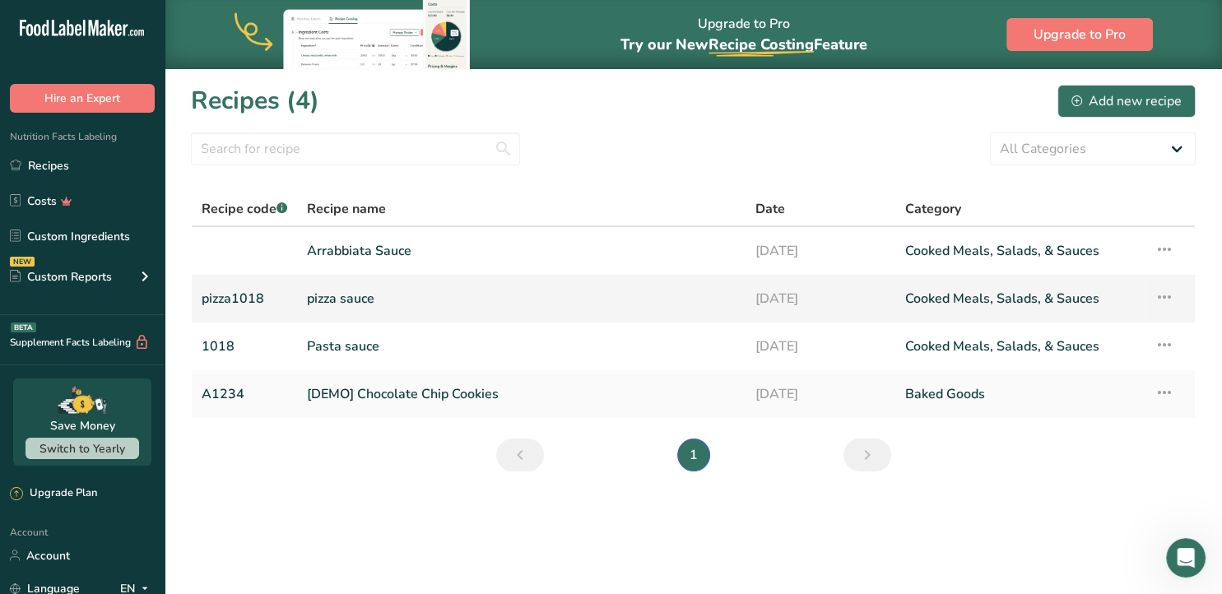
click at [216, 297] on link "pizza1018" at bounding box center [245, 298] width 86 height 35
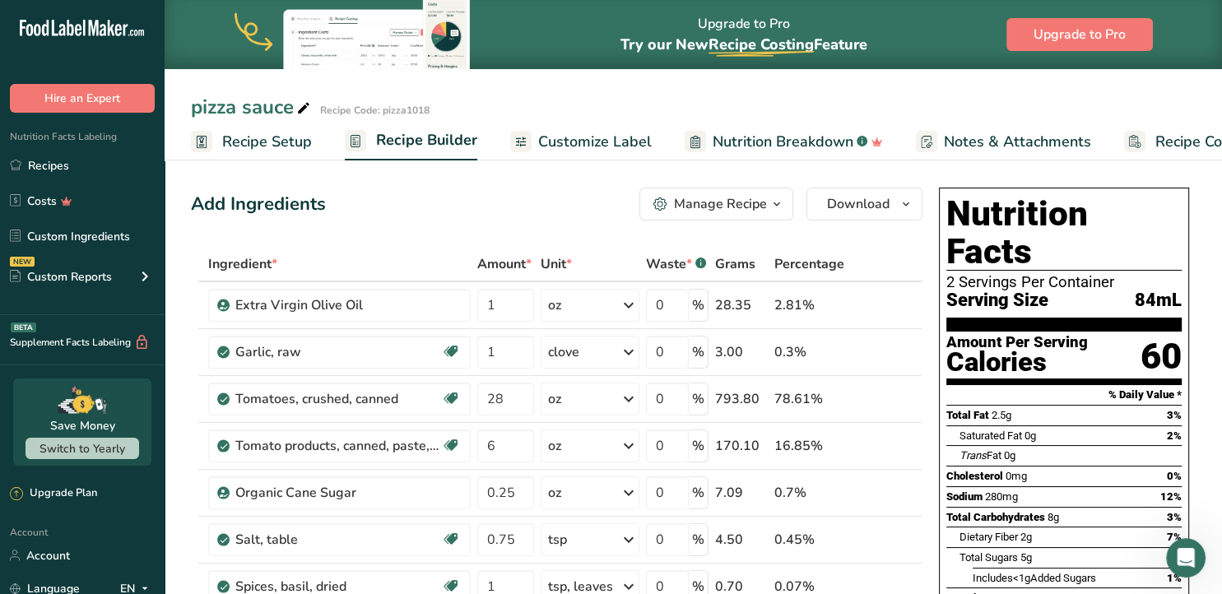
click at [564, 140] on span "Customize Label" at bounding box center [595, 142] width 114 height 22
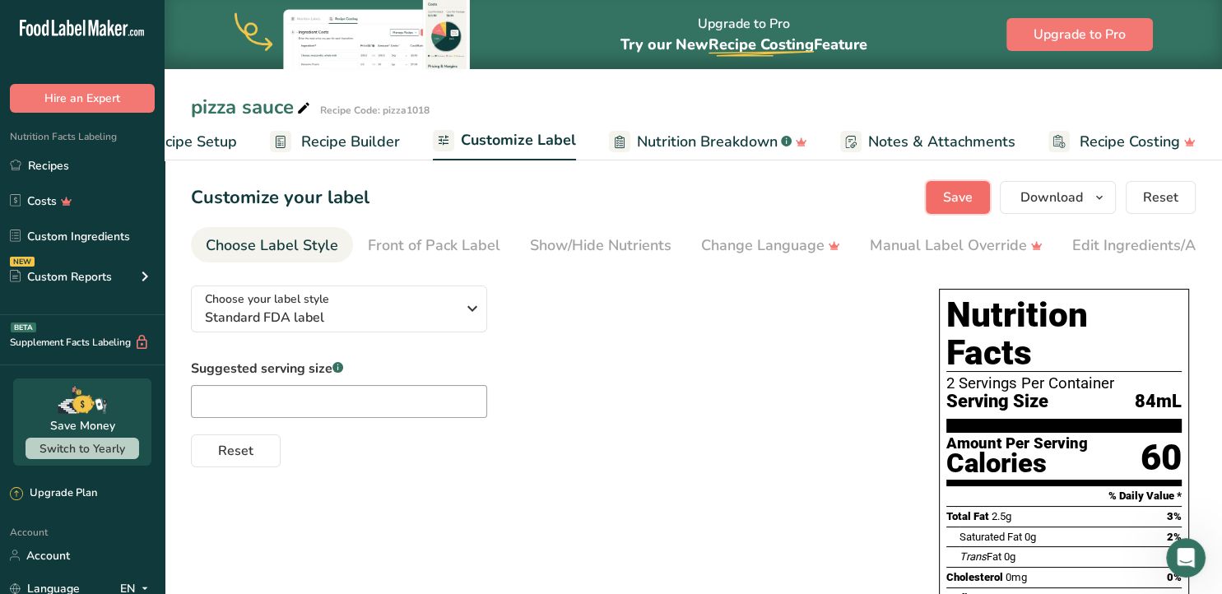
click at [949, 197] on span "Save" at bounding box center [958, 198] width 30 height 20
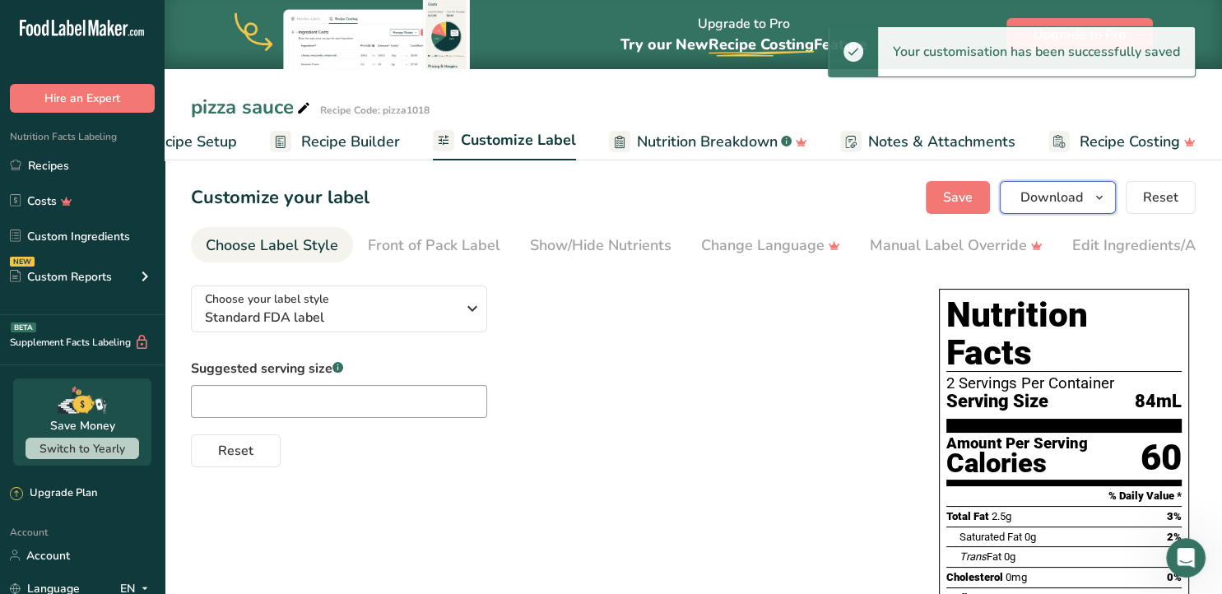
click at [1041, 200] on span "Download" at bounding box center [1051, 198] width 63 height 20
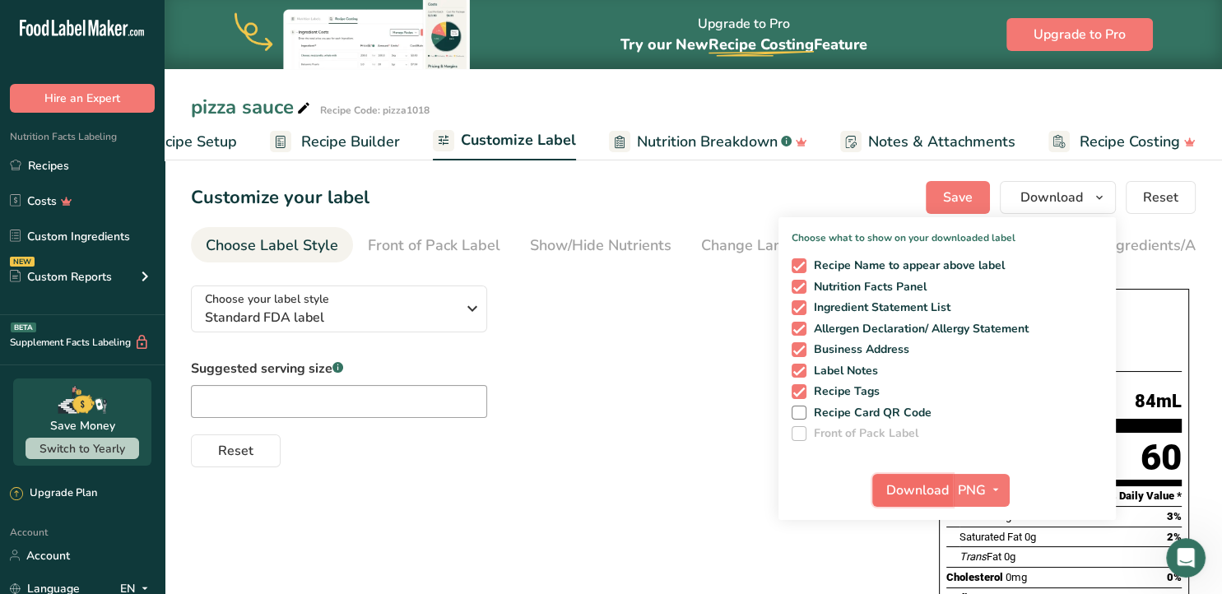
click at [914, 490] on span "Download" at bounding box center [917, 490] width 63 height 20
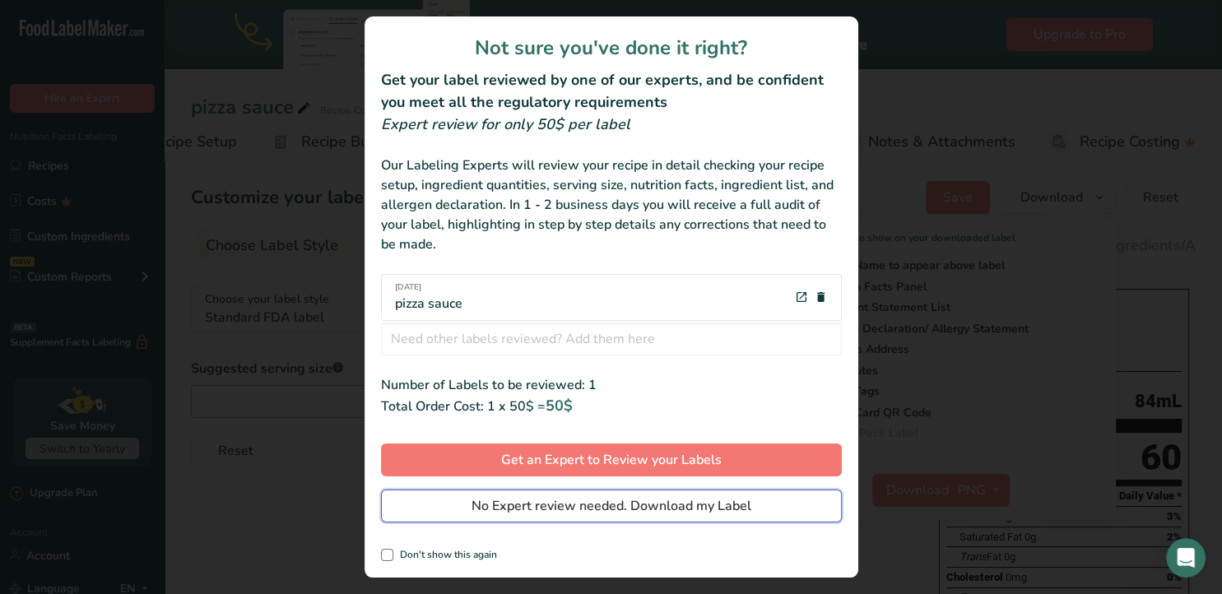
click at [673, 506] on span "No Expert review needed. Download my Label" at bounding box center [611, 506] width 280 height 20
